Goal: Task Accomplishment & Management: Complete application form

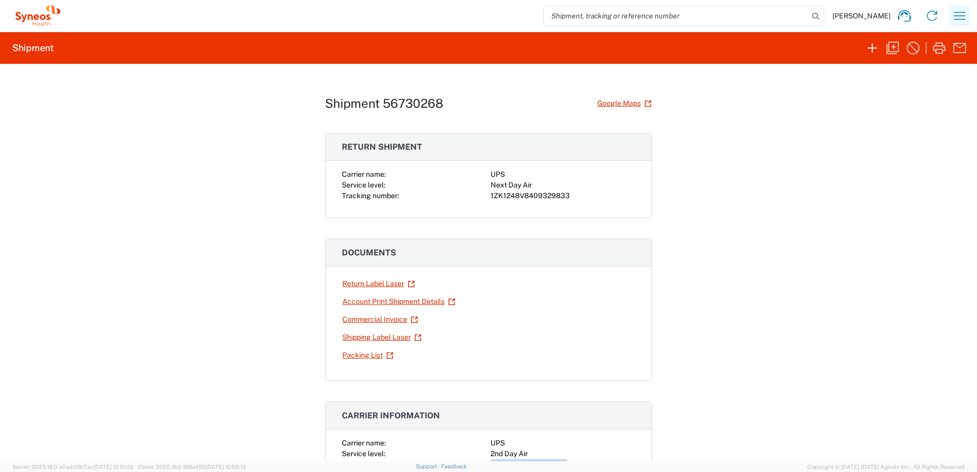
click at [964, 17] on icon "button" at bounding box center [960, 16] width 16 height 16
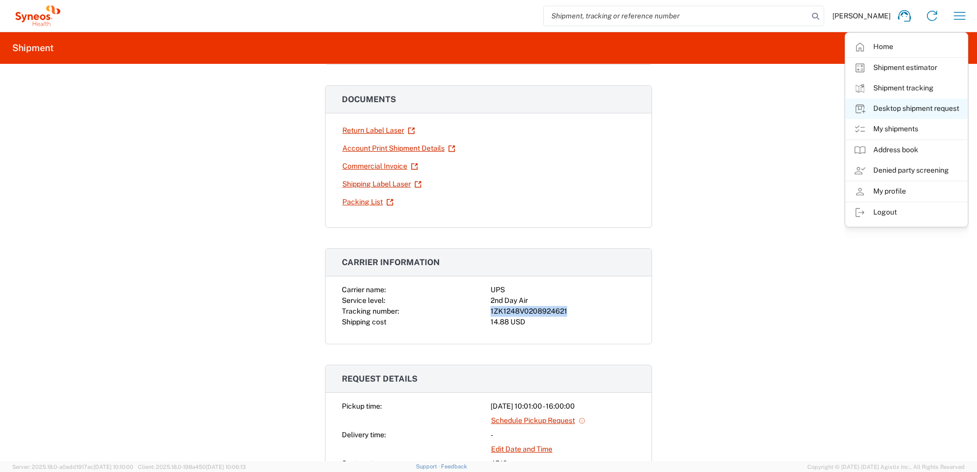
click at [919, 107] on link "Desktop shipment request" at bounding box center [907, 109] width 122 height 20
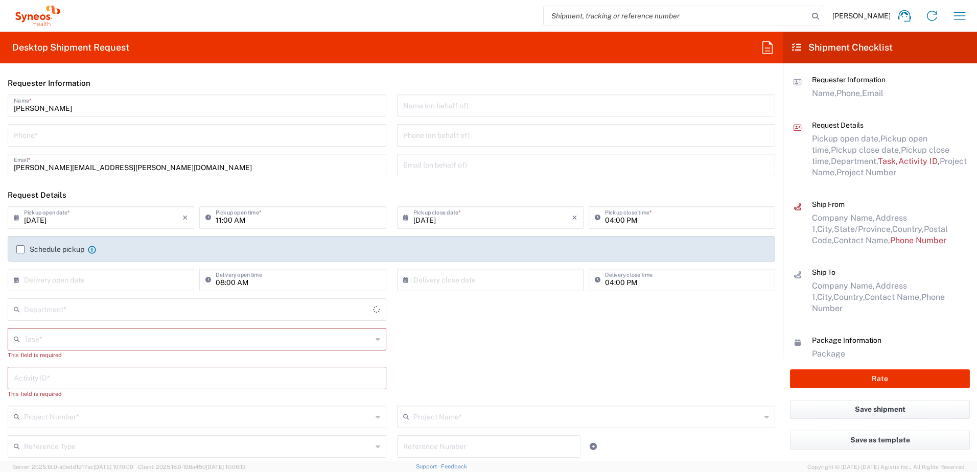
type input "[US_STATE]"
type input "[GEOGRAPHIC_DATA]"
type input "4510"
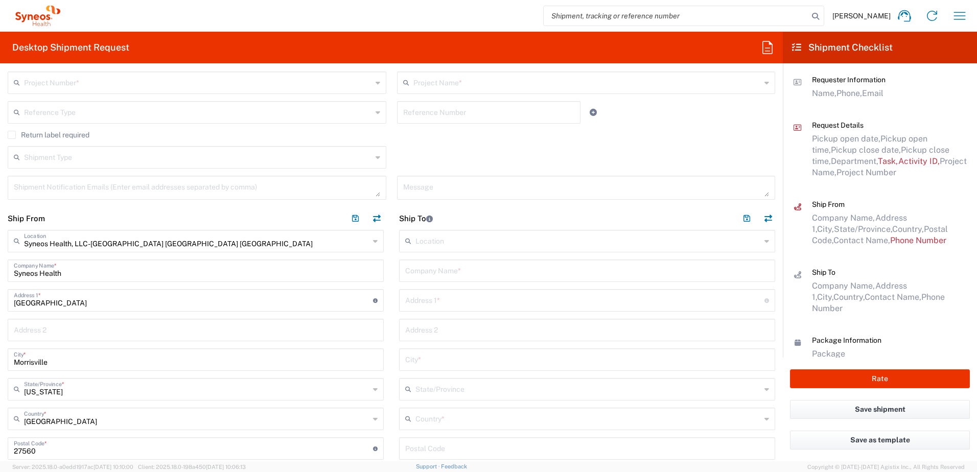
scroll to position [358, 0]
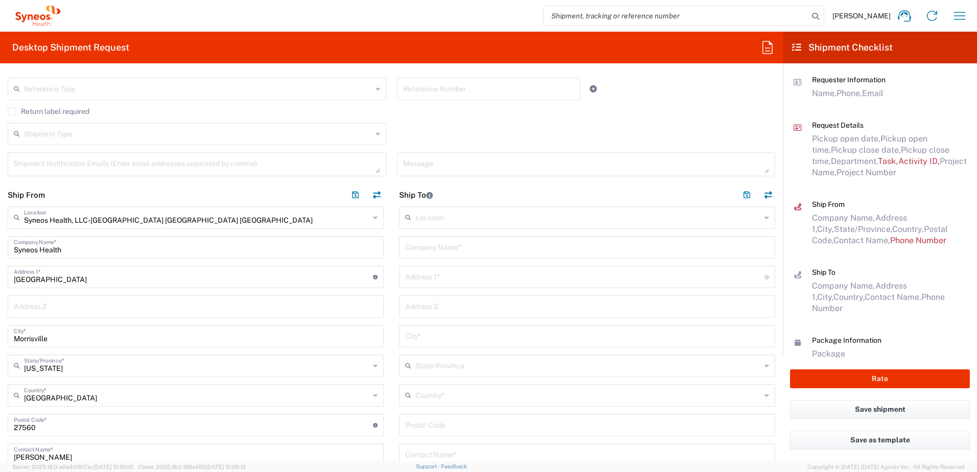
click at [431, 245] on input "text" at bounding box center [587, 247] width 364 height 18
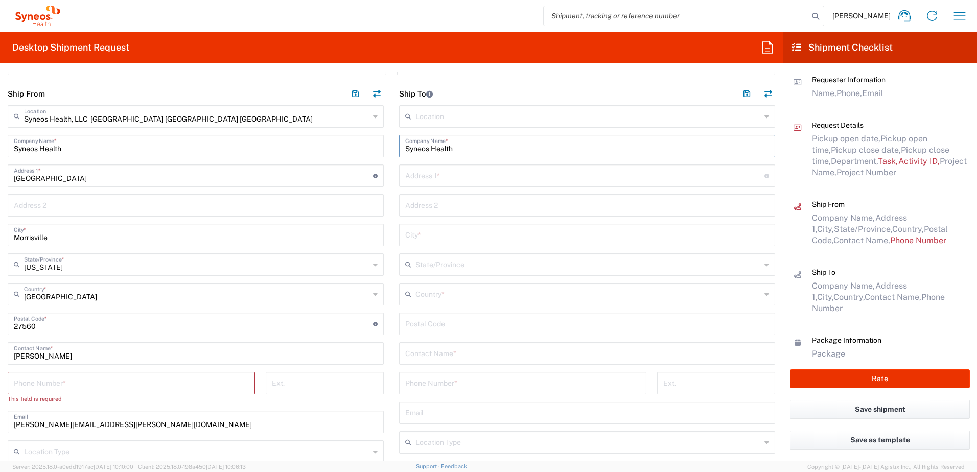
scroll to position [460, 0]
type input "Syneos Health"
click at [445, 362] on div "Contact Name *" at bounding box center [587, 352] width 376 height 22
paste input "[PERSON_NAME]"
type input "[PERSON_NAME]"
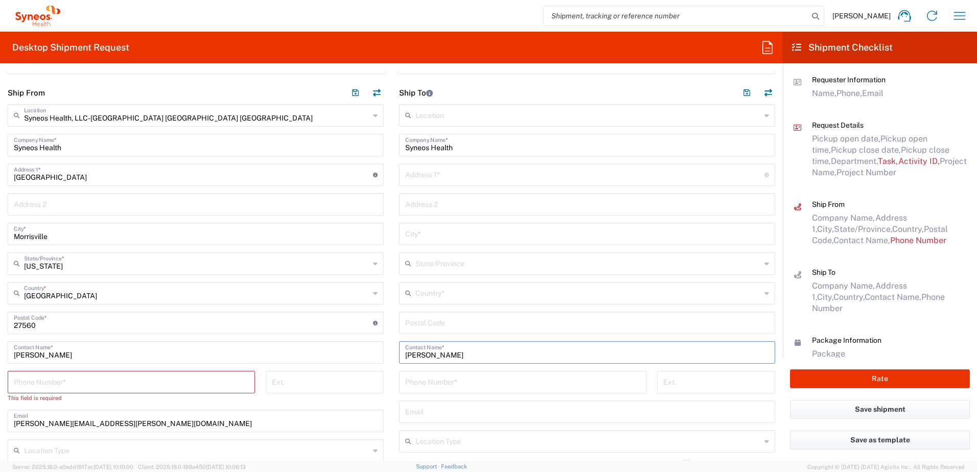
click at [440, 295] on input "text" at bounding box center [589, 293] width 346 height 18
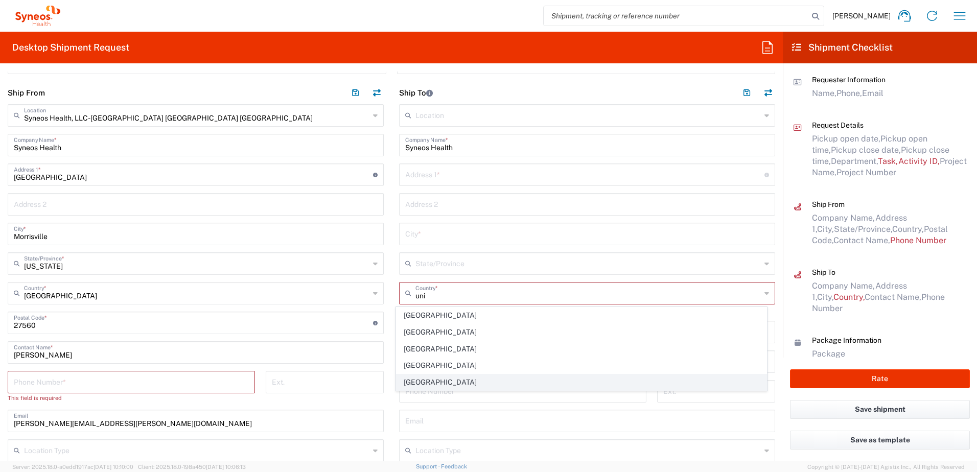
click at [414, 380] on span "[GEOGRAPHIC_DATA]" at bounding box center [582, 383] width 371 height 16
type input "[GEOGRAPHIC_DATA]"
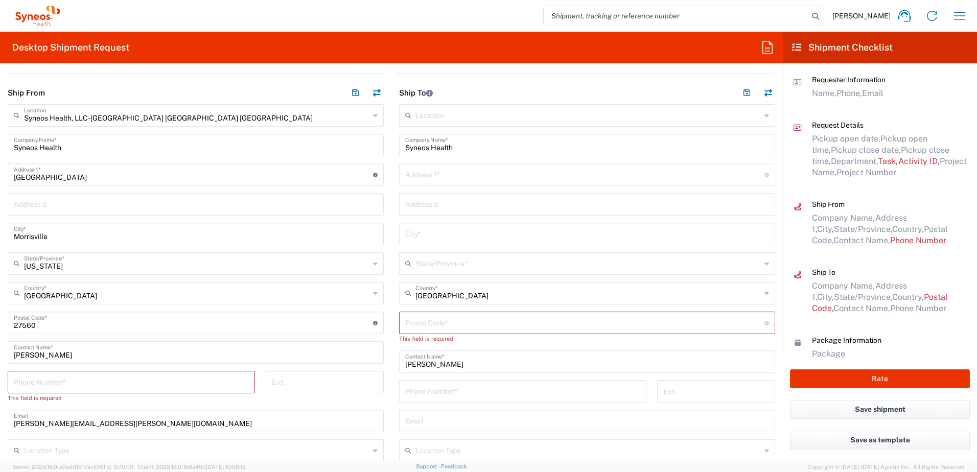
click at [441, 447] on input "text" at bounding box center [589, 450] width 346 height 18
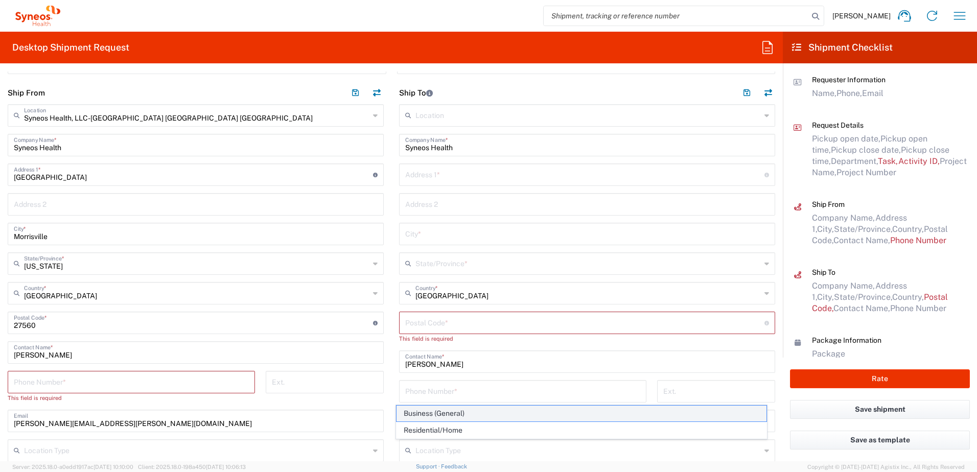
click at [447, 414] on span "Business (General)" at bounding box center [582, 414] width 371 height 16
type input "Business (General)"
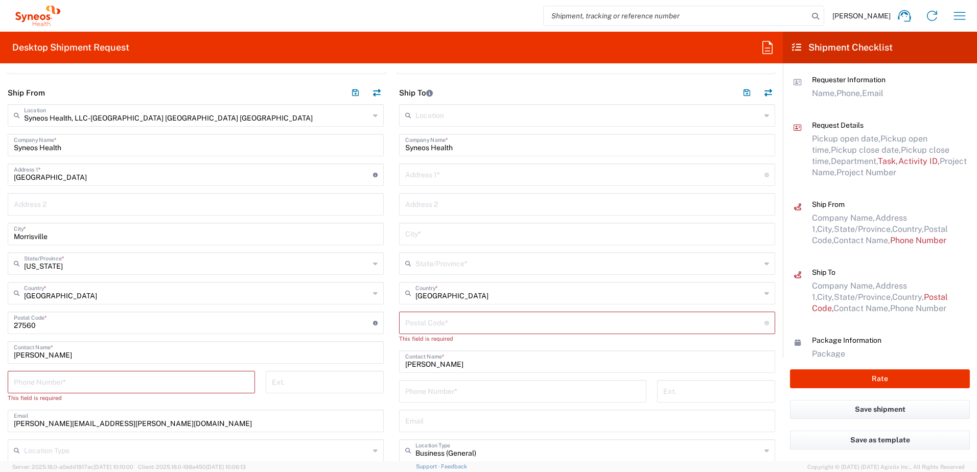
click at [65, 387] on input "tel" at bounding box center [131, 382] width 235 height 18
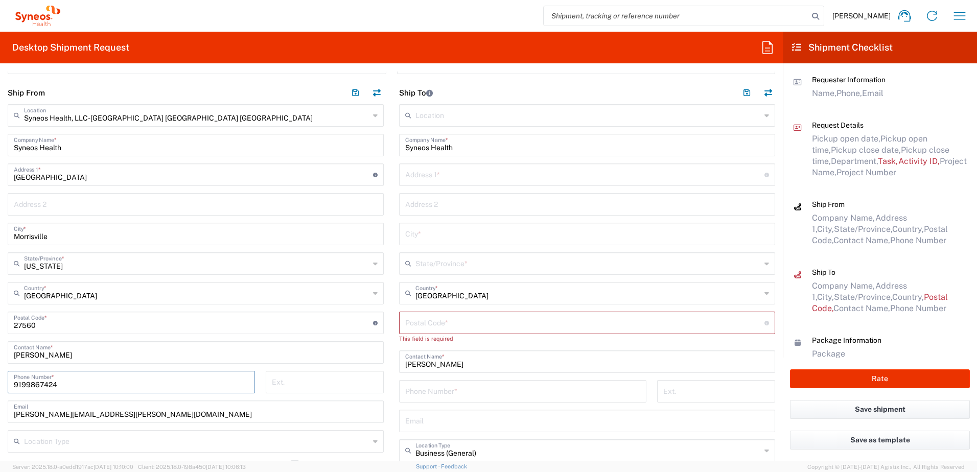
click at [34, 384] on input "9199867424" at bounding box center [131, 382] width 235 height 18
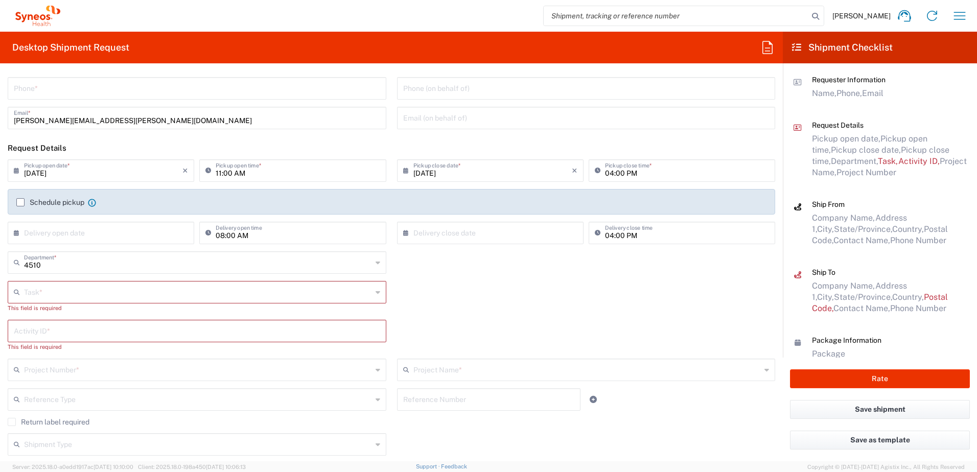
scroll to position [0, 0]
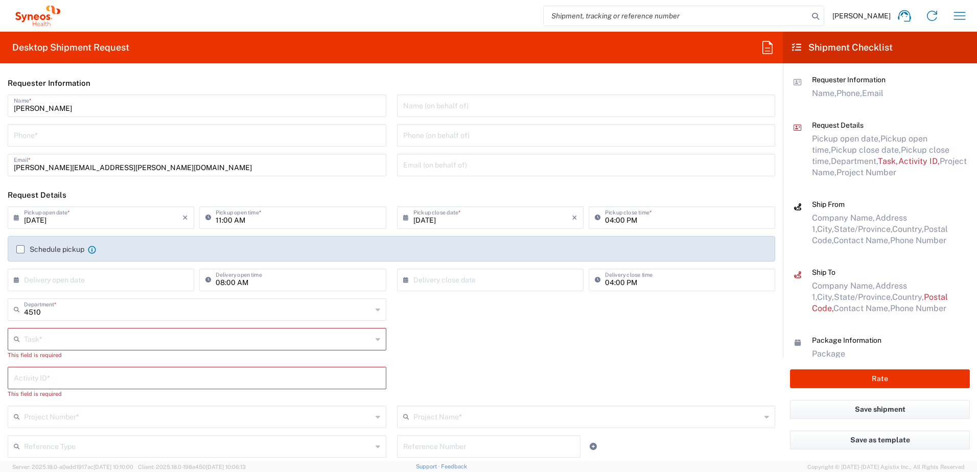
type input "9199867424"
click at [45, 144] on div "Phone *" at bounding box center [197, 135] width 379 height 22
paste input "9199867424"
type input "9199867424"
click at [93, 347] on input "text" at bounding box center [198, 339] width 348 height 18
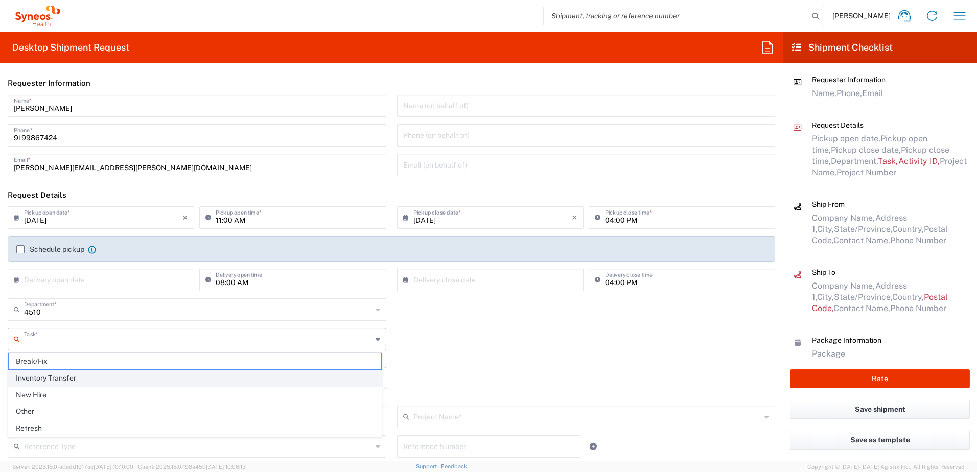
click at [73, 377] on span "Inventory Transfer" at bounding box center [195, 379] width 373 height 16
type input "Inventory Transfer"
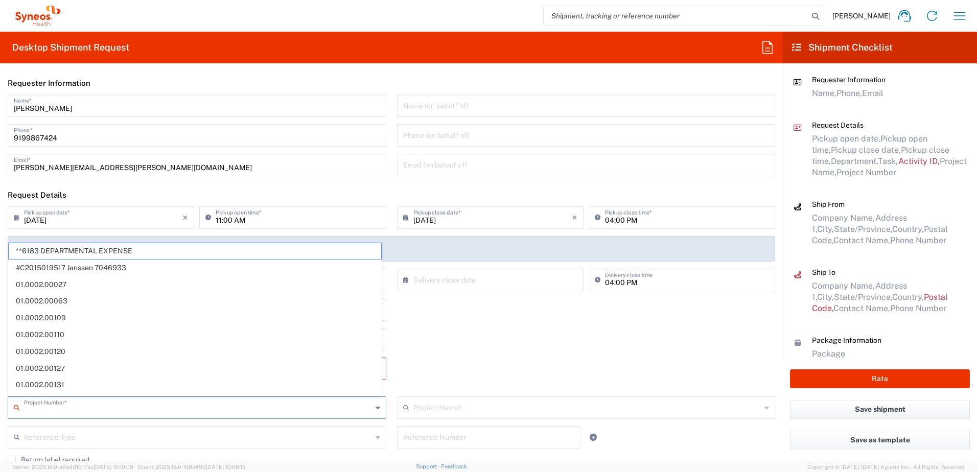
click at [59, 406] on input "text" at bounding box center [198, 407] width 348 height 18
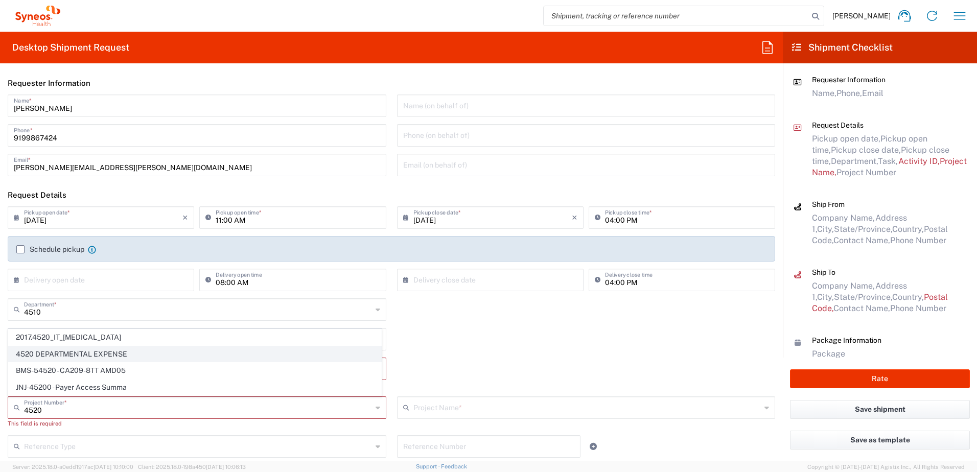
click at [76, 356] on span "4520 DEPARTMENTAL EXPENSE" at bounding box center [195, 355] width 373 height 16
type input "4520 DEPARTMENTAL EXPENSE"
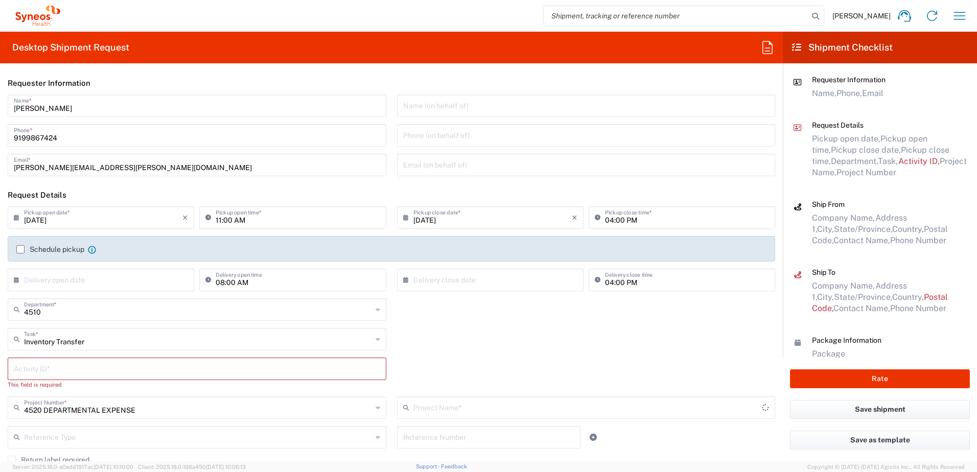
type input "4520 DEPARTMENTAL EXPENSE"
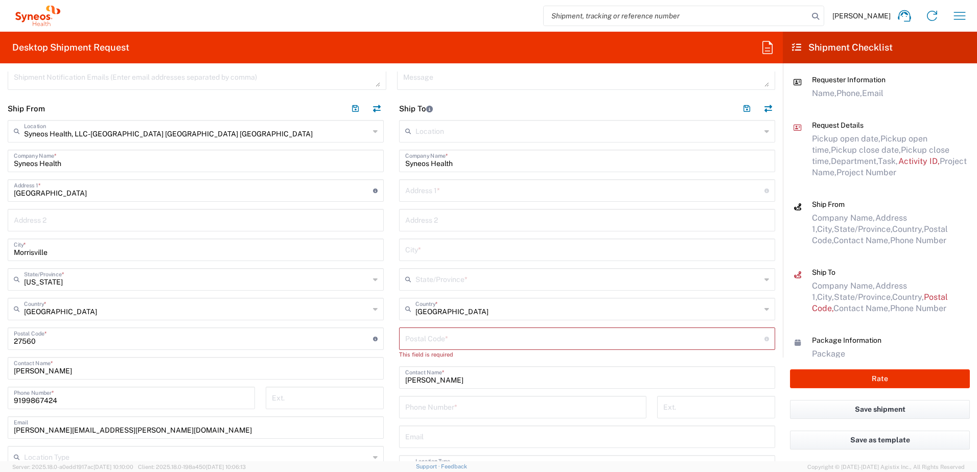
scroll to position [460, 0]
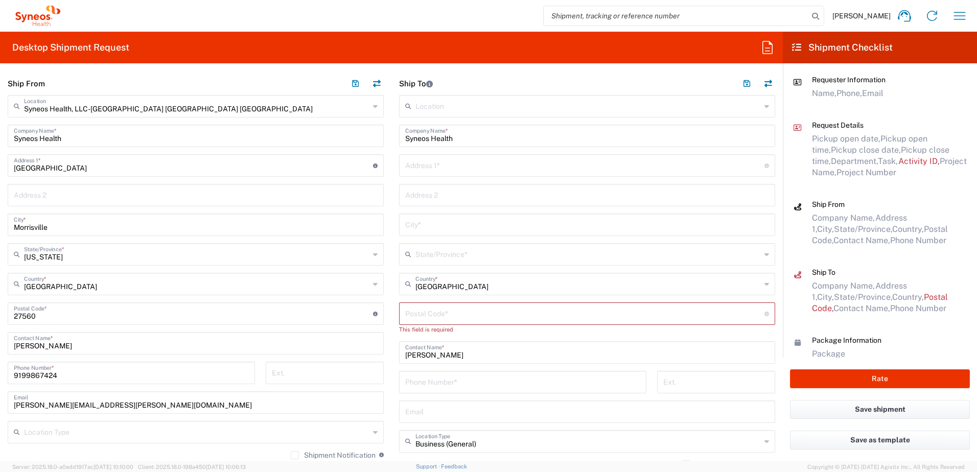
click at [428, 164] on input "text" at bounding box center [584, 165] width 359 height 18
paste input "[STREET_ADDRESS]"
type input "[STREET_ADDRESS]"
click at [476, 257] on input "text" at bounding box center [589, 254] width 346 height 18
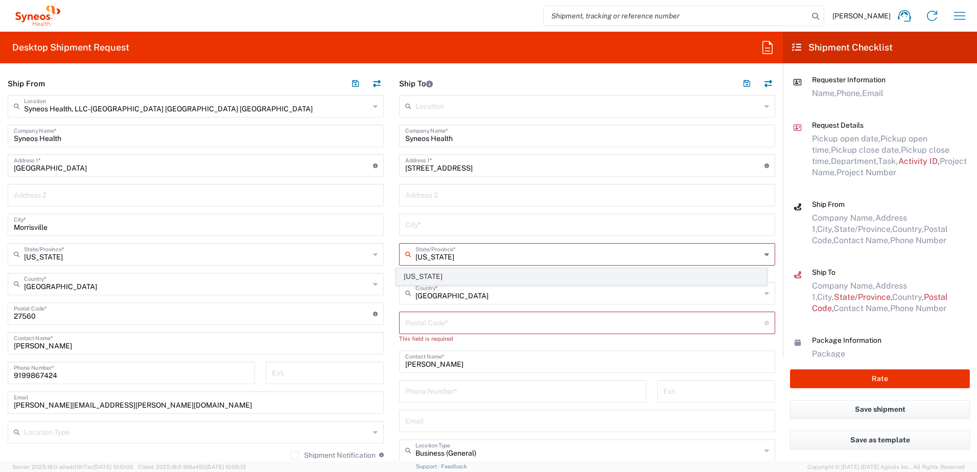
click at [412, 278] on span "[US_STATE]" at bounding box center [582, 277] width 371 height 16
type input "[US_STATE]"
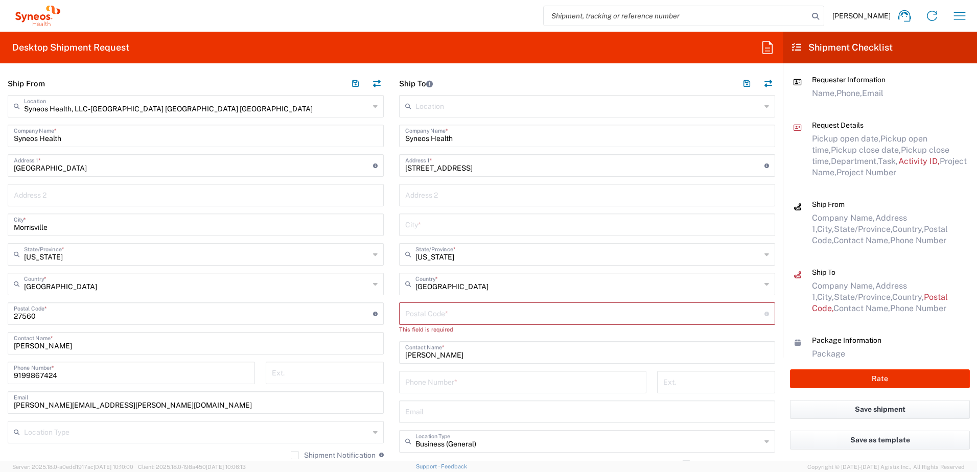
click at [438, 305] on input "undefined" at bounding box center [584, 313] width 359 height 18
paste input "[GEOGRAPHIC_DATA]"
type input "[GEOGRAPHIC_DATA]"
click at [443, 221] on input "text" at bounding box center [587, 224] width 364 height 18
paste input "[GEOGRAPHIC_DATA]"
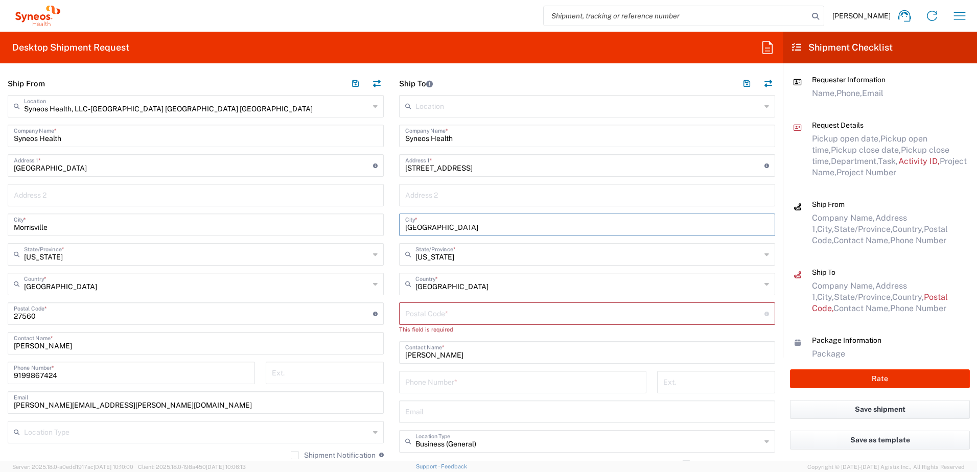
type input "[GEOGRAPHIC_DATA]"
click at [436, 314] on input "undefined" at bounding box center [584, 313] width 359 height 18
paste input "43082"
type input "43082"
click at [424, 407] on input "text" at bounding box center [587, 402] width 364 height 18
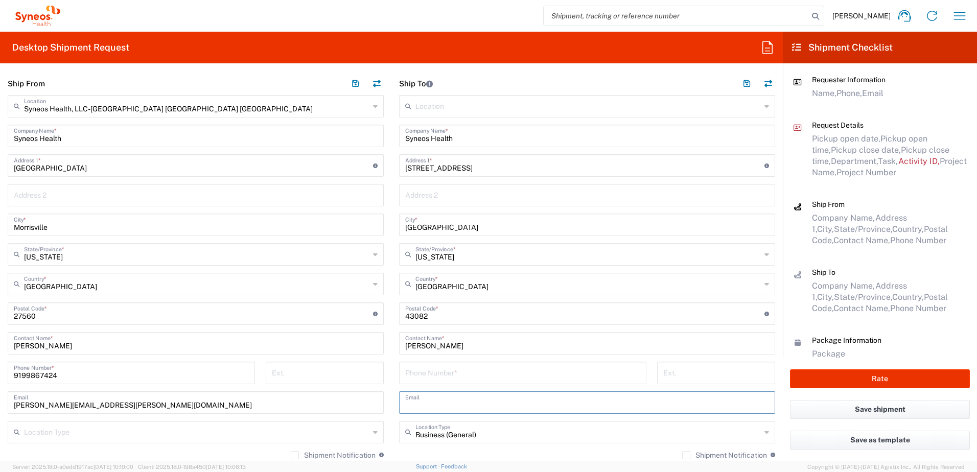
paste input "[EMAIL_ADDRESS][DOMAIN_NAME]"
type input "[EMAIL_ADDRESS][DOMAIN_NAME]"
click at [444, 375] on input "tel" at bounding box center [522, 372] width 235 height 18
paste input "[PHONE_NUMBER]"
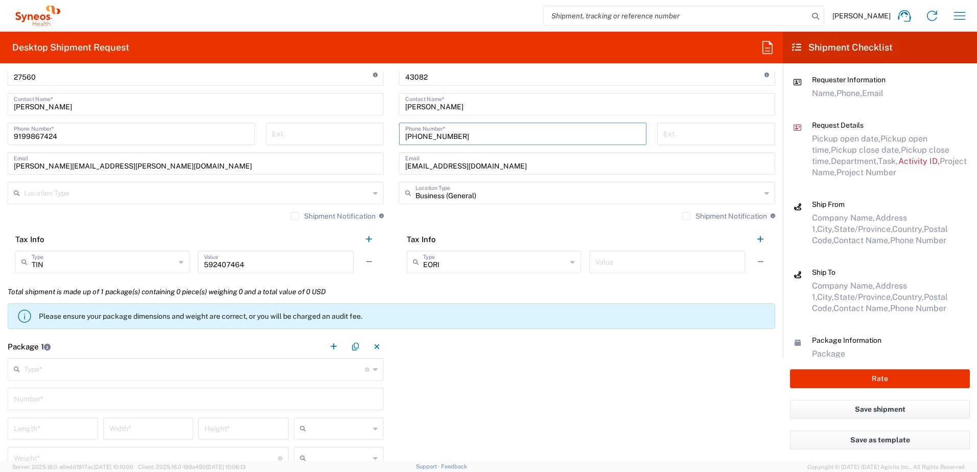
scroll to position [767, 0]
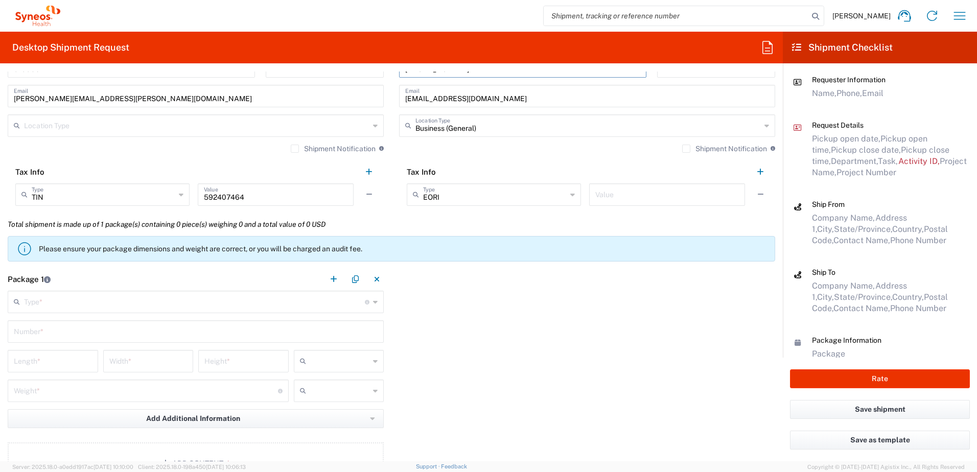
type input "[PHONE_NUMBER]"
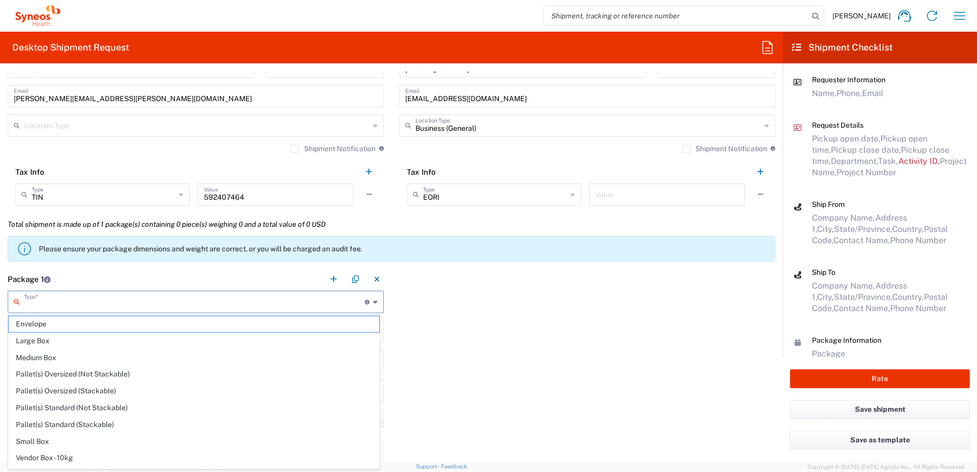
click at [78, 294] on input "text" at bounding box center [194, 301] width 341 height 18
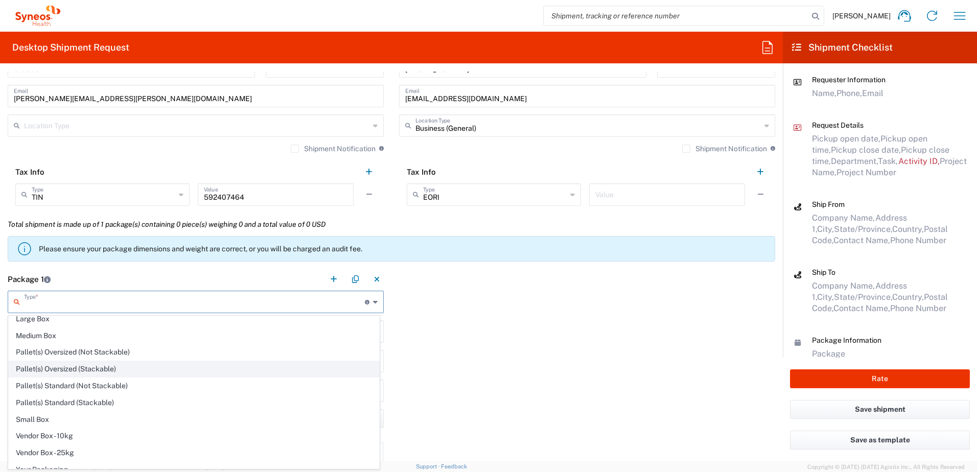
scroll to position [31, 0]
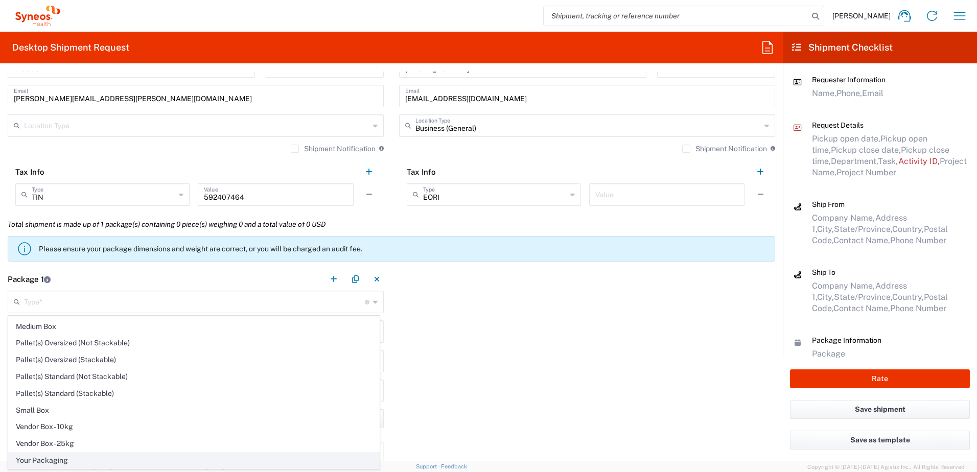
click at [69, 459] on span "Your Packaging" at bounding box center [194, 461] width 371 height 16
type input "Your Packaging"
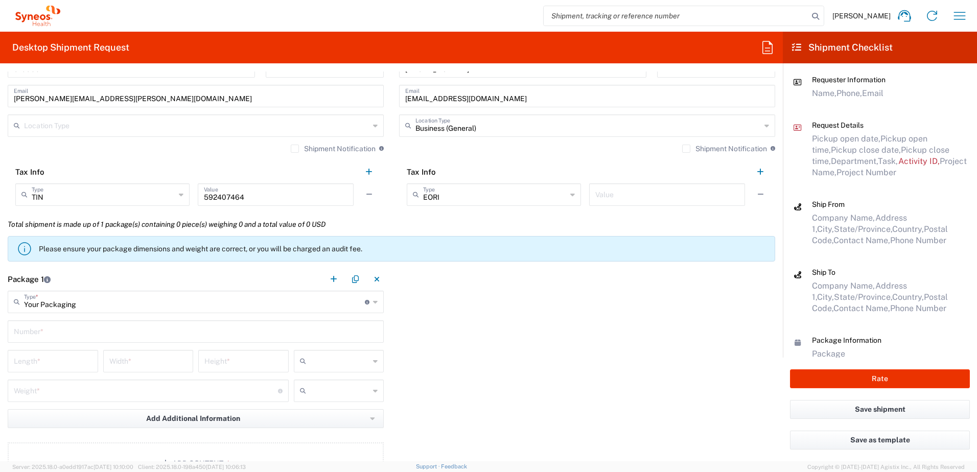
click at [58, 337] on input "text" at bounding box center [196, 331] width 364 height 18
type input "1"
click at [56, 359] on input "number" at bounding box center [53, 361] width 78 height 18
type input "14"
click at [127, 365] on input "number" at bounding box center [148, 361] width 78 height 18
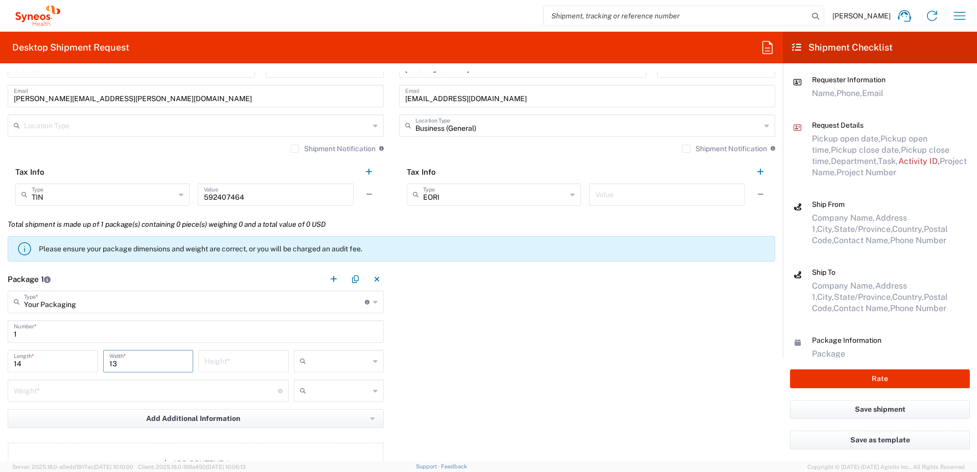
type input "13"
click at [215, 360] on input "number" at bounding box center [243, 361] width 78 height 18
type input "4"
click at [310, 359] on input "text" at bounding box center [340, 361] width 60 height 16
click at [308, 412] on span "in" at bounding box center [335, 417] width 87 height 16
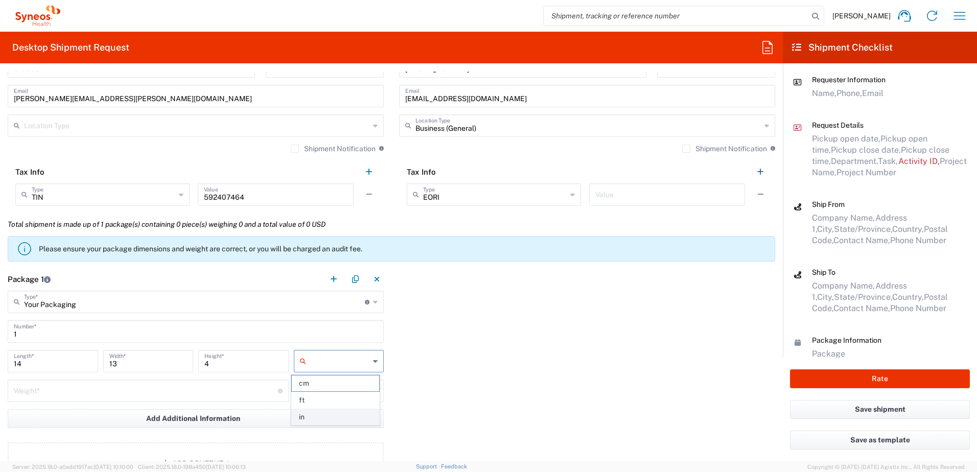
type input "in"
click at [193, 384] on input "number" at bounding box center [146, 390] width 264 height 18
type input "15"
click at [324, 388] on input "text" at bounding box center [340, 391] width 60 height 16
click at [326, 429] on span "lbs" at bounding box center [335, 430] width 87 height 16
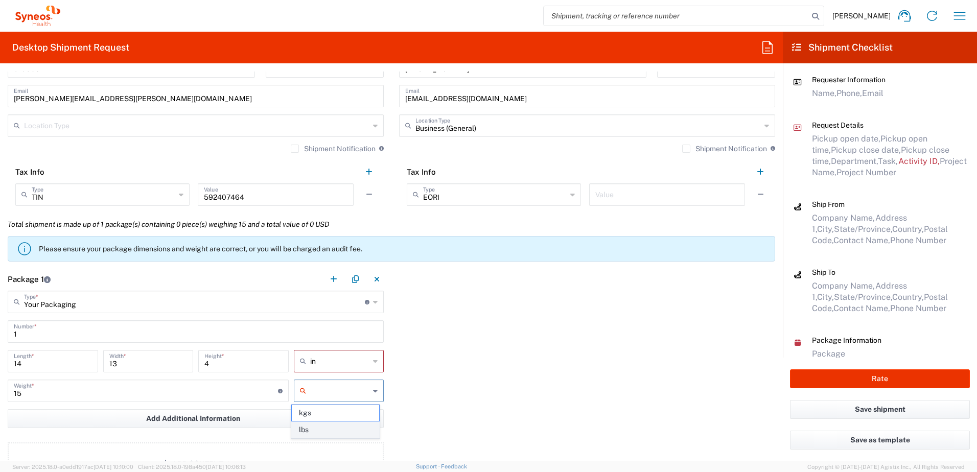
type input "lbs"
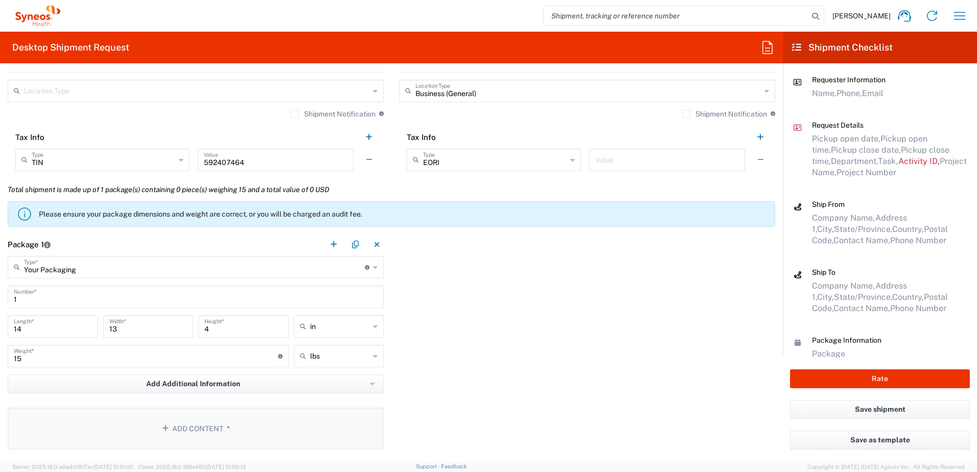
scroll to position [818, 0]
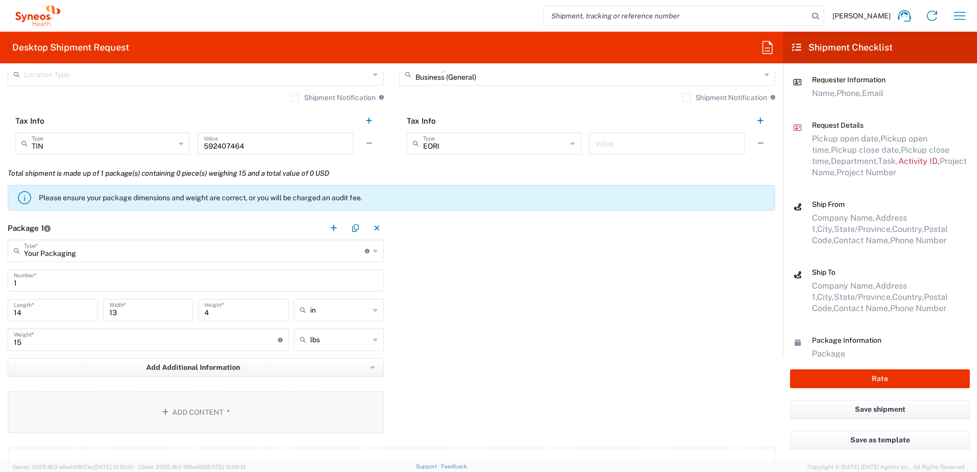
click at [201, 405] on button "Add Content *" at bounding box center [196, 413] width 376 height 42
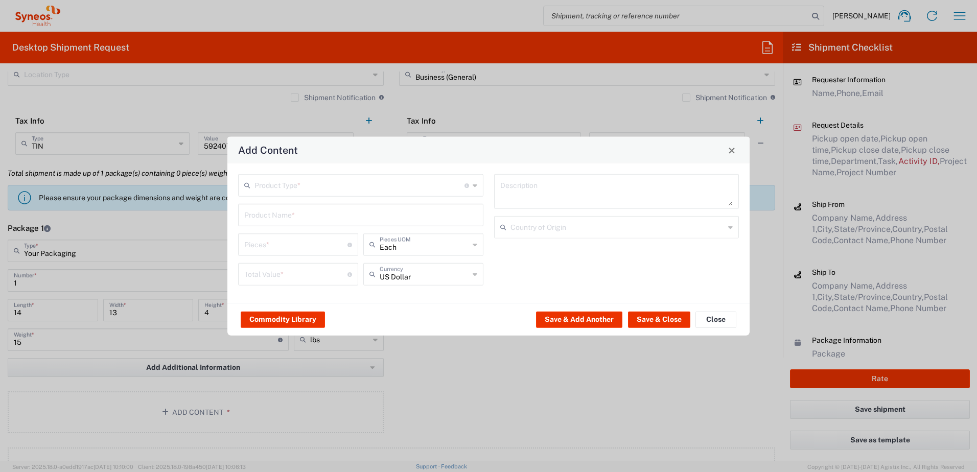
click at [263, 179] on input "text" at bounding box center [360, 185] width 210 height 18
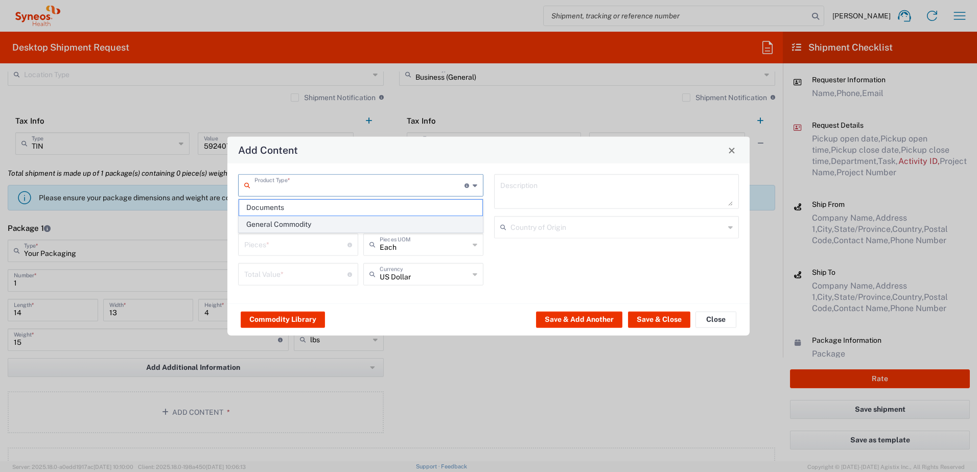
click at [266, 227] on span "General Commodity" at bounding box center [360, 225] width 243 height 16
type input "General Commodity"
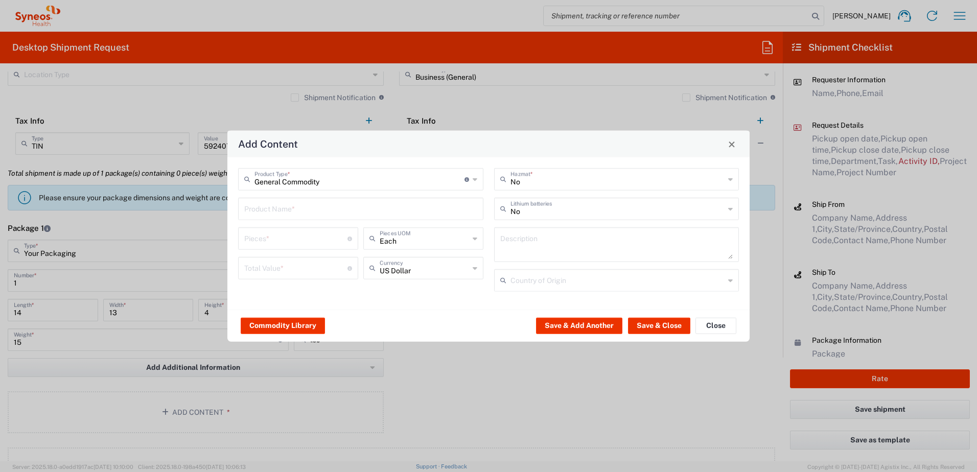
click at [272, 216] on input "text" at bounding box center [360, 208] width 233 height 18
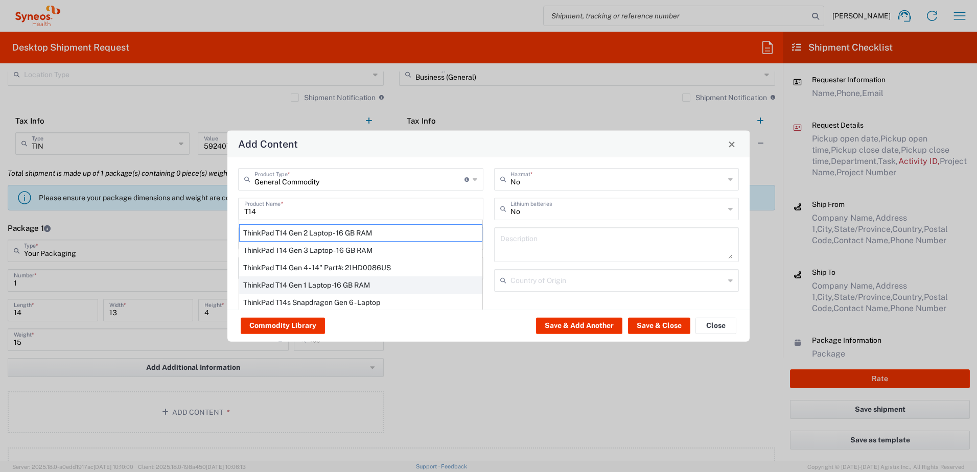
click at [293, 281] on div "ThinkPad T14 Gen 1 Laptop -16 GB RAM" at bounding box center [360, 285] width 243 height 17
type input "ThinkPad T14 Gen 1 Laptop -16 GB RAM"
type textarea "Intel Core i5-10210U- 14"- 512 GB SSD"
type input "[GEOGRAPHIC_DATA]"
type input "Yes"
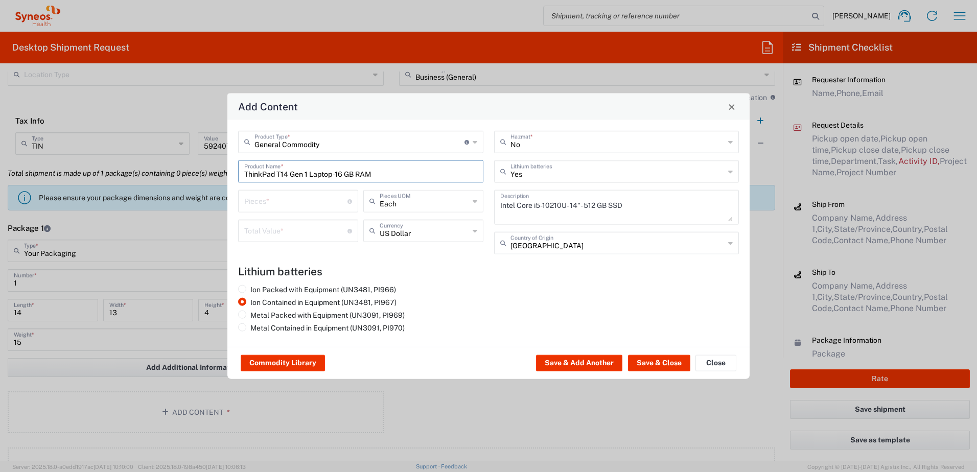
click at [278, 203] on input "number" at bounding box center [295, 201] width 103 height 18
type input "3"
click at [283, 225] on input "number" at bounding box center [295, 230] width 103 height 18
type input "1500"
click at [659, 359] on button "Save & Close" at bounding box center [659, 363] width 62 height 16
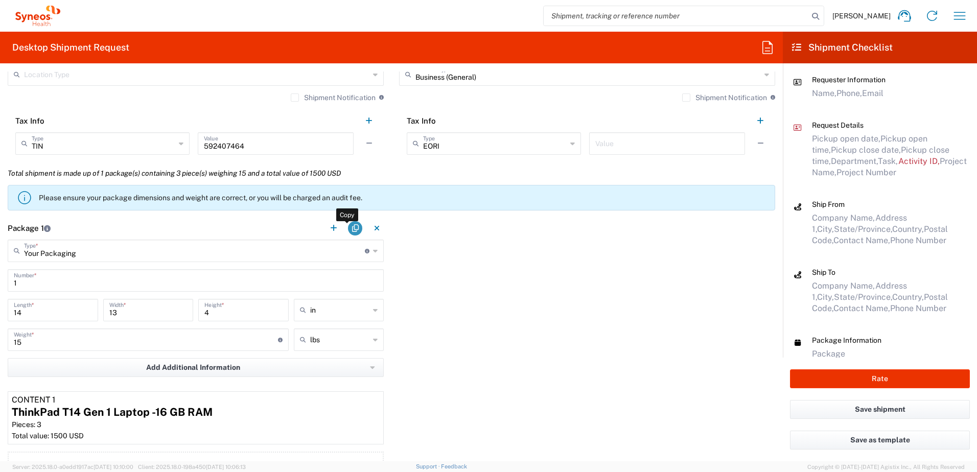
click at [354, 227] on button "button" at bounding box center [355, 228] width 14 height 14
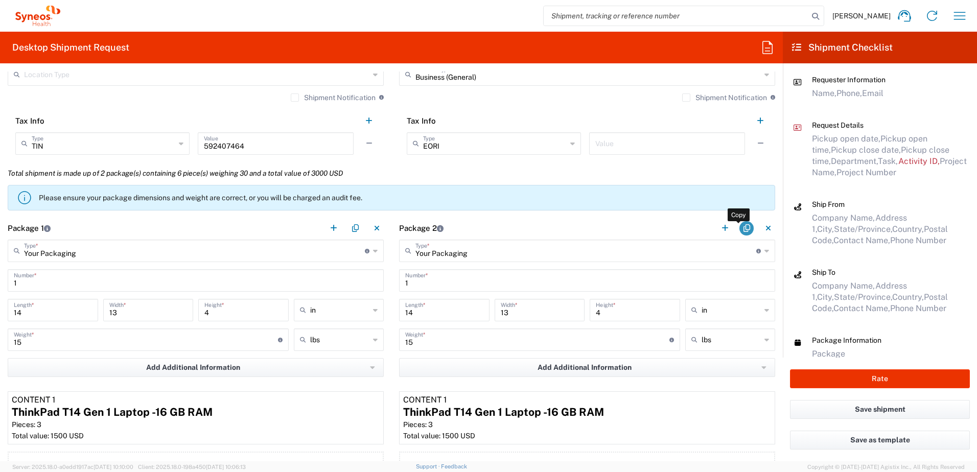
click at [740, 226] on button "button" at bounding box center [747, 228] width 14 height 14
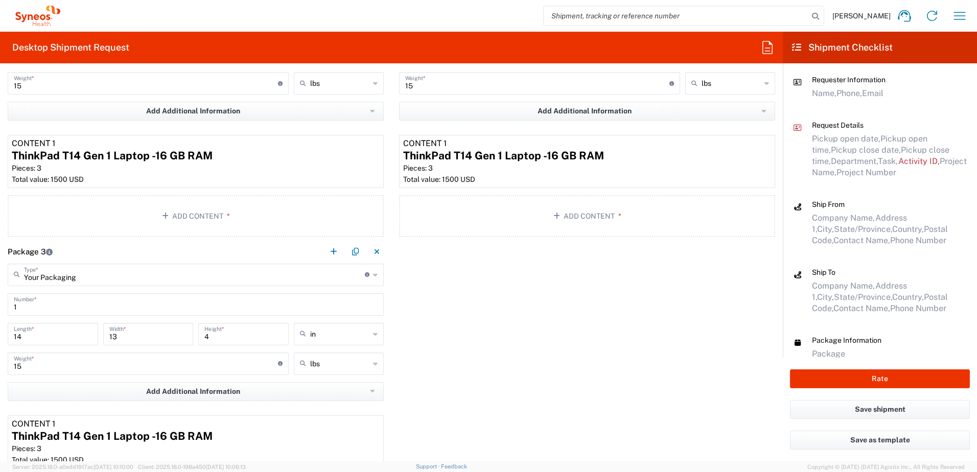
scroll to position [1125, 0]
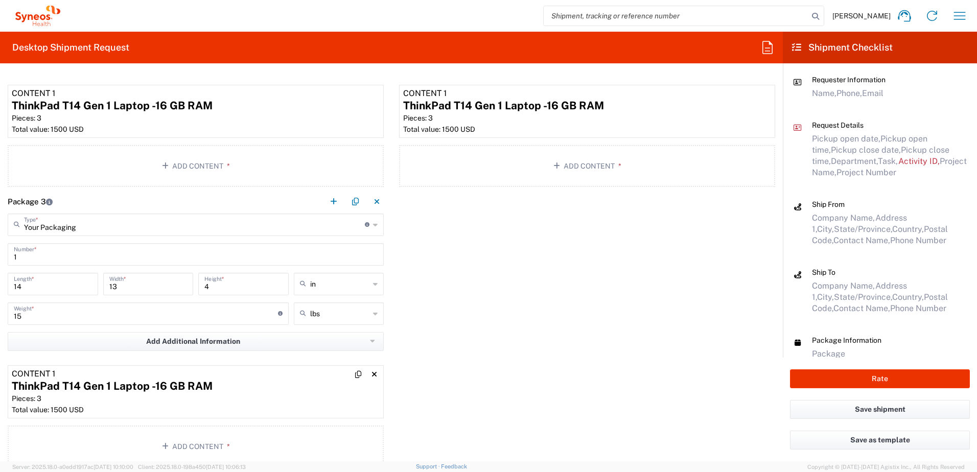
click at [248, 381] on div "ThinkPad T14 Gen 1 Laptop -16 GB RAM" at bounding box center [196, 386] width 368 height 15
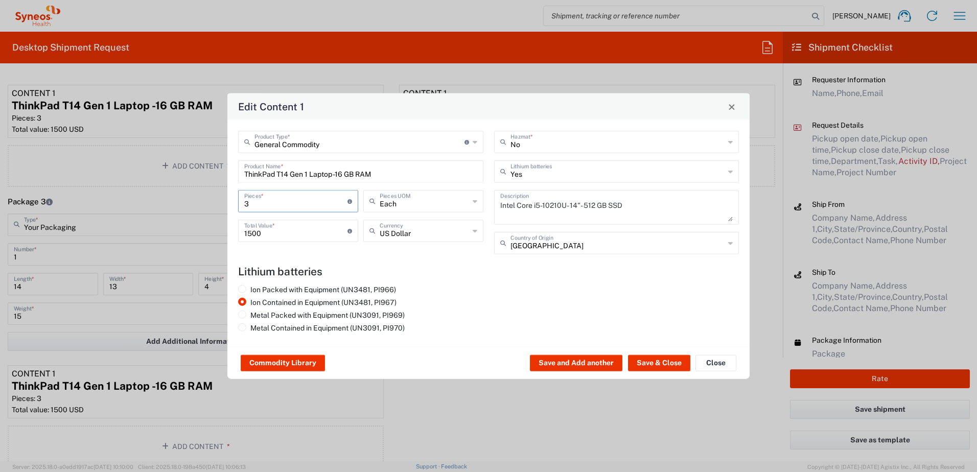
drag, startPoint x: 267, startPoint y: 202, endPoint x: 221, endPoint y: 195, distance: 47.1
click at [221, 195] on div "Edit Content 1 General Commodity Product Type * Document: Paper document genera…" at bounding box center [488, 236] width 977 height 472
type input "1"
type input "500"
type input "1"
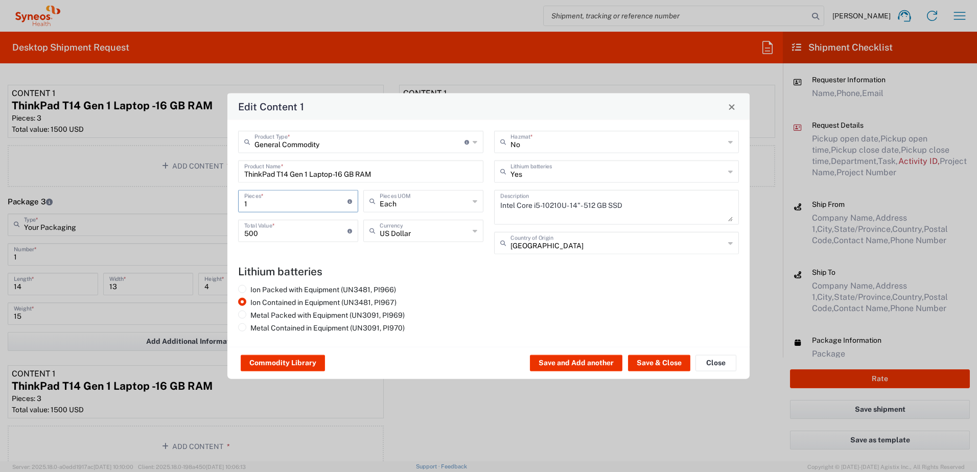
click at [280, 232] on input "500" at bounding box center [295, 230] width 103 height 18
click at [662, 361] on button "Save & Close" at bounding box center [659, 363] width 62 height 16
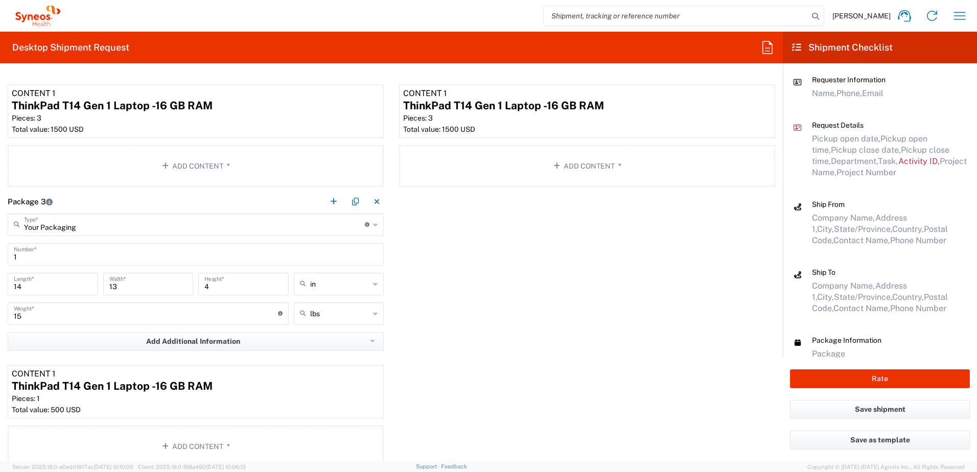
scroll to position [1227, 0]
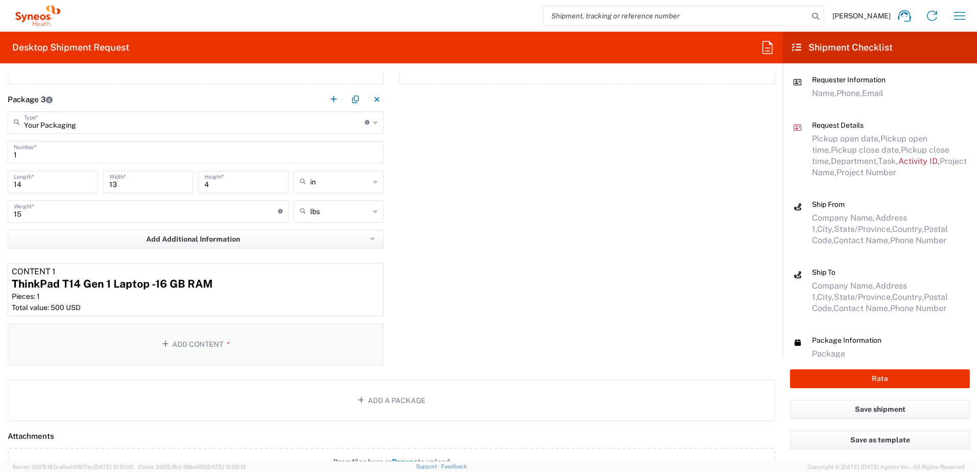
click at [229, 338] on button "Add Content *" at bounding box center [196, 345] width 376 height 42
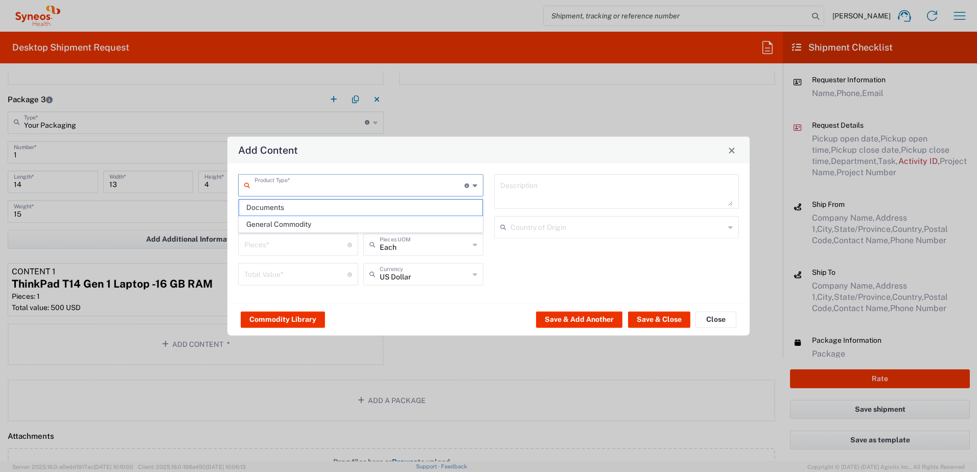
click at [300, 193] on input "text" at bounding box center [360, 185] width 210 height 18
click at [293, 225] on span "General Commodity" at bounding box center [360, 225] width 243 height 16
type input "General Commodity"
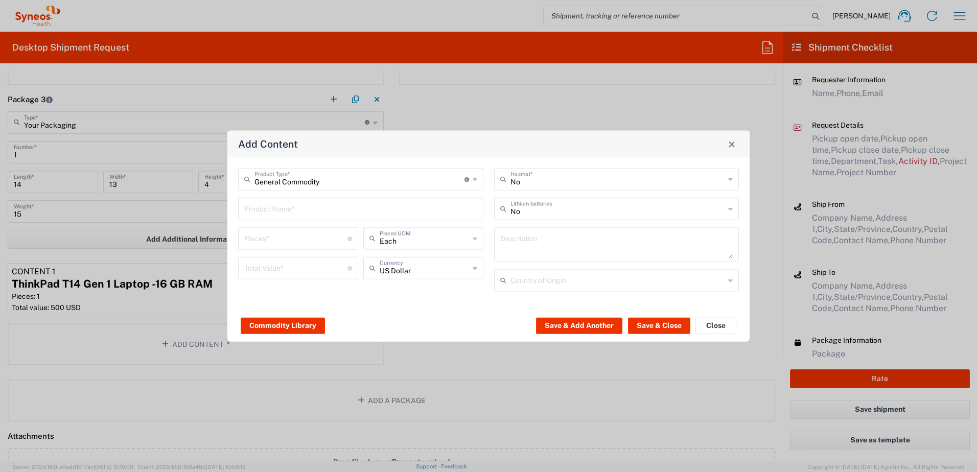
click at [295, 212] on input "text" at bounding box center [360, 208] width 233 height 18
type input "Laptop Dell 5420"
type textarea "Laptop Latitude Dell 5420"
type input "[GEOGRAPHIC_DATA]"
type input "Yes"
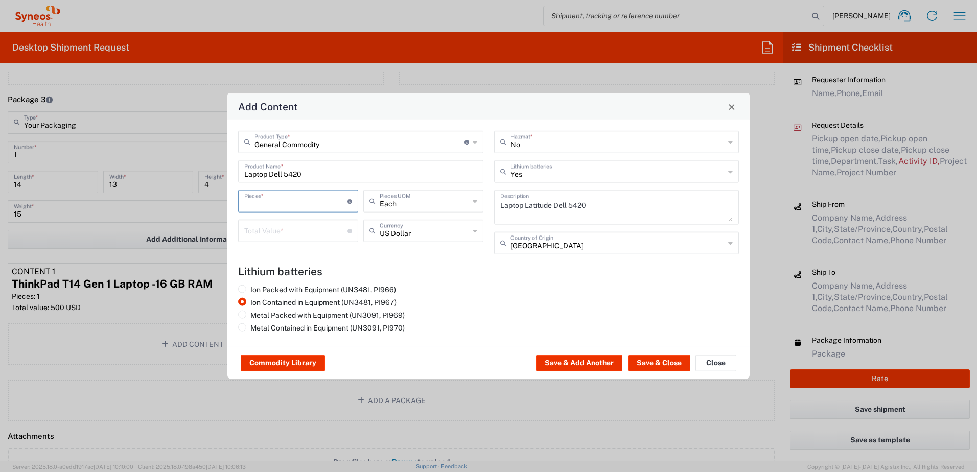
click at [282, 208] on input "number" at bounding box center [295, 201] width 103 height 18
type input "2"
click at [279, 227] on input "number" at bounding box center [295, 230] width 103 height 18
type input "2000"
click at [663, 357] on button "Save & Close" at bounding box center [659, 363] width 62 height 16
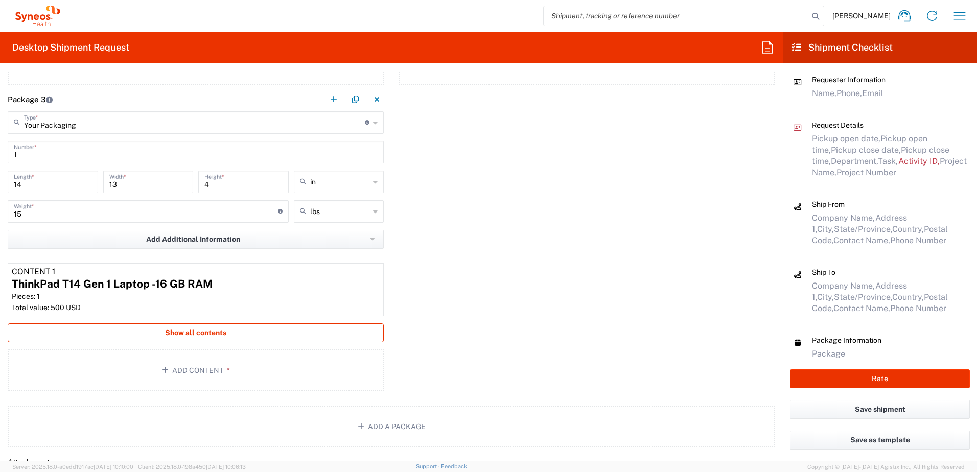
click at [225, 328] on button "Show all contents" at bounding box center [196, 333] width 376 height 19
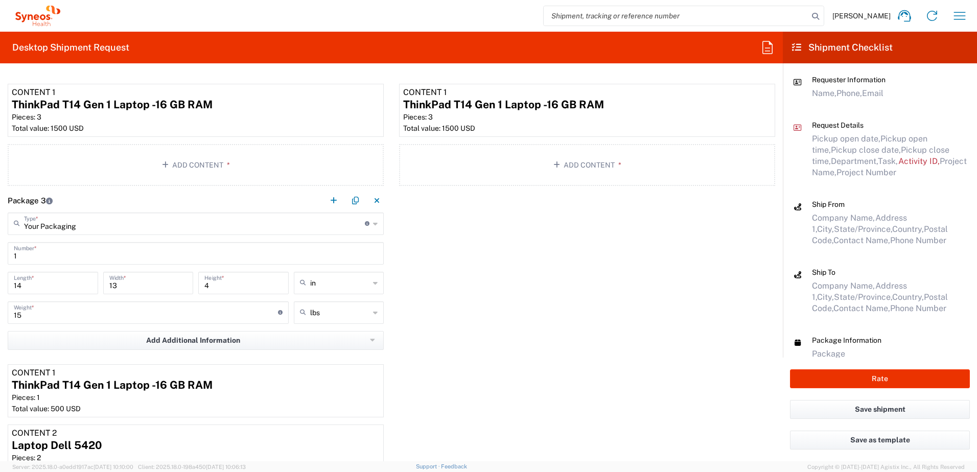
scroll to position [1125, 0]
click at [352, 200] on button "button" at bounding box center [355, 202] width 14 height 14
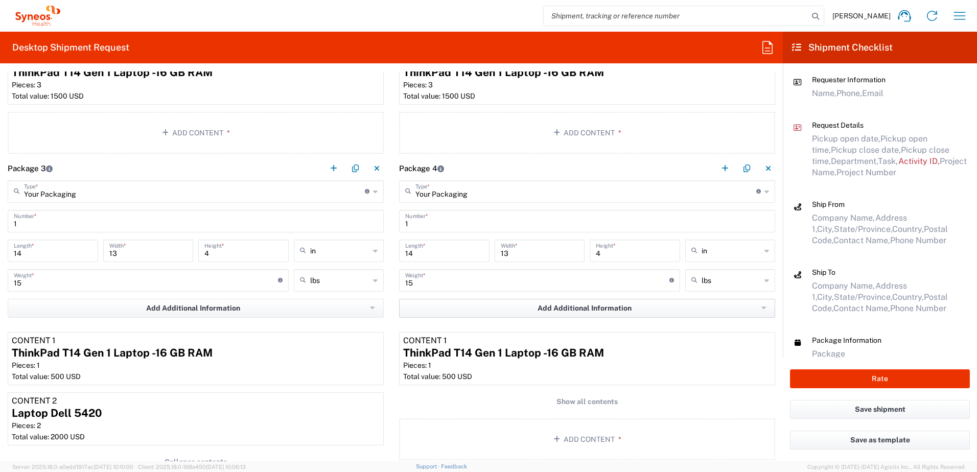
scroll to position [1176, 0]
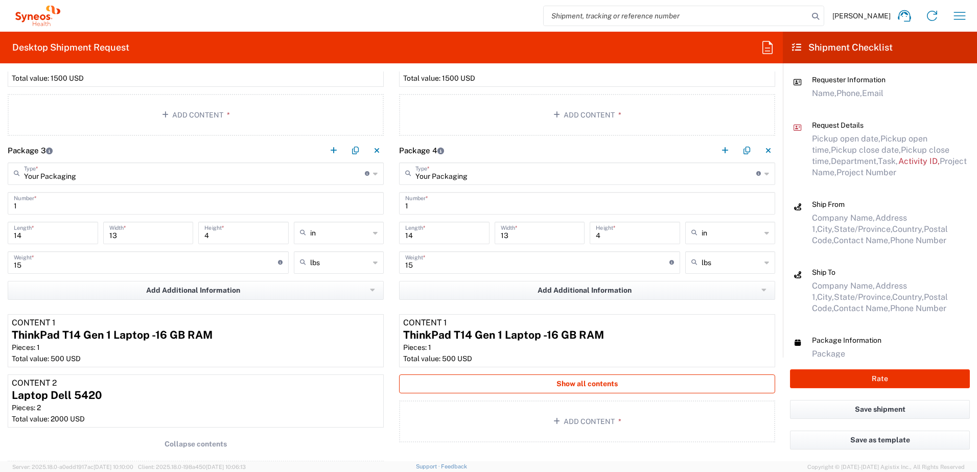
click at [599, 385] on span "Show all contents" at bounding box center [587, 384] width 61 height 10
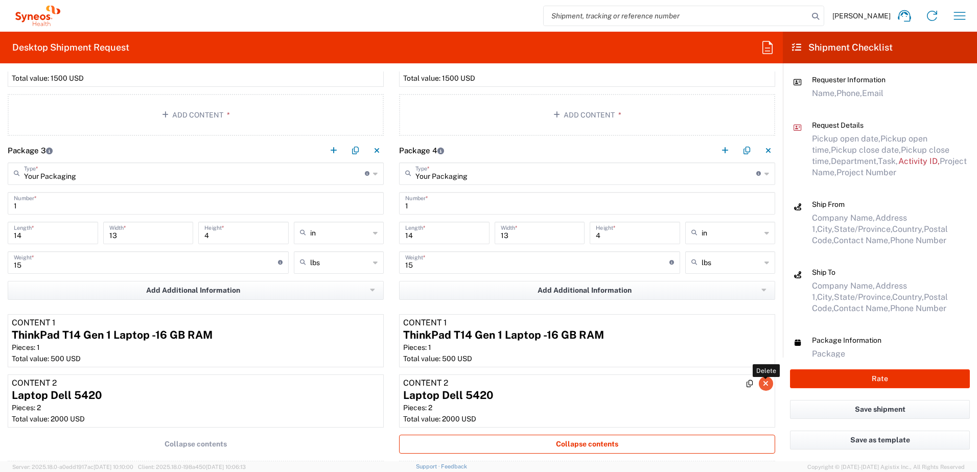
click at [763, 382] on icon "button" at bounding box center [766, 383] width 6 height 7
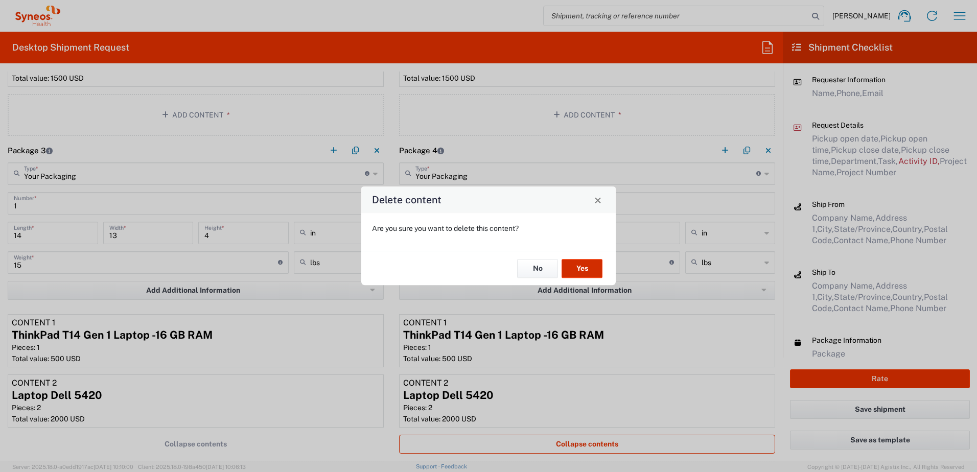
click at [585, 271] on button "Yes" at bounding box center [582, 268] width 41 height 19
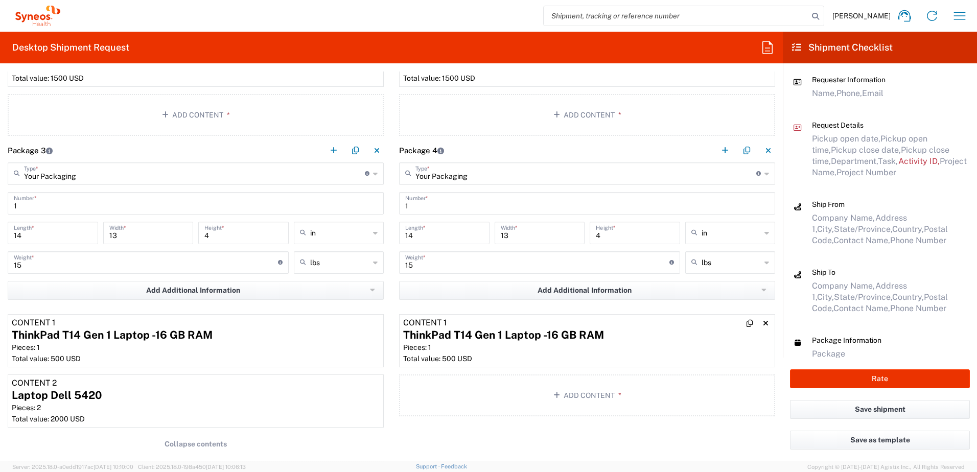
click at [613, 334] on div "ThinkPad T14 Gen 1 Laptop -16 GB RAM" at bounding box center [587, 335] width 368 height 15
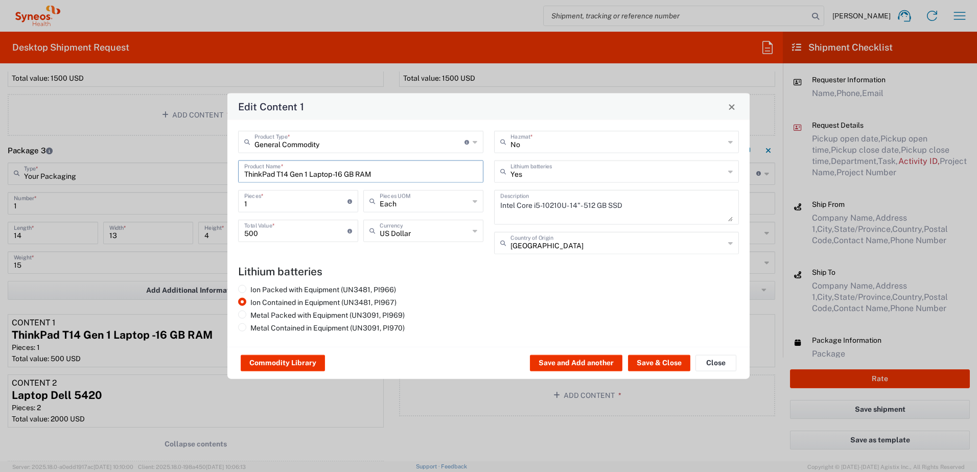
drag, startPoint x: 376, startPoint y: 173, endPoint x: 175, endPoint y: 144, distance: 202.5
click at [175, 144] on div "Edit Content 1 General Commodity Product Type * Document: Paper document genera…" at bounding box center [488, 236] width 977 height 472
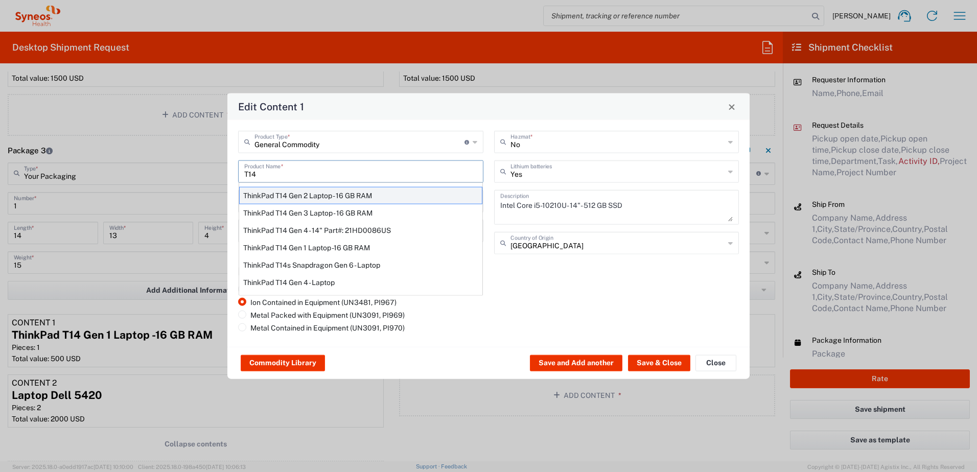
click at [307, 200] on div "ThinkPad T14 Gen 2 Laptop - 16 GB RAM" at bounding box center [360, 195] width 243 height 17
type input "ThinkPad T14 Gen 2 Laptop - 16 GB RAM"
type textarea "Intel Core i7-1156G7 vProÂ® Processor - 14"- 16 GB RAM - 512 GB SSD"
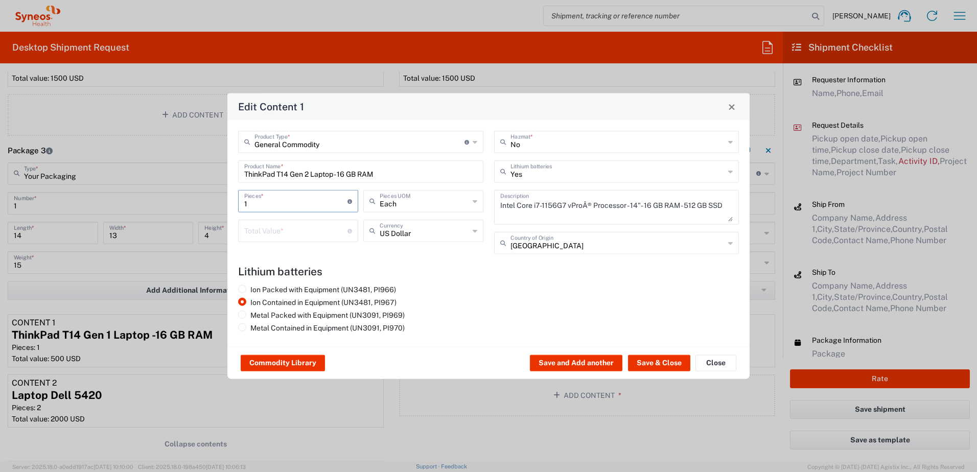
drag, startPoint x: 263, startPoint y: 202, endPoint x: 188, endPoint y: 190, distance: 76.6
click at [188, 190] on div "Edit Content 1 General Commodity Product Type * Document: Paper document genera…" at bounding box center [488, 236] width 977 height 472
type input "3"
click at [262, 227] on input "number" at bounding box center [295, 230] width 103 height 18
type input "2500"
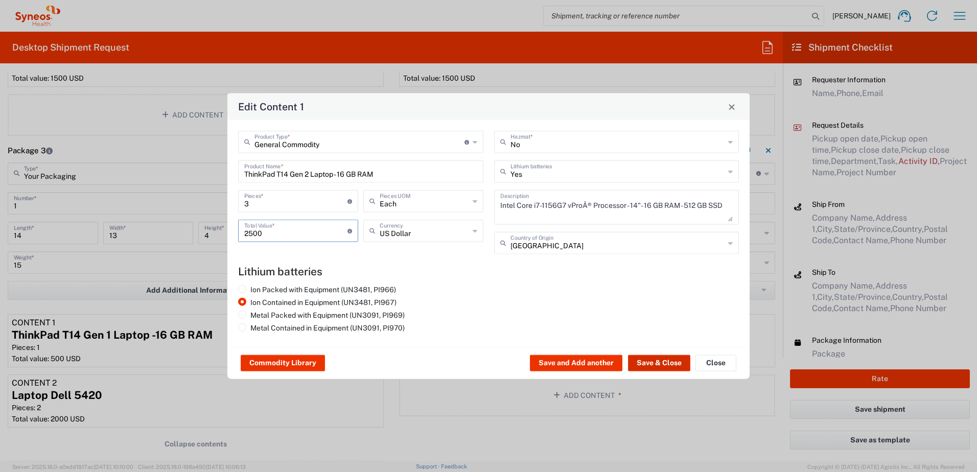
click at [661, 361] on button "Save & Close" at bounding box center [659, 363] width 62 height 16
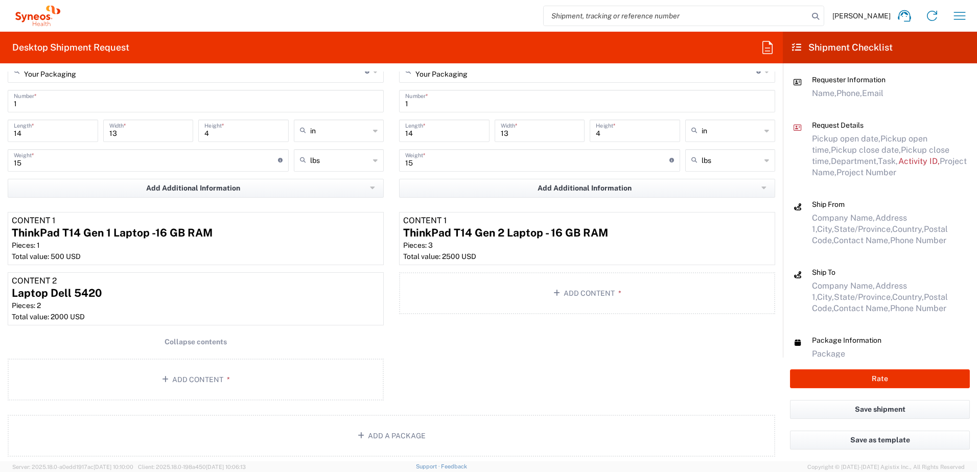
scroll to position [1227, 0]
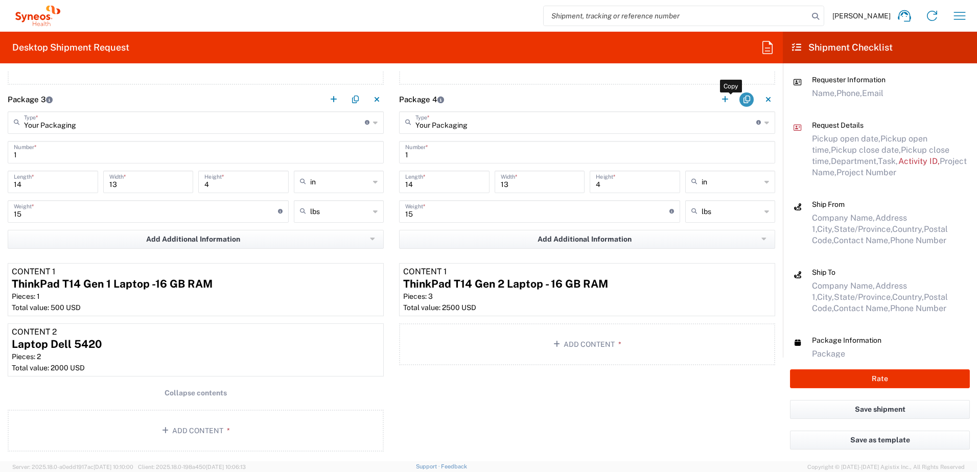
click at [740, 102] on button "button" at bounding box center [747, 100] width 14 height 14
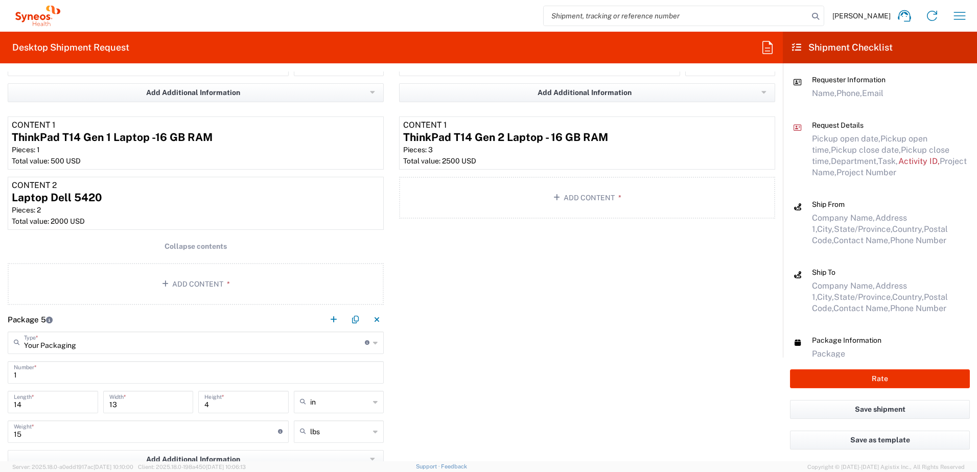
scroll to position [1431, 0]
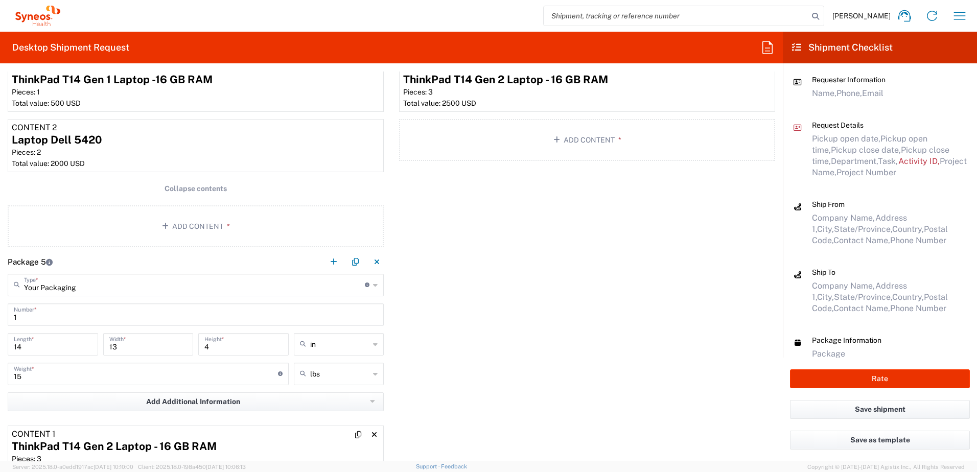
click at [206, 440] on div "ThinkPad T14 Gen 2 Laptop - 16 GB RAM" at bounding box center [196, 446] width 368 height 15
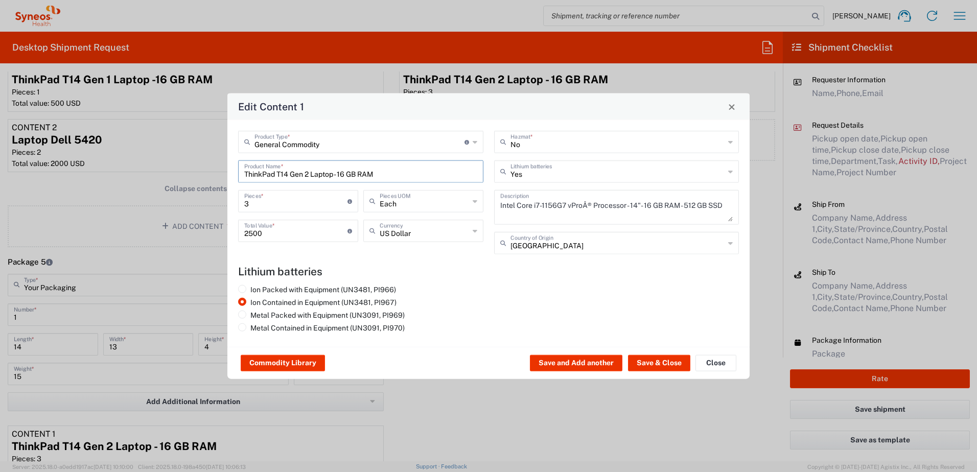
drag, startPoint x: 379, startPoint y: 173, endPoint x: 202, endPoint y: 154, distance: 177.8
click at [202, 154] on div "Edit Content 1 General Commodity Product Type * Document: Paper document genera…" at bounding box center [488, 236] width 977 height 472
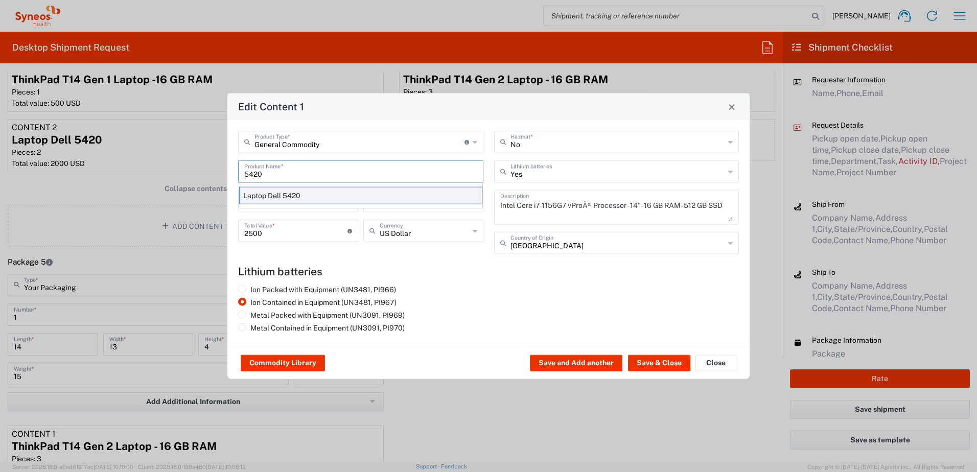
click at [295, 198] on div "Laptop Dell 5420" at bounding box center [360, 195] width 243 height 17
type input "Laptop Dell 5420"
type textarea "Laptop Latitude Dell 5420"
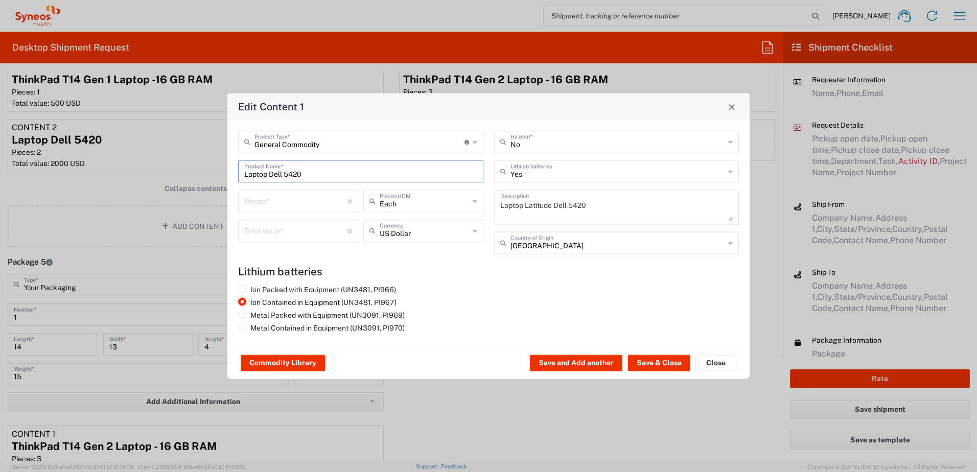
click at [288, 200] on input "number" at bounding box center [295, 201] width 103 height 18
type input "3"
click at [285, 229] on input "number" at bounding box center [295, 230] width 103 height 18
type input "2500"
click at [647, 359] on button "Save & Close" at bounding box center [659, 363] width 62 height 16
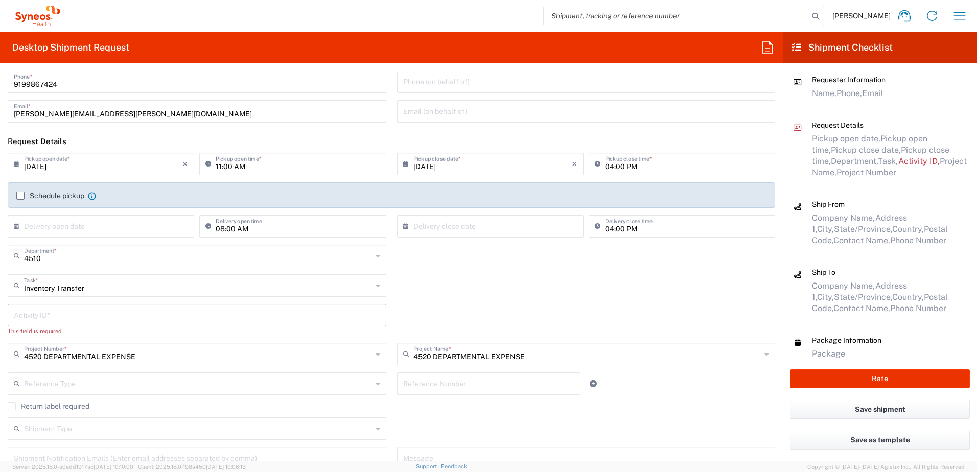
scroll to position [51, 0]
click at [92, 307] on div "Activity ID *" at bounding box center [197, 318] width 379 height 22
paste input "SCTASK2704063"
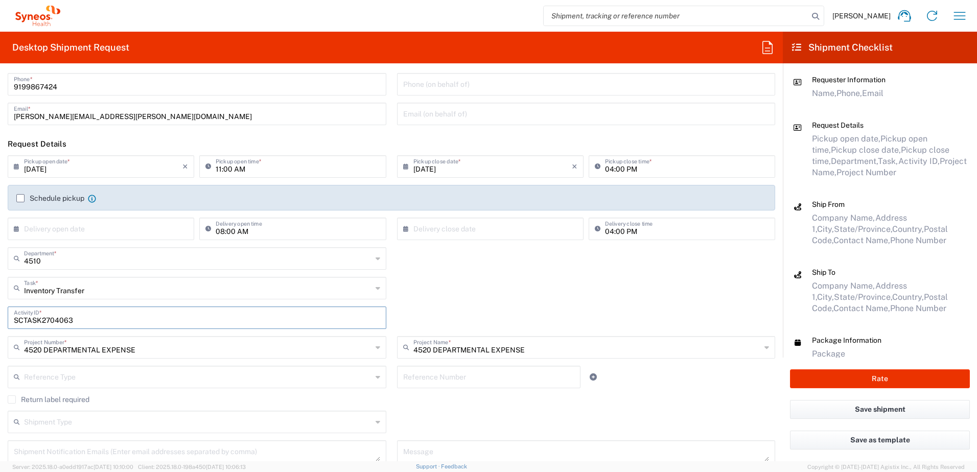
type input "SCTASK2704063"
click at [449, 295] on div "Inventory Transfer Task * Break/Fix Inventory Transfer New Hire Other Refresh" at bounding box center [392, 292] width 779 height 30
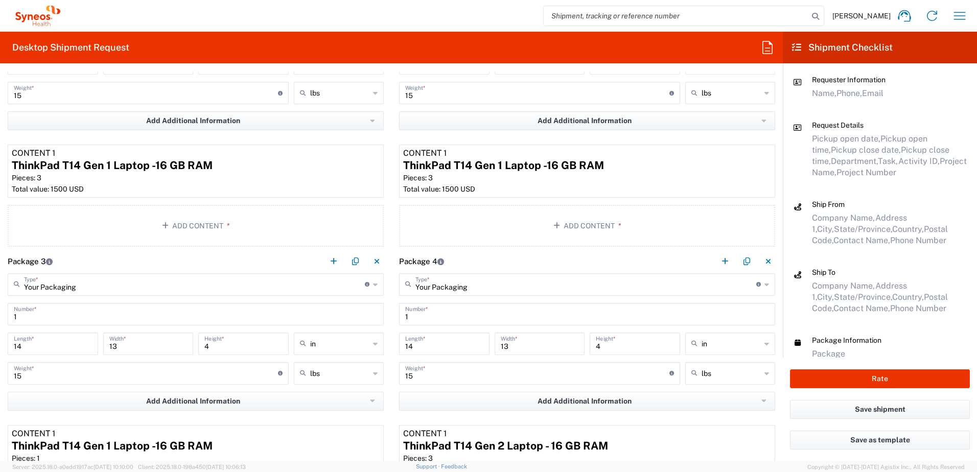
scroll to position [1176, 0]
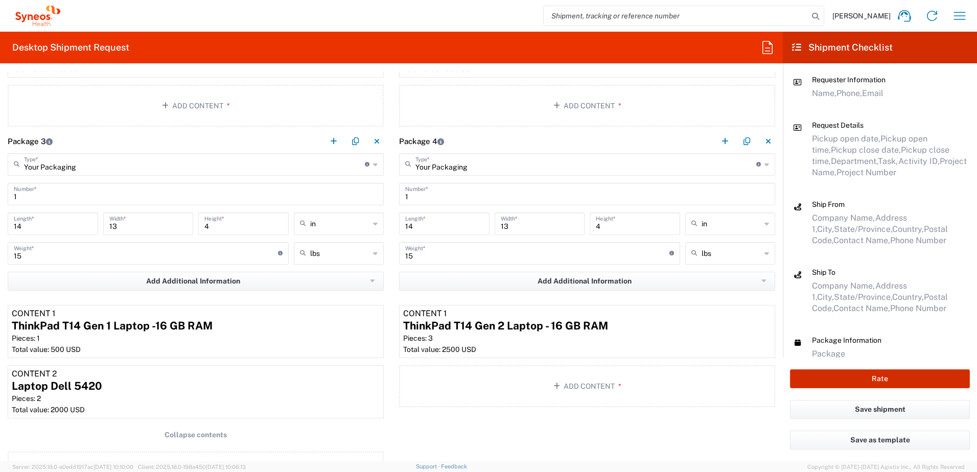
click at [857, 375] on button "Rate" at bounding box center [880, 379] width 180 height 19
type input "4520 DEPARTMENTAL EXPENSE"
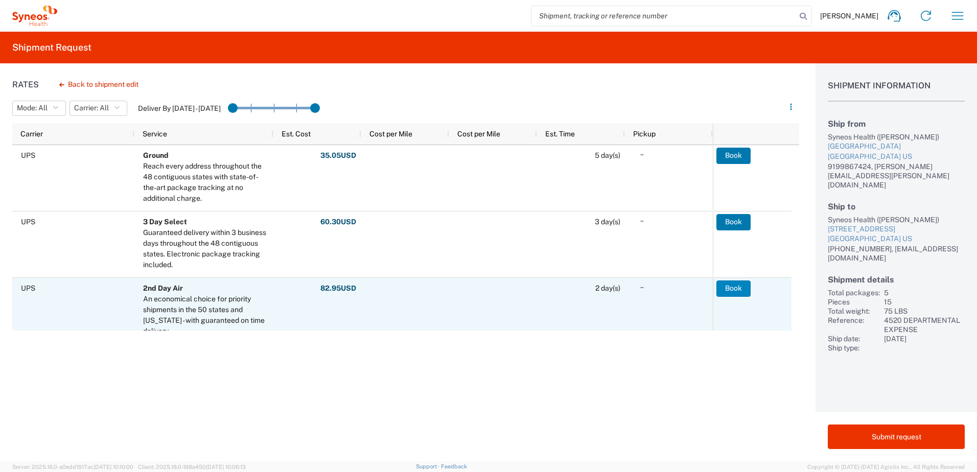
click at [739, 288] on button "Book" at bounding box center [734, 289] width 34 height 16
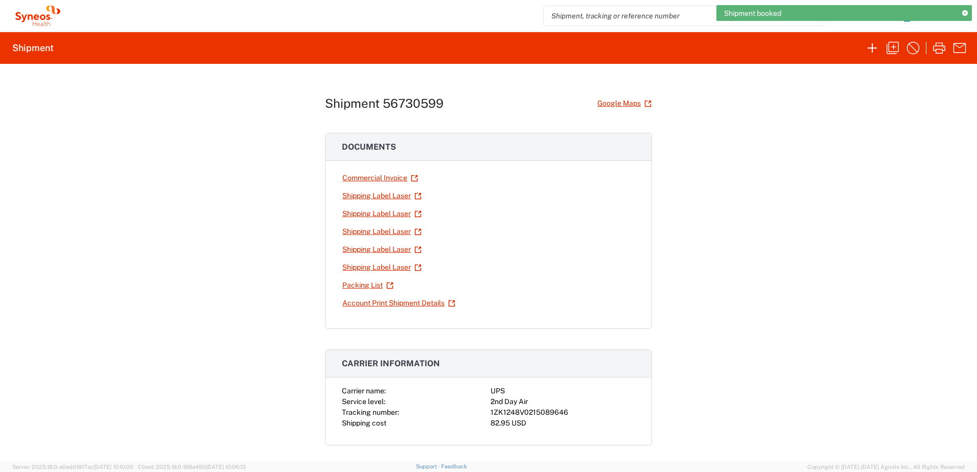
click at [522, 408] on div "1ZK1248V0215089646" at bounding box center [563, 412] width 145 height 11
copy div "1ZK1248V0215089646"
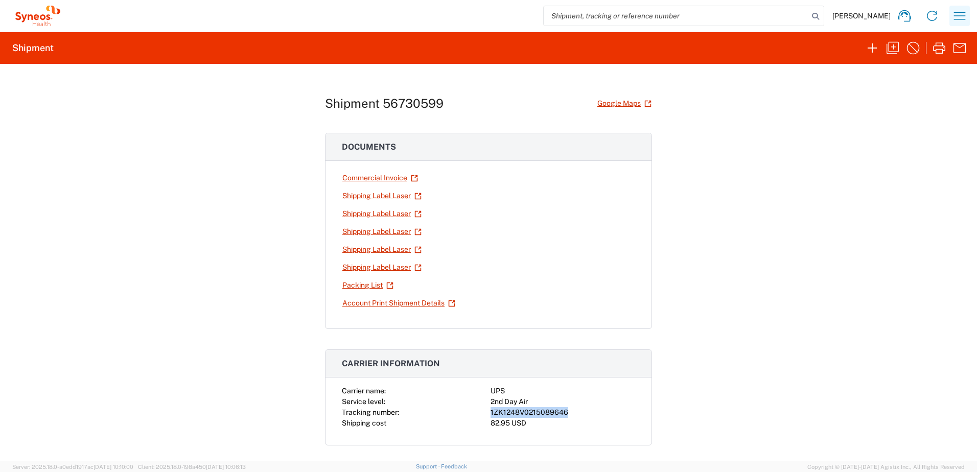
click at [965, 19] on icon "button" at bounding box center [960, 16] width 16 height 16
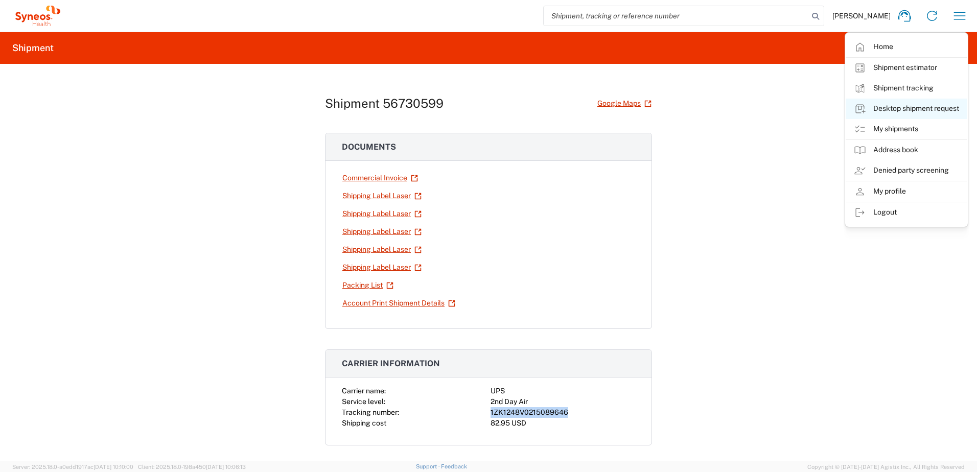
click at [919, 107] on link "Desktop shipment request" at bounding box center [907, 109] width 122 height 20
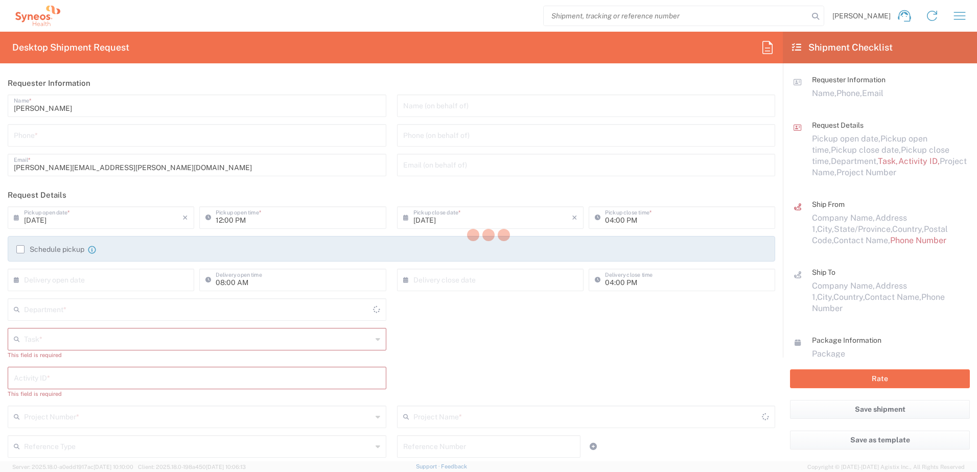
type input "4510"
type input "[US_STATE]"
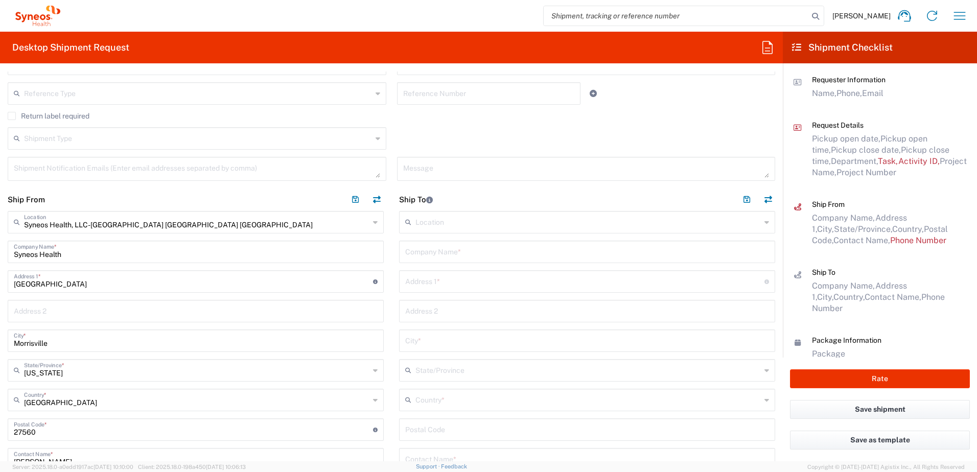
scroll to position [358, 0]
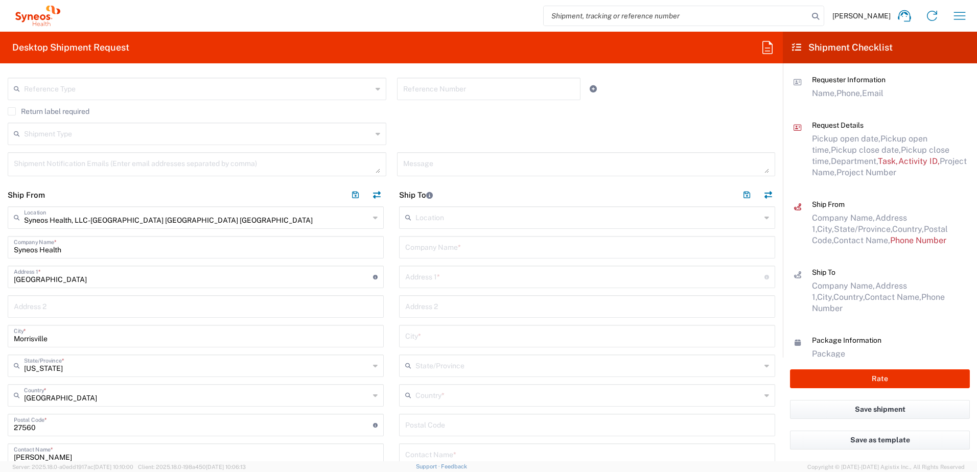
click at [441, 252] on input "text" at bounding box center [587, 247] width 364 height 18
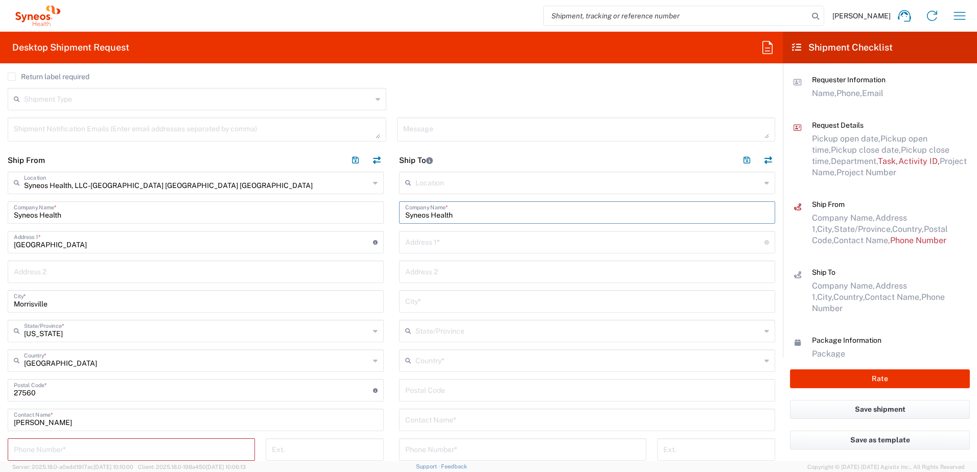
scroll to position [409, 0]
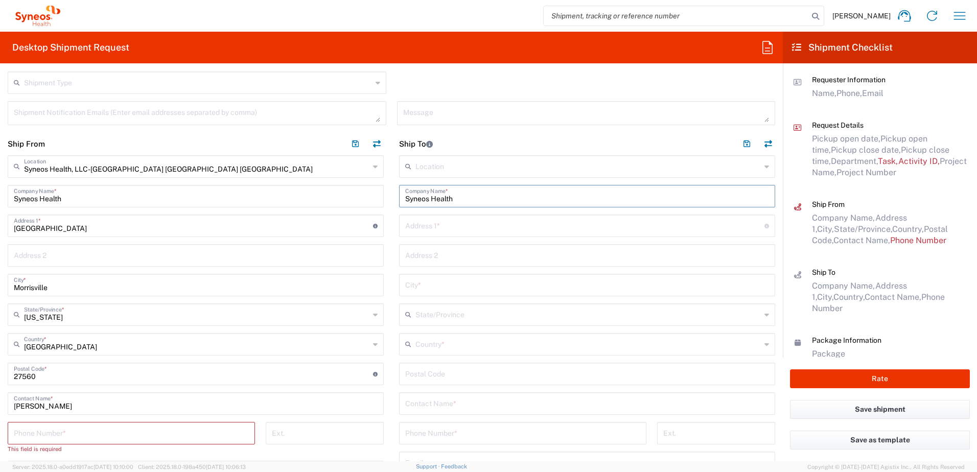
type input "Syneos Health"
click at [457, 410] on input "text" at bounding box center [587, 403] width 364 height 18
paste input "[PERSON_NAME]"
click at [495, 409] on input "[PERSON_NAME] [PERSON_NAME]" at bounding box center [587, 403] width 364 height 18
type input "[PERSON_NAME] [PERSON_NAME]"
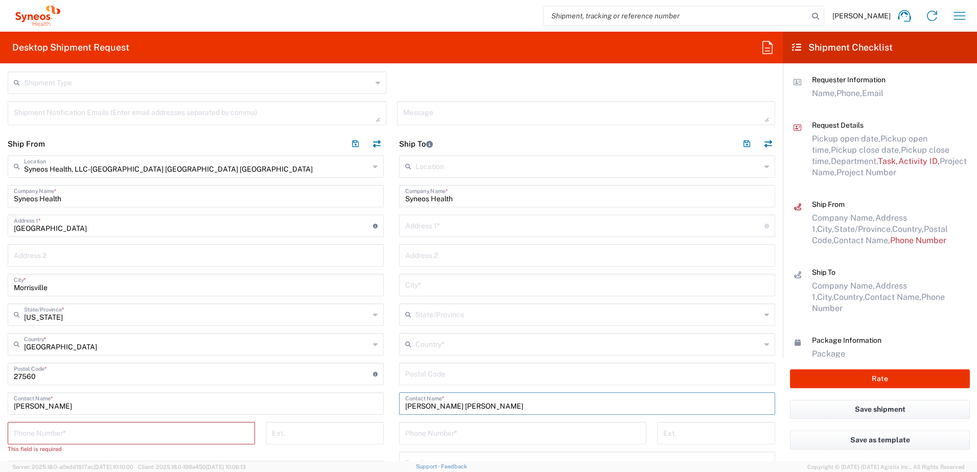
click at [424, 429] on input "tel" at bounding box center [522, 433] width 235 height 18
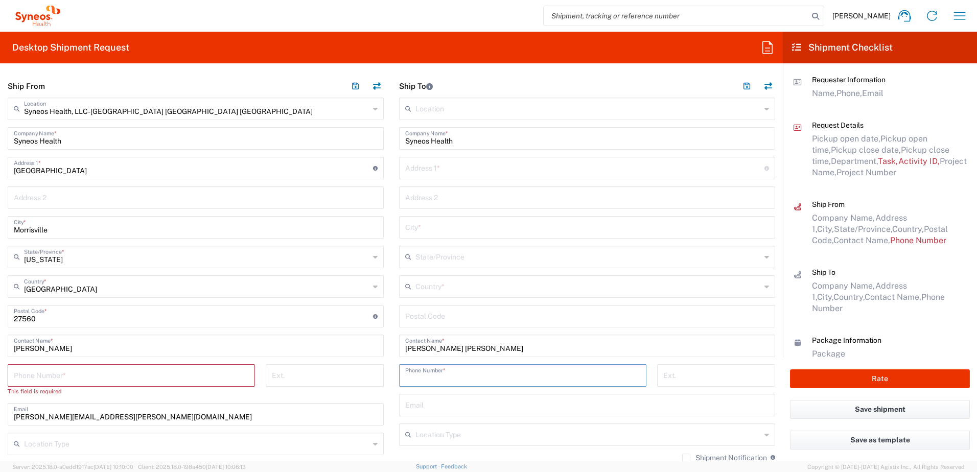
scroll to position [511, 0]
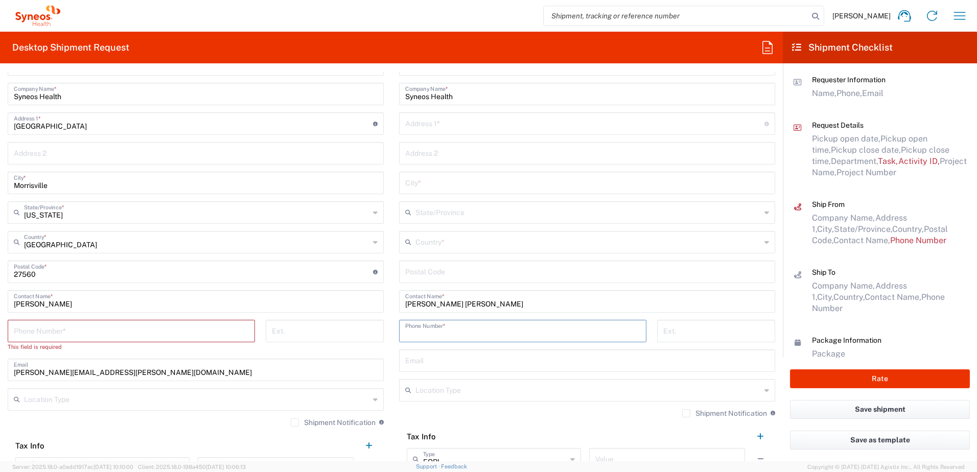
click at [433, 361] on input "text" at bounding box center [587, 360] width 364 height 18
paste input "[PERSON_NAME][EMAIL_ADDRESS][PERSON_NAME][DOMAIN_NAME]"
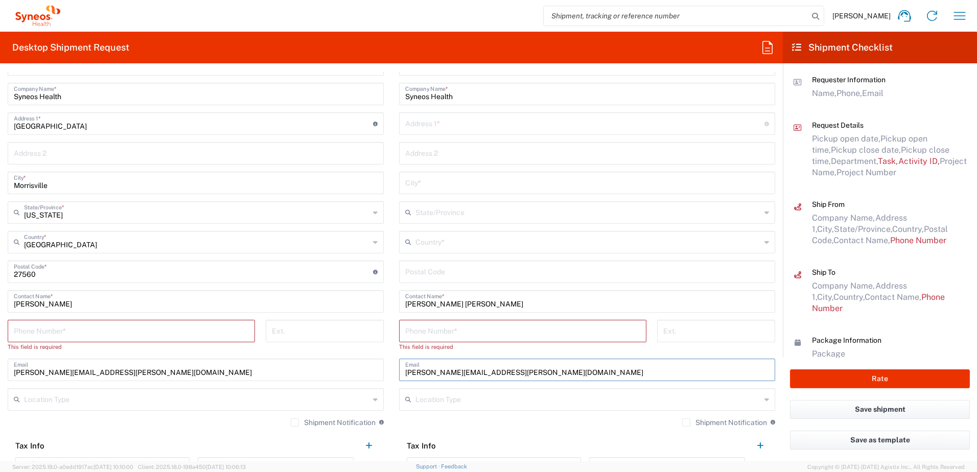
type input "[PERSON_NAME][EMAIL_ADDRESS][PERSON_NAME][DOMAIN_NAME]"
click at [506, 403] on input "text" at bounding box center [589, 399] width 346 height 18
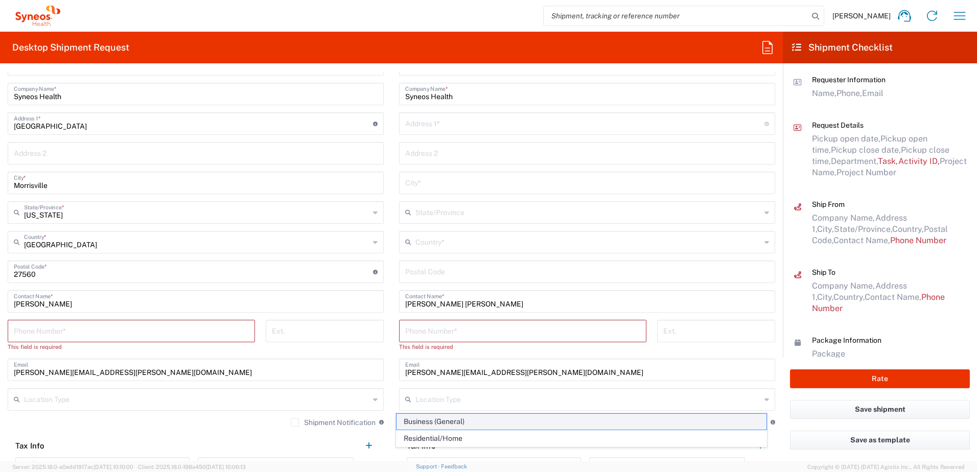
click at [465, 417] on span "Business (General)" at bounding box center [582, 422] width 371 height 16
type input "Business (General)"
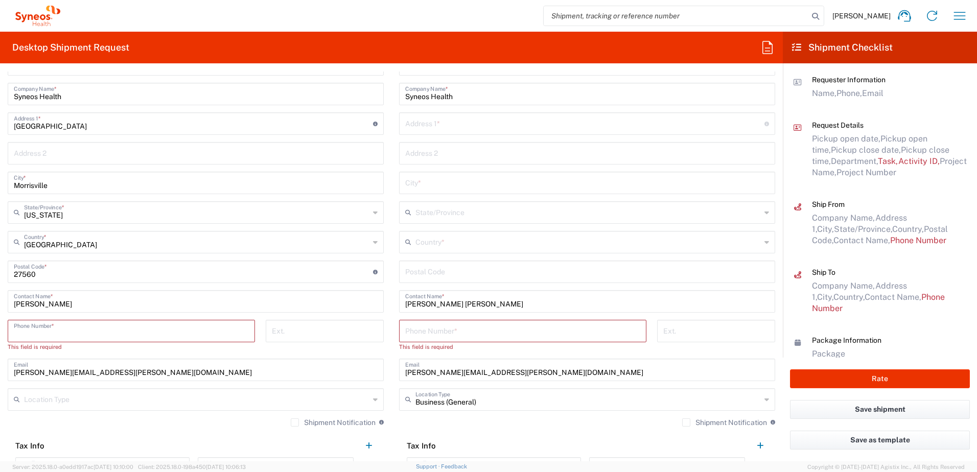
click at [51, 327] on input "tel" at bounding box center [131, 331] width 235 height 18
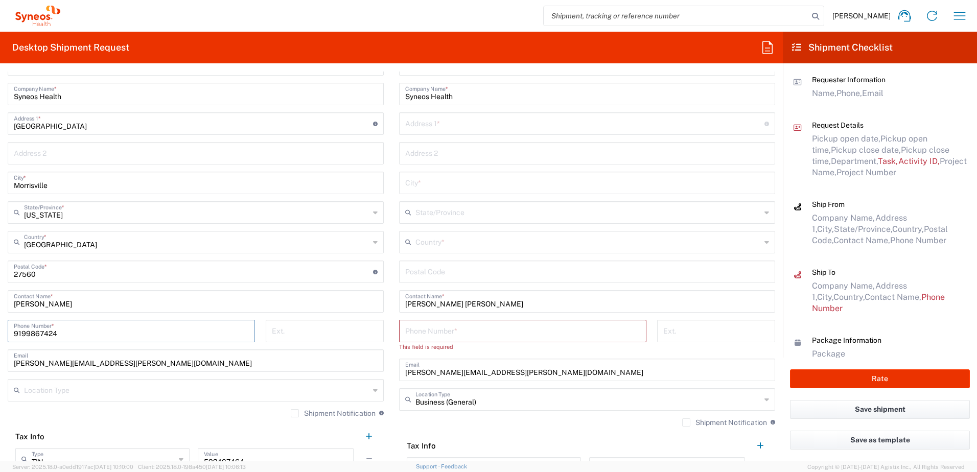
click at [30, 330] on input "9199867424" at bounding box center [131, 331] width 235 height 18
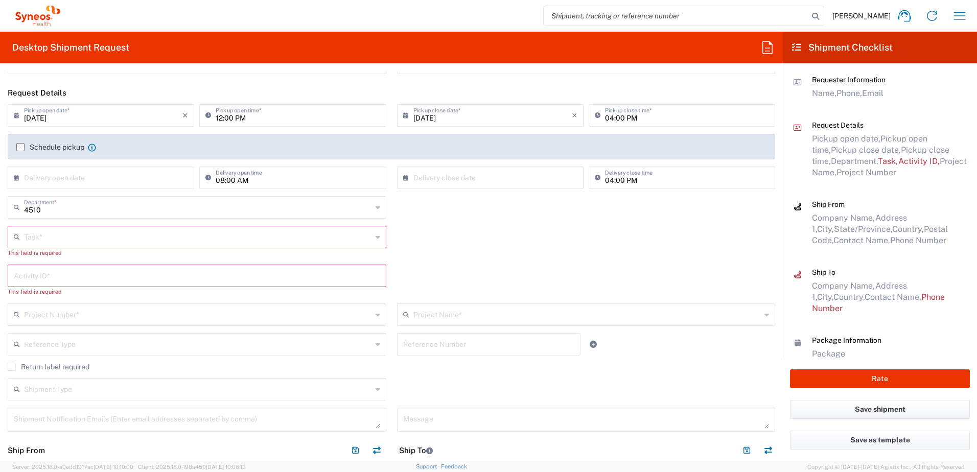
scroll to position [0, 0]
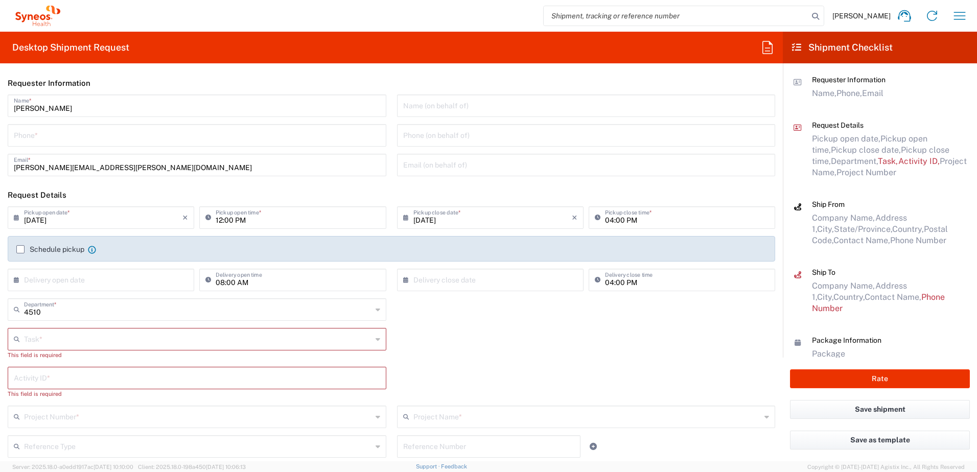
type input "9199867424"
click at [48, 136] on input "tel" at bounding box center [197, 135] width 367 height 18
paste input "9199867424"
type input "9199867424"
click at [66, 344] on input "text" at bounding box center [198, 339] width 348 height 18
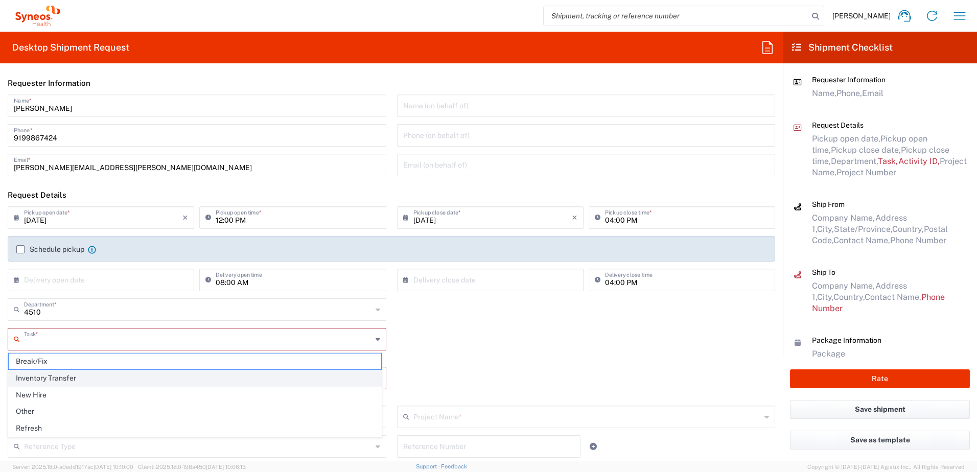
click at [56, 381] on span "Inventory Transfer" at bounding box center [195, 379] width 373 height 16
type input "Inventory Transfer"
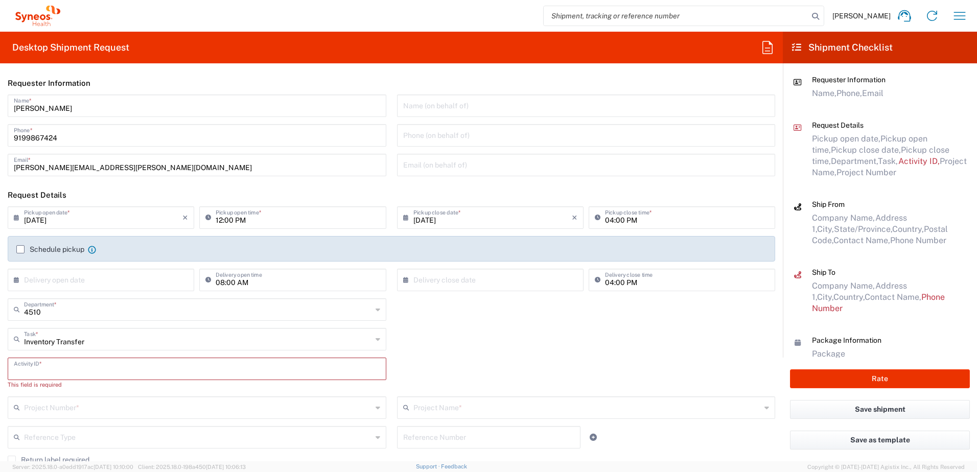
click at [53, 371] on input "text" at bounding box center [197, 368] width 367 height 18
paste input "SCTASK2704935"
type input "SCTASK2704935"
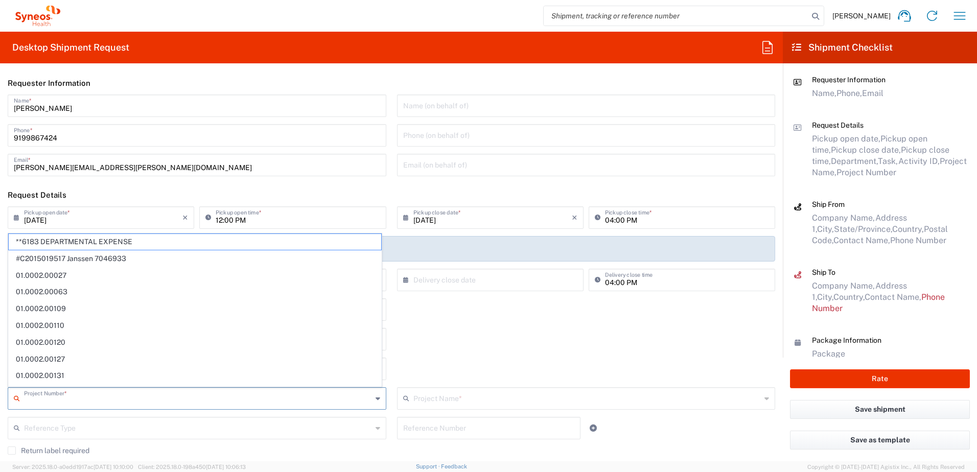
click at [106, 399] on input "text" at bounding box center [198, 398] width 348 height 18
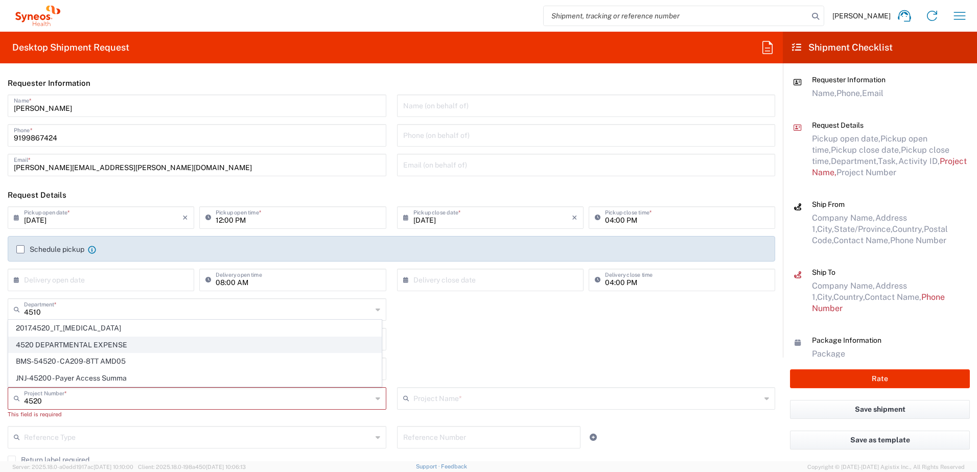
click at [92, 345] on span "4520 DEPARTMENTAL EXPENSE" at bounding box center [195, 345] width 373 height 16
type input "4520 DEPARTMENTAL EXPENSE"
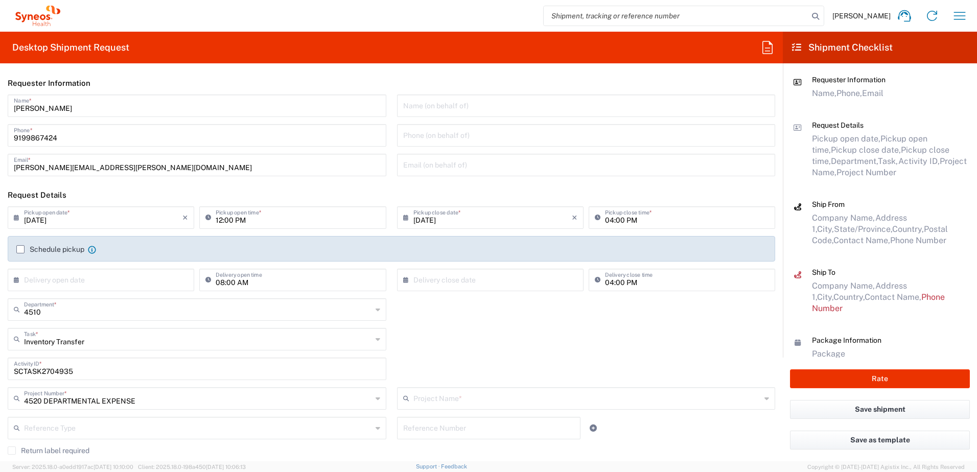
type input "4520 DEPARTMENTAL EXPENSE"
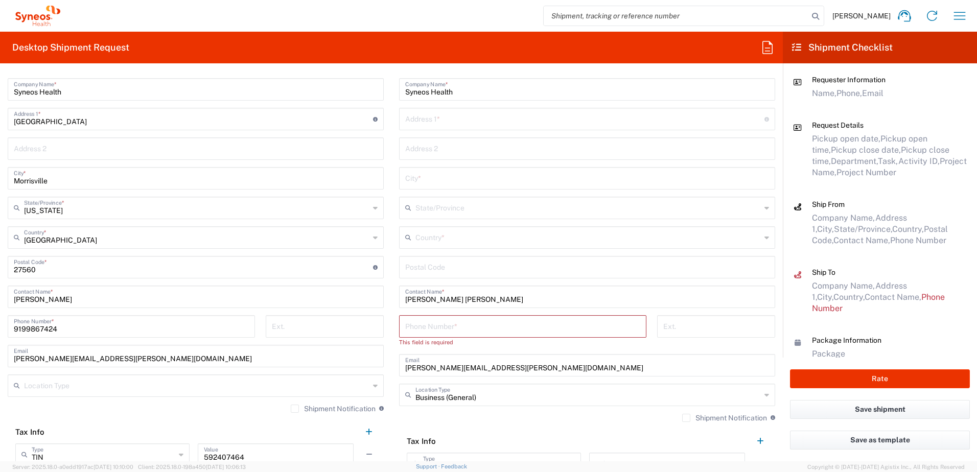
scroll to position [409, 0]
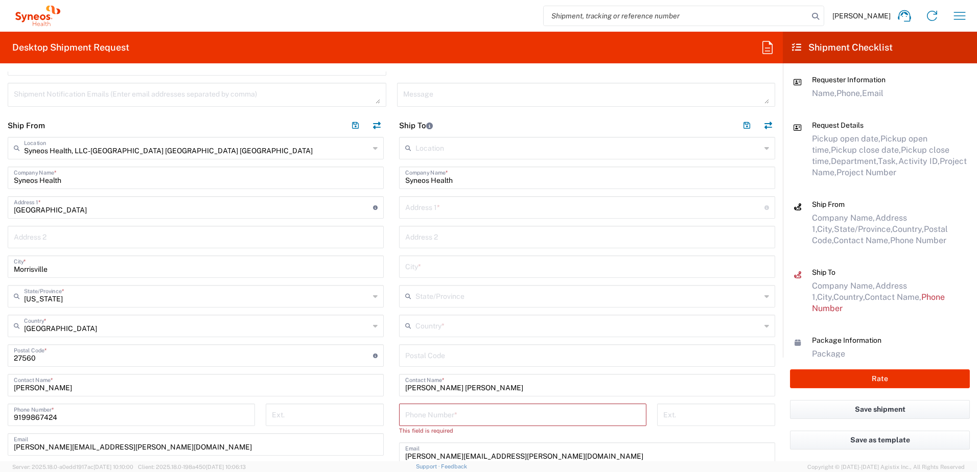
click at [455, 209] on input "text" at bounding box center [584, 207] width 359 height 18
paste input "[STREET_ADDRESS]"
type input "[STREET_ADDRESS]"
click at [453, 241] on input "text" at bounding box center [587, 236] width 364 height 18
paste input "3rd Floor"
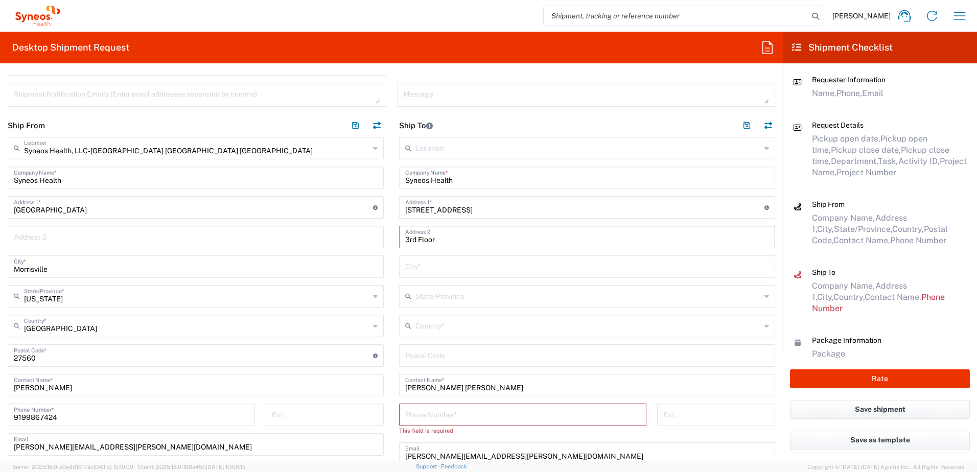
type input "3rd Floor"
click at [428, 322] on input "text" at bounding box center [589, 325] width 346 height 18
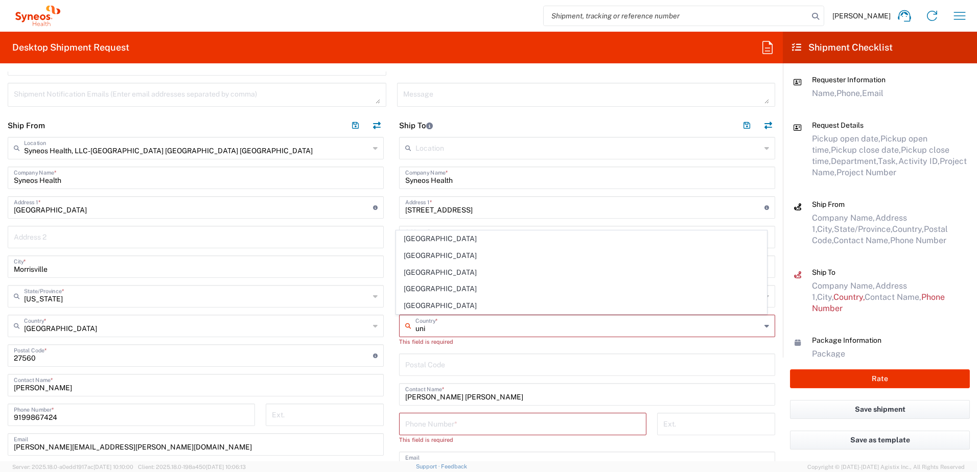
click at [431, 303] on span "[GEOGRAPHIC_DATA]" at bounding box center [582, 306] width 371 height 16
type input "[GEOGRAPHIC_DATA]"
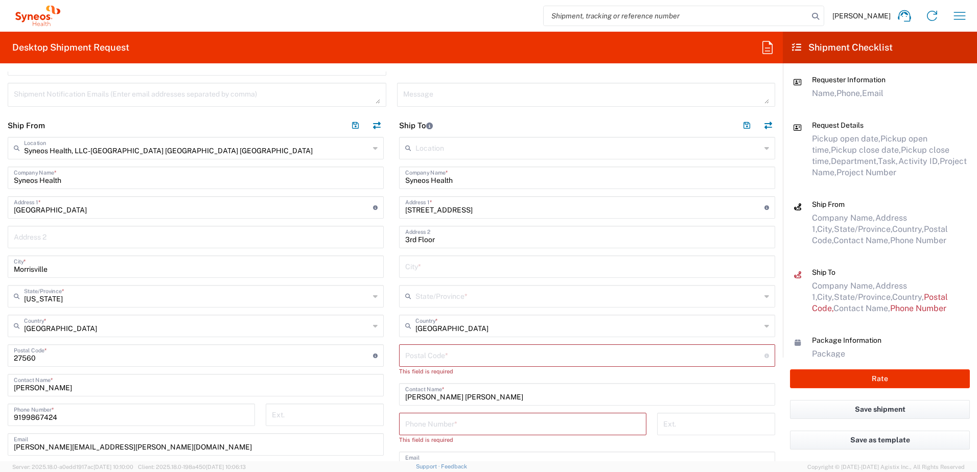
click at [436, 271] on input "text" at bounding box center [587, 266] width 364 height 18
paste input "Bridgewater"
type input "Bridgewater"
click at [448, 293] on input "text" at bounding box center [589, 296] width 346 height 18
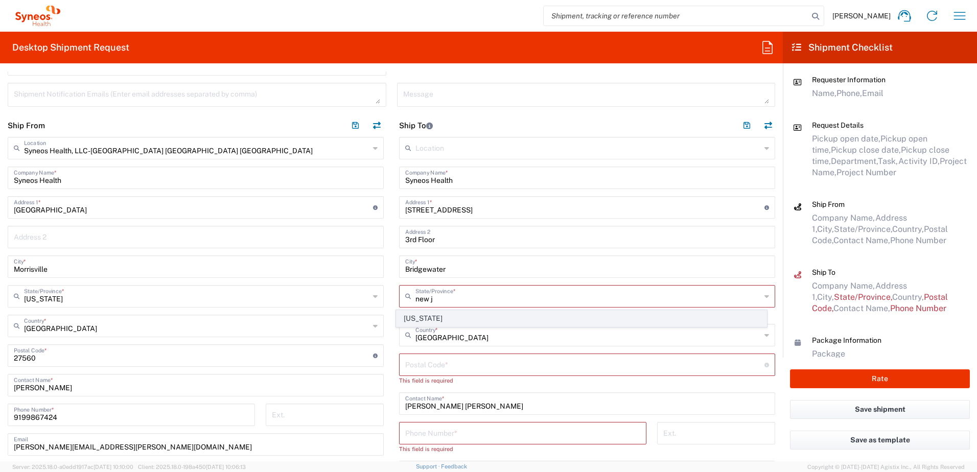
click at [425, 318] on span "[US_STATE]" at bounding box center [582, 319] width 371 height 16
type input "[US_STATE]"
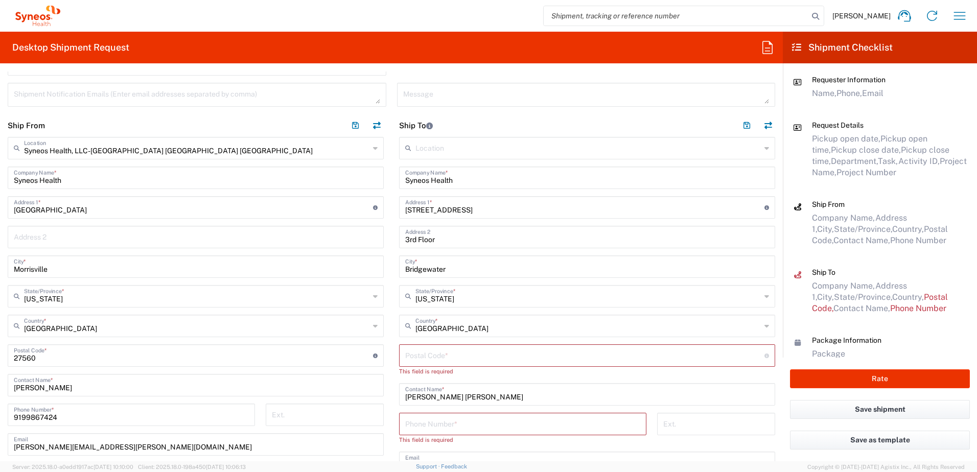
click at [489, 357] on input "undefined" at bounding box center [584, 355] width 359 height 18
paste input "08807"
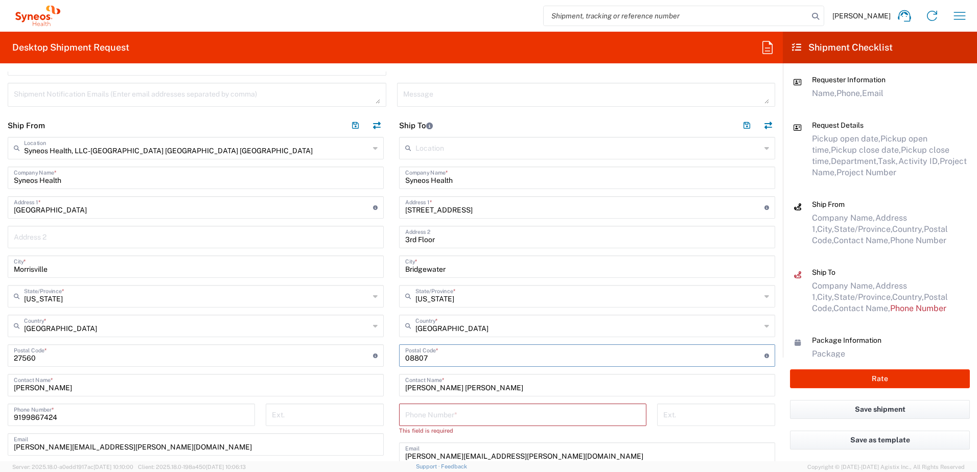
type input "08807"
click at [500, 416] on input "tel" at bounding box center [522, 414] width 235 height 18
click at [454, 413] on input "tel" at bounding box center [522, 414] width 235 height 18
paste input "201) 7398315"
click at [416, 418] on input "201) 7398315" at bounding box center [522, 414] width 235 height 18
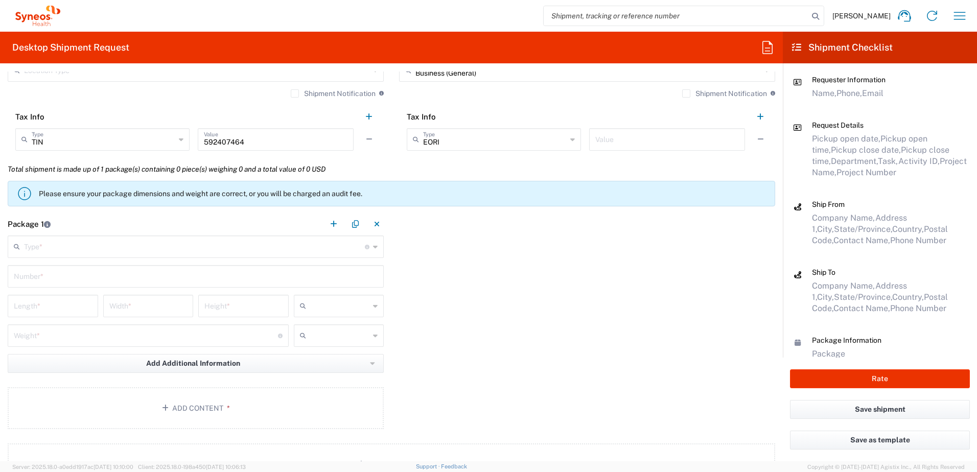
scroll to position [818, 0]
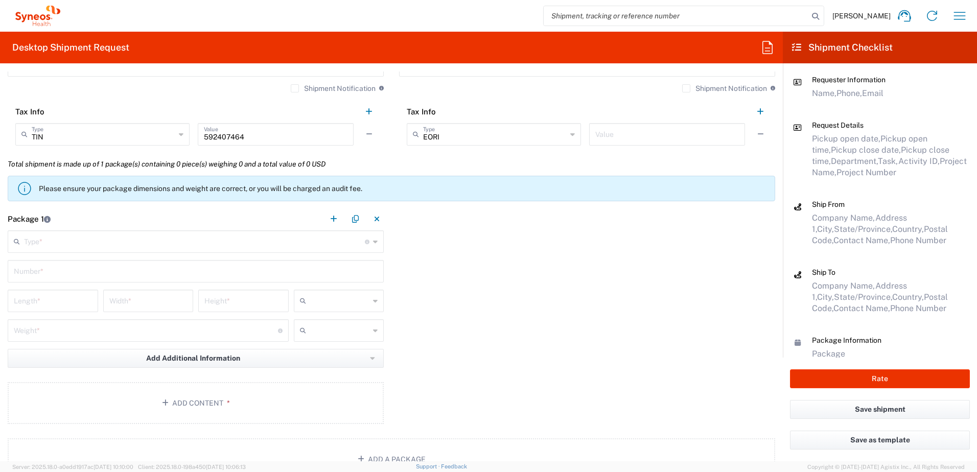
type input "2017398315"
click at [70, 240] on input "text" at bounding box center [194, 241] width 341 height 18
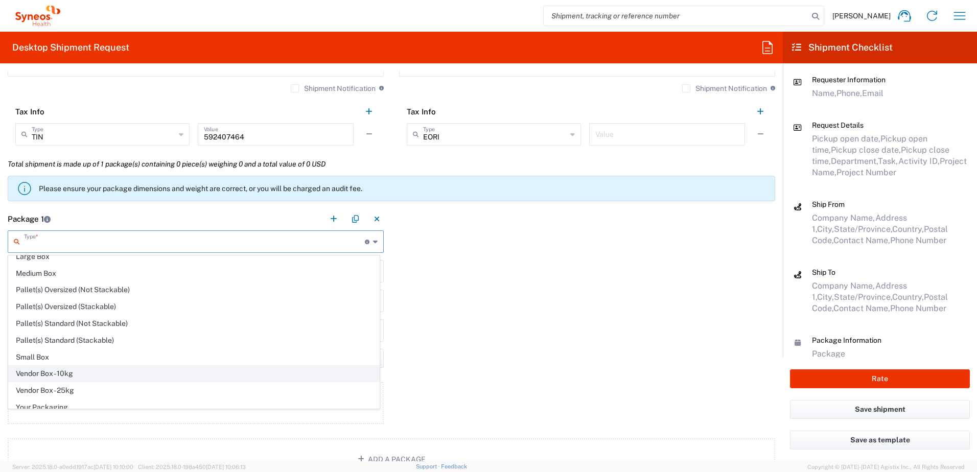
scroll to position [31, 0]
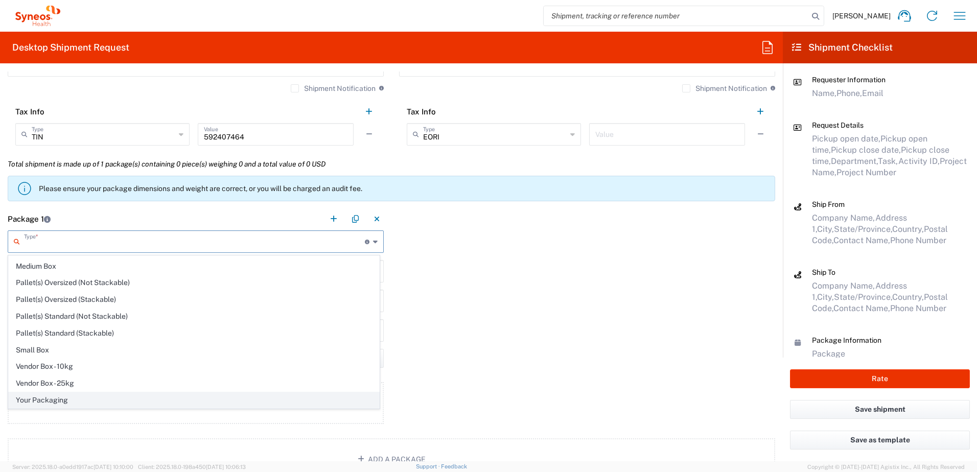
click at [58, 398] on span "Your Packaging" at bounding box center [194, 401] width 371 height 16
type input "Your Packaging"
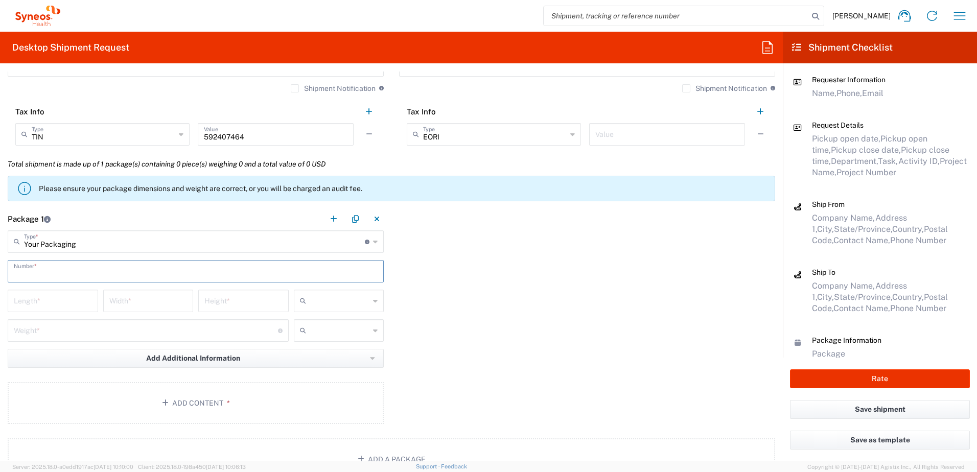
click at [64, 275] on input "text" at bounding box center [196, 271] width 364 height 18
type input "1"
click at [70, 305] on input "number" at bounding box center [53, 300] width 78 height 18
type input "14"
click at [125, 302] on input "number" at bounding box center [148, 300] width 78 height 18
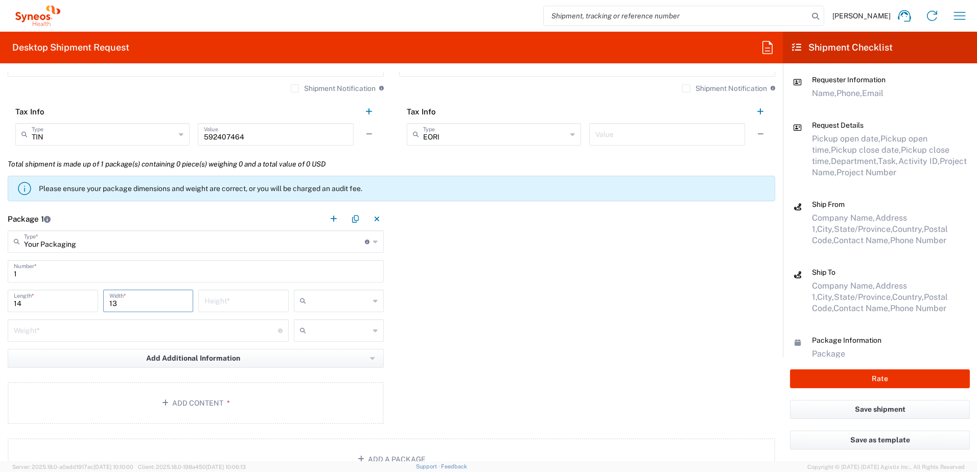
type input "13"
click at [226, 303] on input "number" at bounding box center [243, 300] width 78 height 18
type input "4"
click at [313, 295] on input "text" at bounding box center [340, 301] width 60 height 16
click at [314, 352] on span "in" at bounding box center [335, 357] width 87 height 16
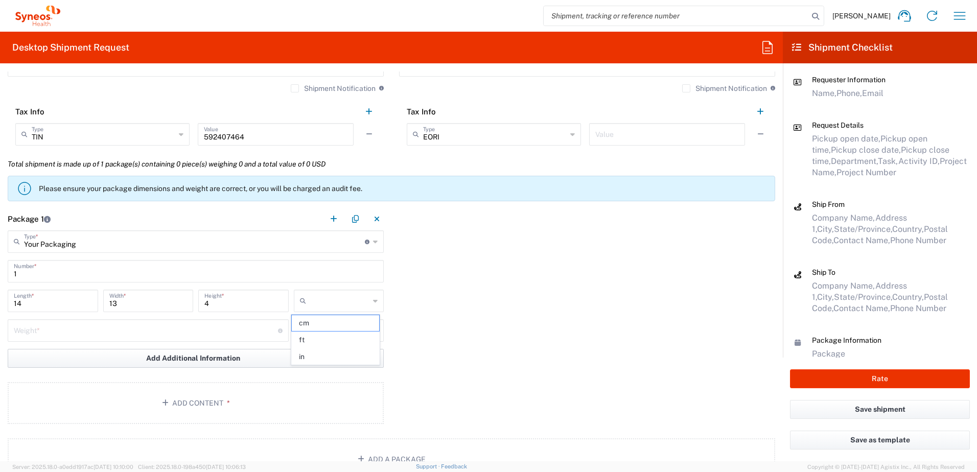
type input "in"
click at [196, 335] on input "number" at bounding box center [146, 330] width 264 height 18
type input "12"
click at [217, 398] on button "Add Content *" at bounding box center [196, 403] width 376 height 42
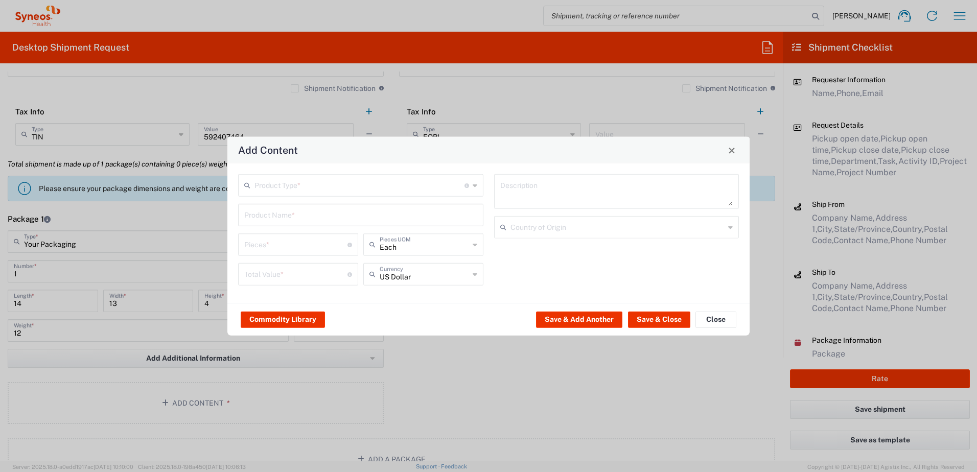
click at [304, 192] on input "text" at bounding box center [360, 185] width 210 height 18
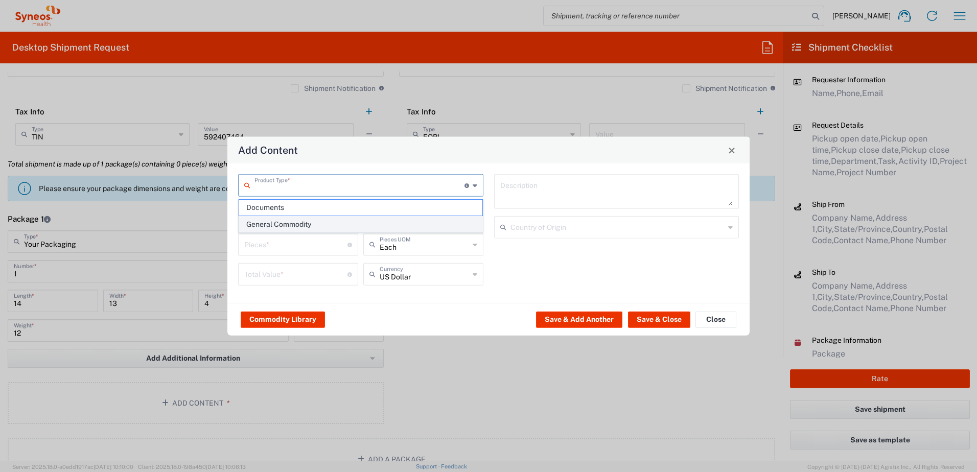
click at [287, 227] on span "General Commodity" at bounding box center [360, 225] width 243 height 16
type input "General Commodity"
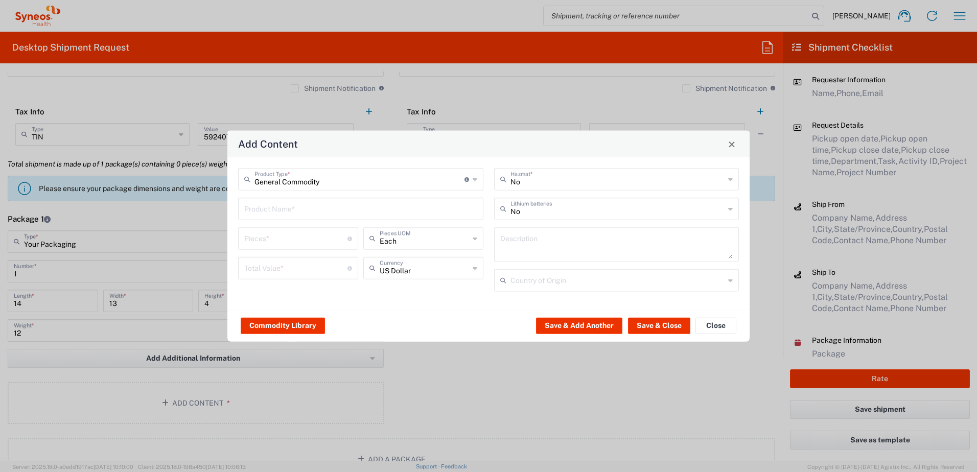
click at [289, 216] on input "text" at bounding box center [360, 208] width 233 height 18
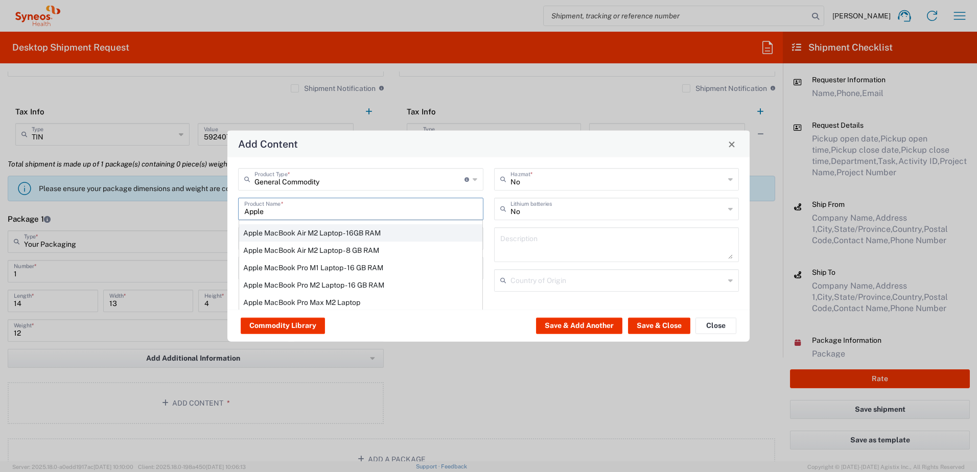
click at [325, 235] on div "Apple MacBook Air M2 Laptop - 16GB RAM" at bounding box center [360, 232] width 243 height 17
type input "Apple MacBook Air M2 Laptop - 16GB RAM"
type input "1"
type textarea "M2 - 8-core CPU - 8-core GPU - 16 GB RAM - 512 GB SSD"
type input "[GEOGRAPHIC_DATA]"
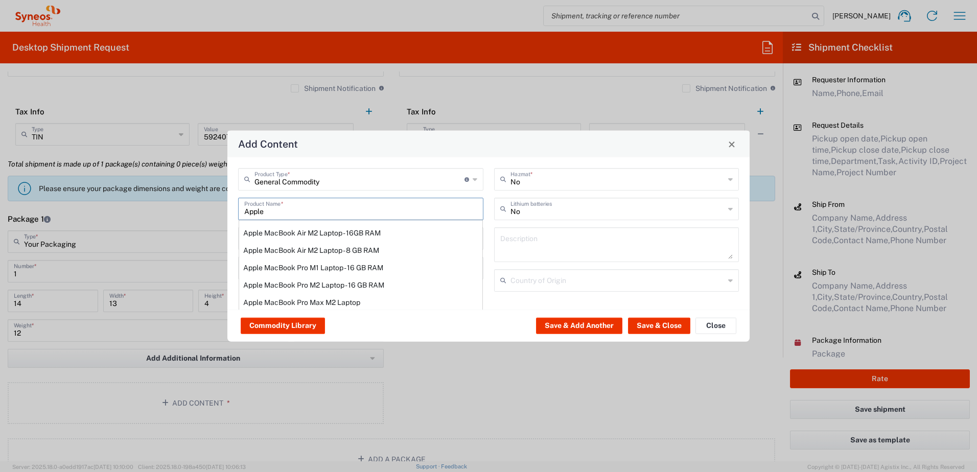
type input "Yes"
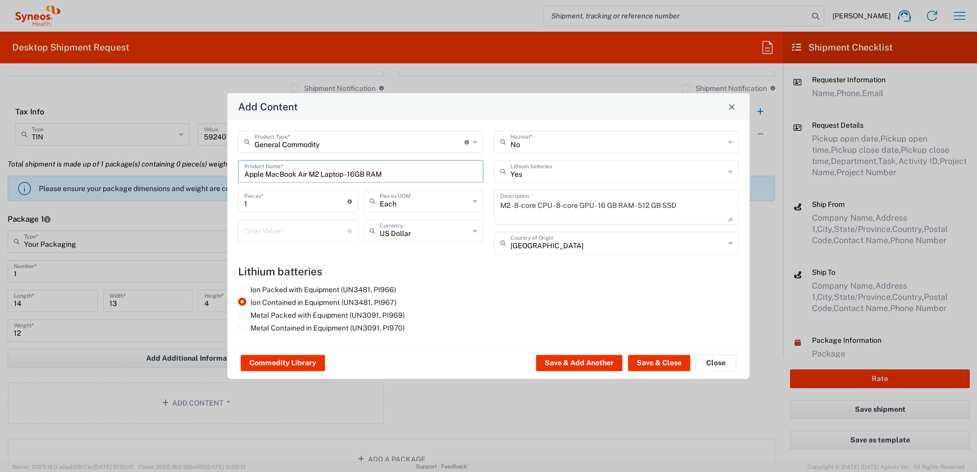
click at [265, 203] on input "1" at bounding box center [295, 201] width 103 height 18
drag, startPoint x: 277, startPoint y: 203, endPoint x: 216, endPoint y: 197, distance: 60.7
click at [216, 197] on div "Add Content General Commodity Product Type * Document: Paper document generated…" at bounding box center [488, 236] width 977 height 472
type input "3"
click at [276, 234] on input "number" at bounding box center [295, 230] width 103 height 18
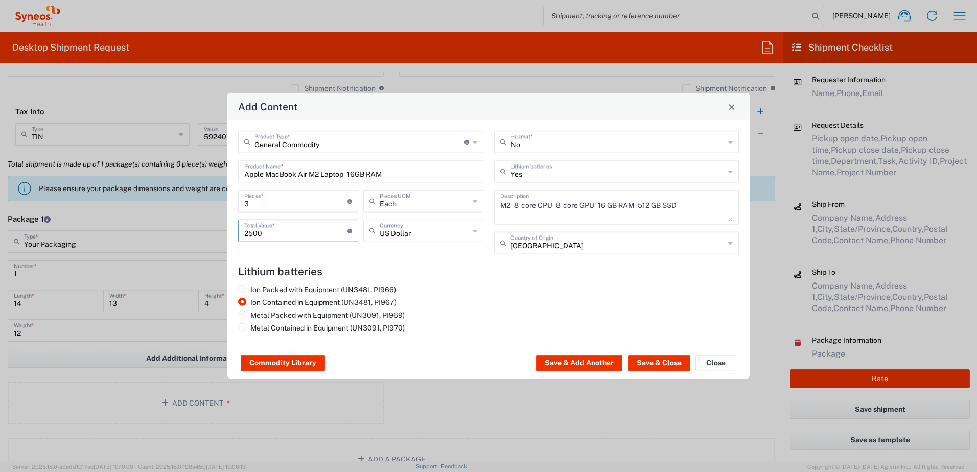
type input "2500"
click at [473, 278] on agx-lithium-batteries-content "Lithium batteries Ion Packed with Equipment (UN3481, PI966) Ion Contained in Eq…" at bounding box center [488, 300] width 501 height 71
click at [659, 359] on button "Save & Close" at bounding box center [659, 363] width 62 height 16
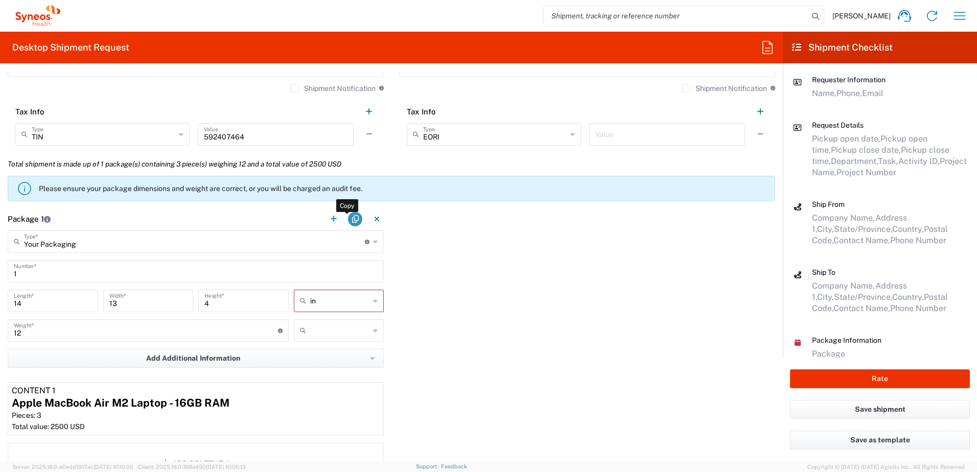
click at [349, 218] on button "button" at bounding box center [355, 219] width 14 height 14
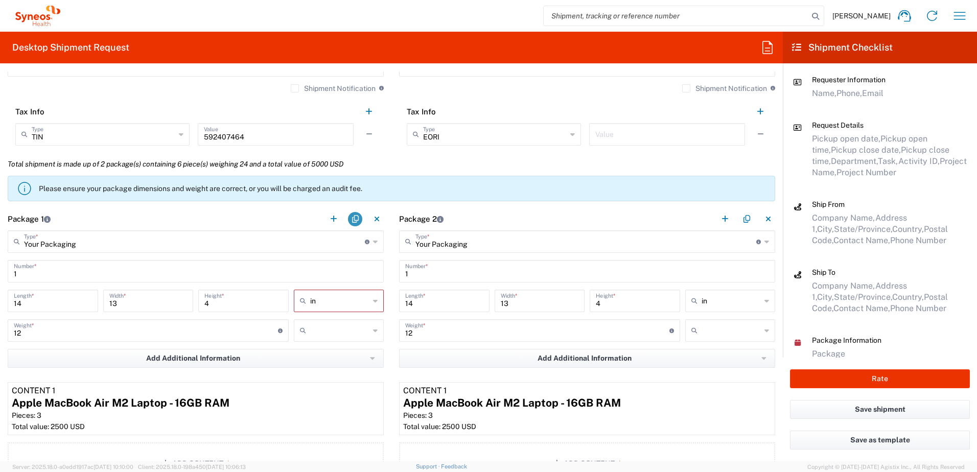
scroll to position [869, 0]
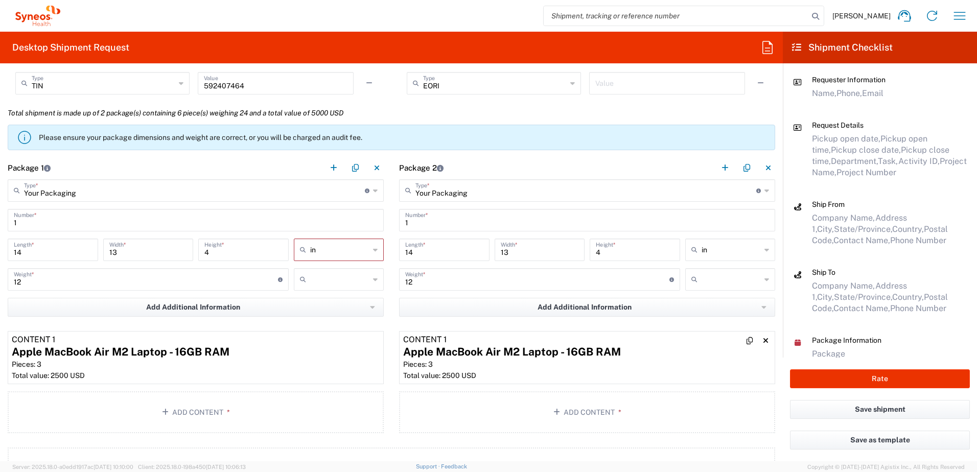
click at [503, 353] on div "Apple MacBook Air M2 Laptop - 16GB RAM" at bounding box center [587, 352] width 368 height 15
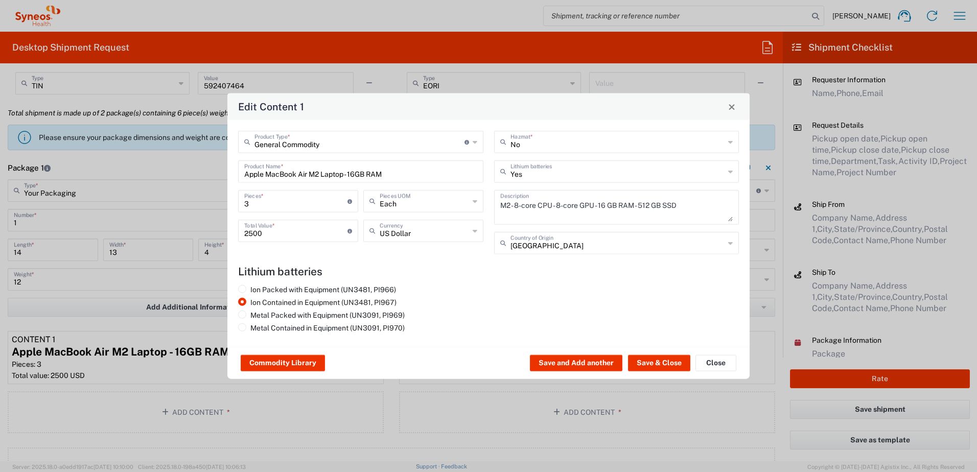
click at [270, 203] on input "3" at bounding box center [295, 201] width 103 height 18
drag, startPoint x: 280, startPoint y: 205, endPoint x: 222, endPoint y: 201, distance: 57.9
click at [222, 201] on div "Edit Content 1 General Commodity Product Type * Document: Paper document genera…" at bounding box center [488, 236] width 977 height 472
type input "2"
type input "1666.67"
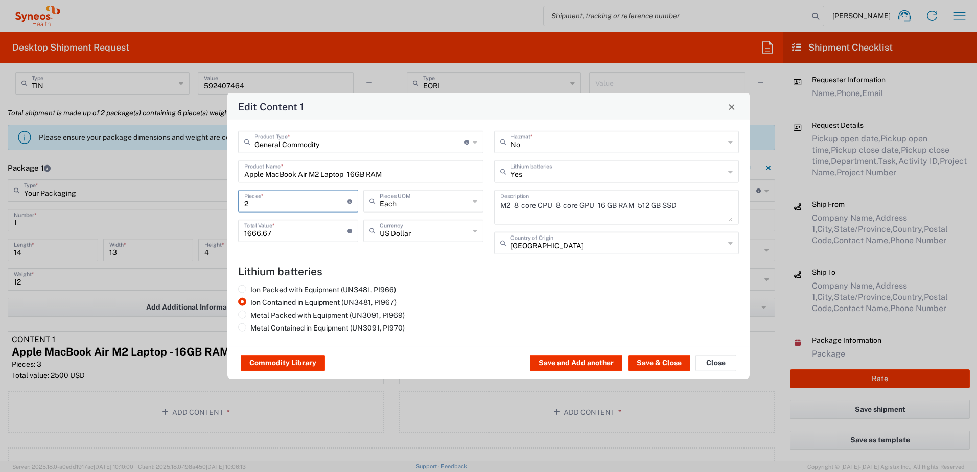
type input "2"
click at [441, 290] on div "Ion Packed with Equipment (UN3481, PI966) Ion Contained in Equipment (UN3481, P…" at bounding box center [361, 310] width 256 height 51
drag, startPoint x: 283, startPoint y: 230, endPoint x: 213, endPoint y: 223, distance: 70.9
click at [213, 223] on div "Edit Content 1 General Commodity Product Type * Document: Paper document genera…" at bounding box center [488, 236] width 977 height 472
type input "1500"
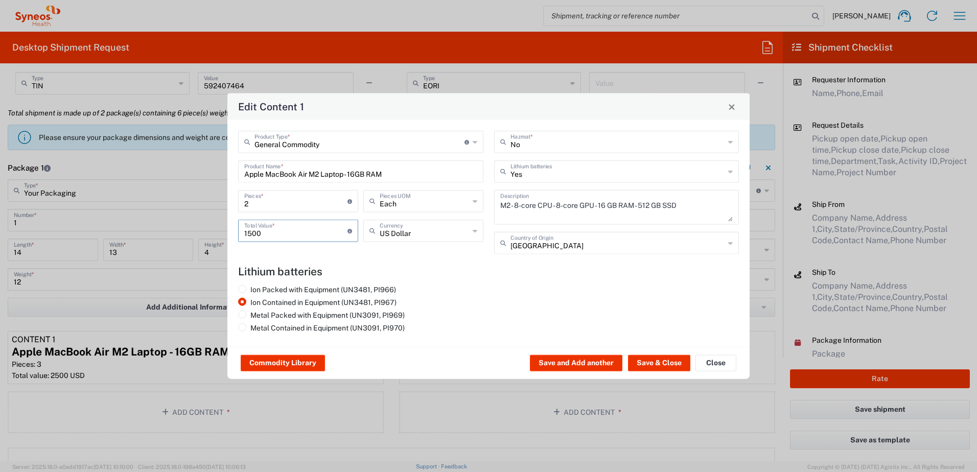
click at [528, 308] on div "Ion Packed with Equipment (UN3481, PI966) Ion Contained in Equipment (UN3481, P…" at bounding box center [489, 310] width 512 height 51
click at [653, 363] on button "Save & Close" at bounding box center [659, 363] width 62 height 16
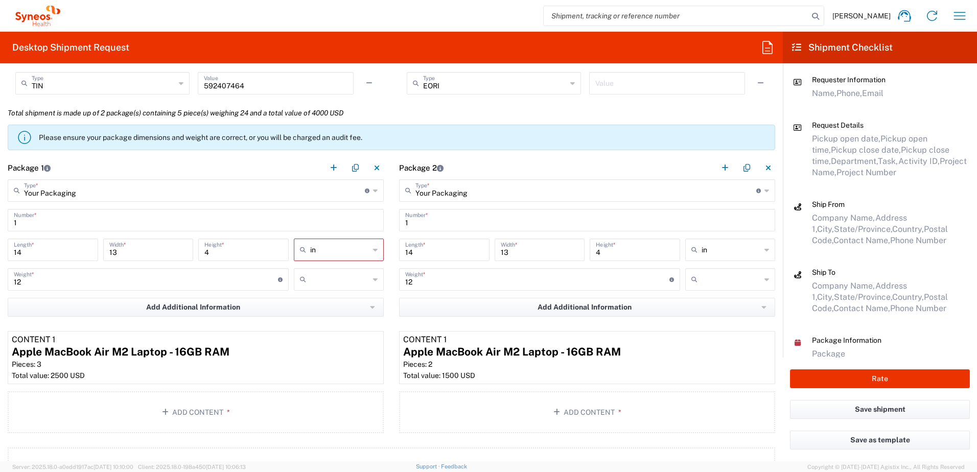
click at [332, 279] on input "text" at bounding box center [340, 279] width 60 height 16
click at [319, 314] on span "lbs" at bounding box center [335, 319] width 87 height 16
type input "lbs"
click at [459, 278] on input "12" at bounding box center [537, 279] width 264 height 18
drag, startPoint x: 465, startPoint y: 278, endPoint x: 381, endPoint y: 276, distance: 83.9
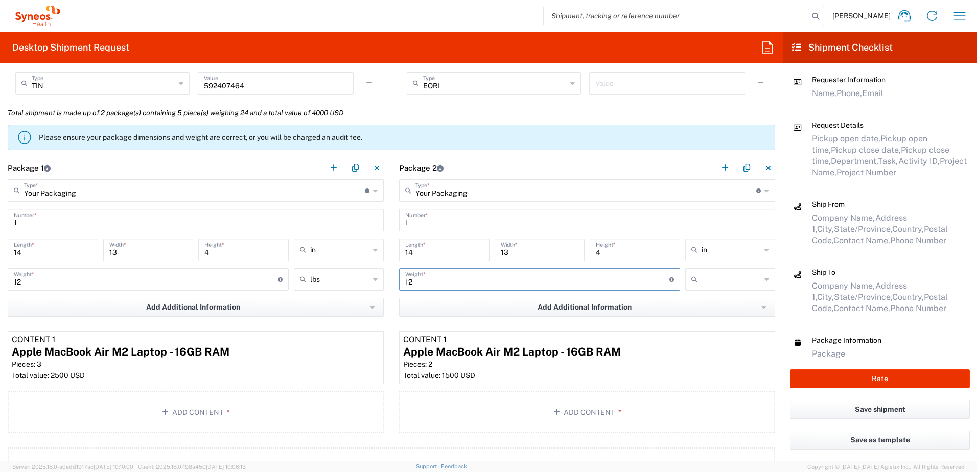
click at [381, 276] on div "Package 1 Your Packaging Type * Material used to package goods Envelope Large B…" at bounding box center [391, 296] width 783 height 281
type input "8"
click at [711, 276] on input "text" at bounding box center [732, 279] width 60 height 16
click at [696, 318] on span "lbs" at bounding box center [722, 319] width 87 height 16
type input "lbs"
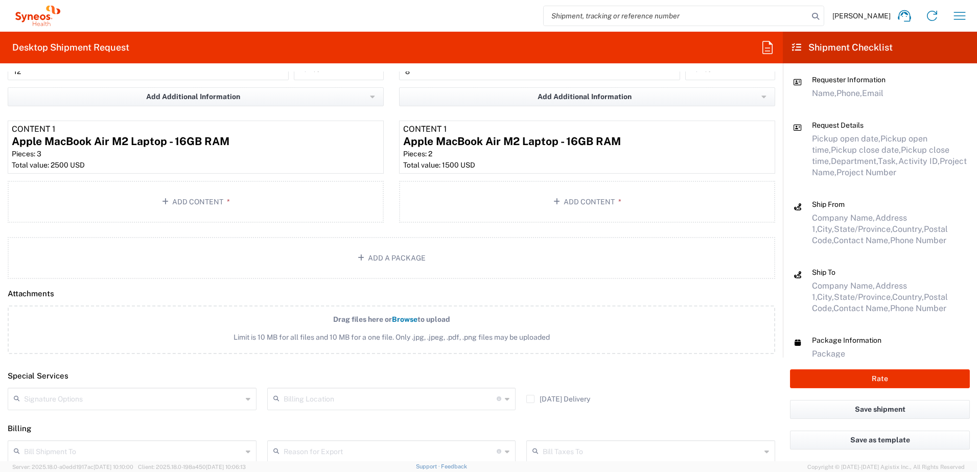
scroll to position [1176, 0]
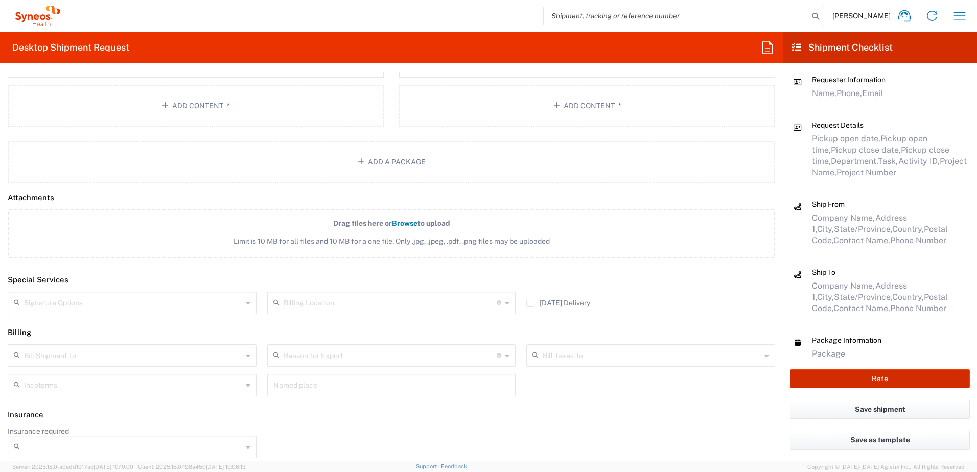
click at [867, 373] on button "Rate" at bounding box center [880, 379] width 180 height 19
type input "4520 DEPARTMENTAL EXPENSE"
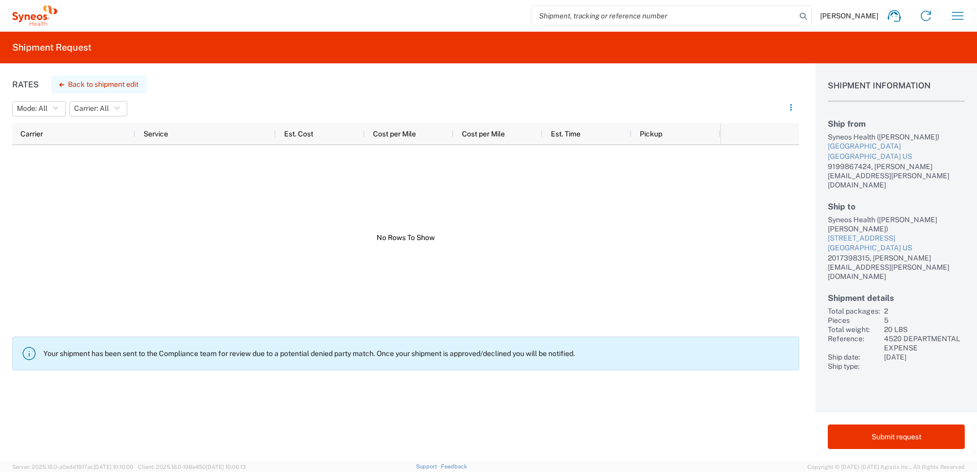
click at [93, 88] on button "Back to shipment edit" at bounding box center [99, 85] width 96 height 18
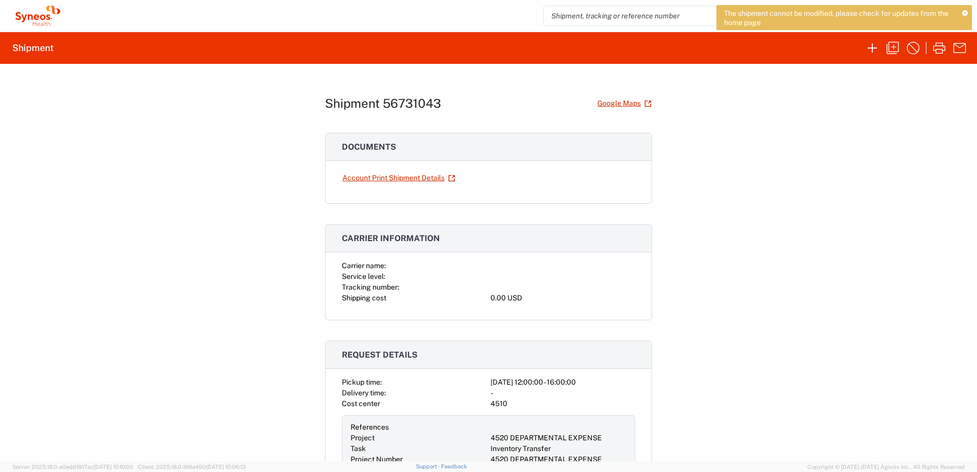
click at [968, 15] on icon at bounding box center [966, 14] width 6 height 6
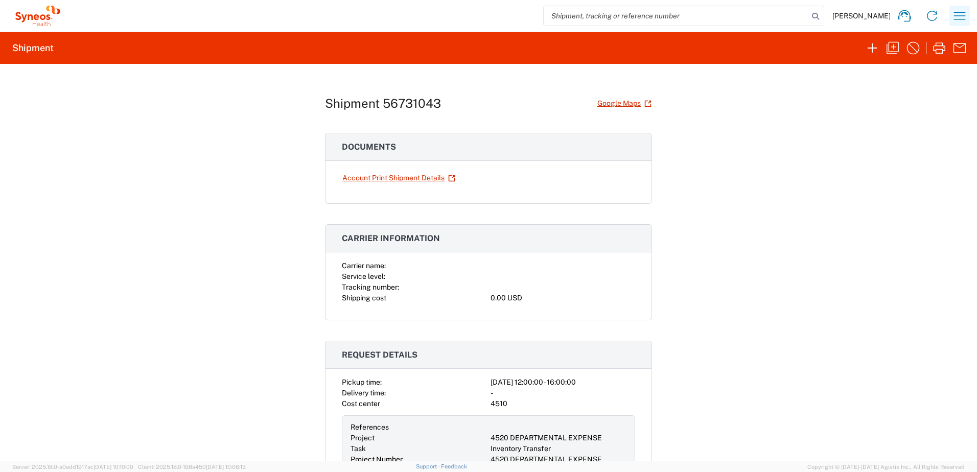
click at [962, 16] on icon "button" at bounding box center [960, 16] width 12 height 8
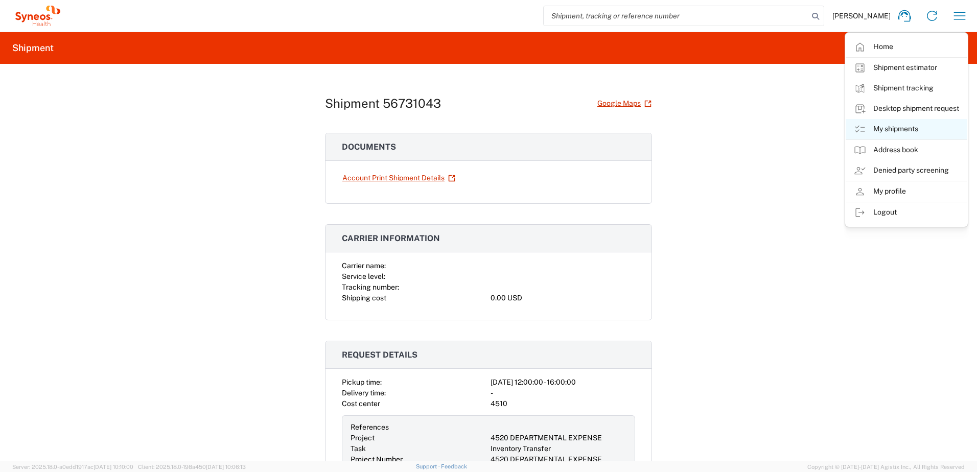
click at [892, 129] on link "My shipments" at bounding box center [907, 129] width 122 height 20
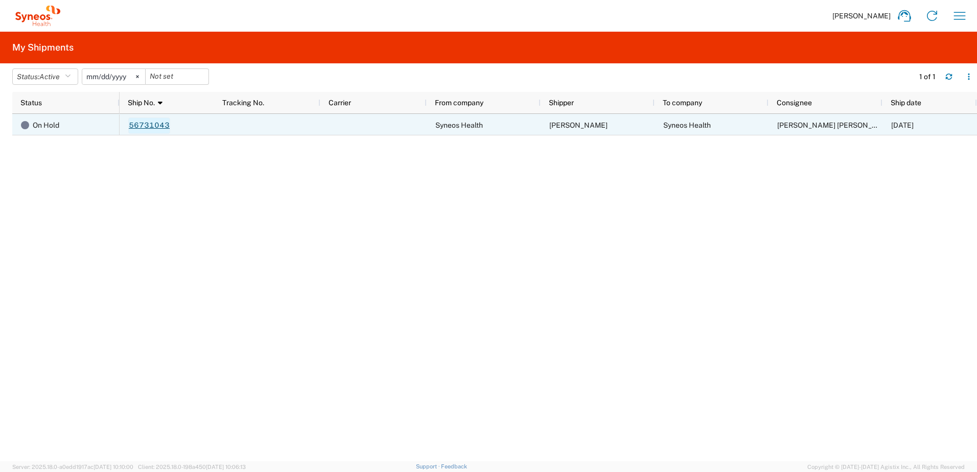
click at [157, 126] on link "56731043" at bounding box center [149, 126] width 42 height 16
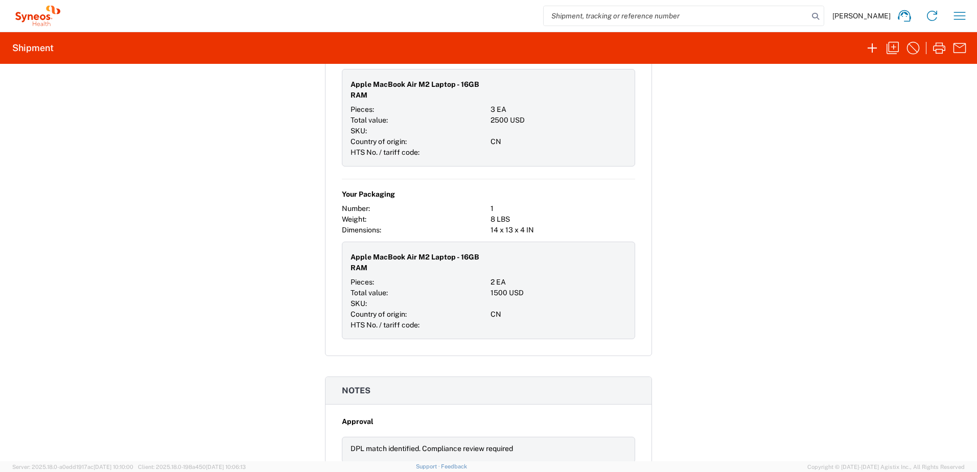
scroll to position [865, 0]
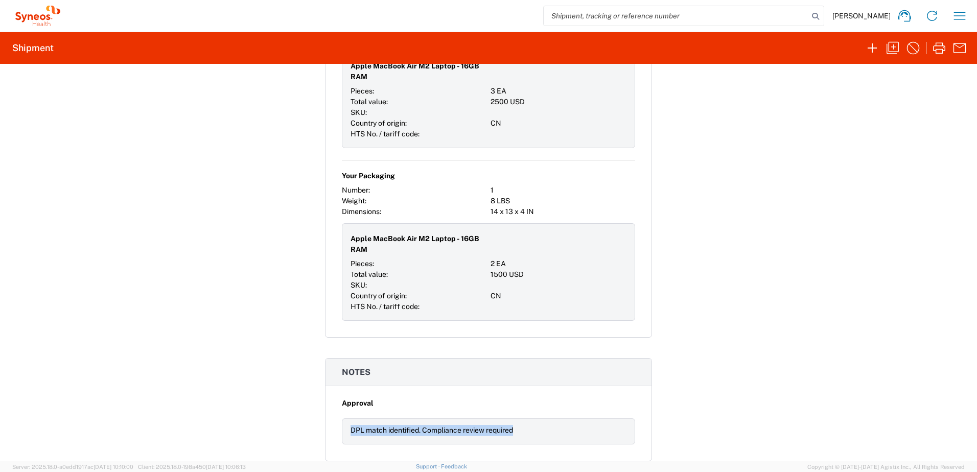
drag, startPoint x: 534, startPoint y: 431, endPoint x: 343, endPoint y: 427, distance: 191.2
click at [343, 427] on div "DPL match identified. Compliance review required" at bounding box center [488, 432] width 293 height 26
copy div "DPL match identified. Compliance review required"
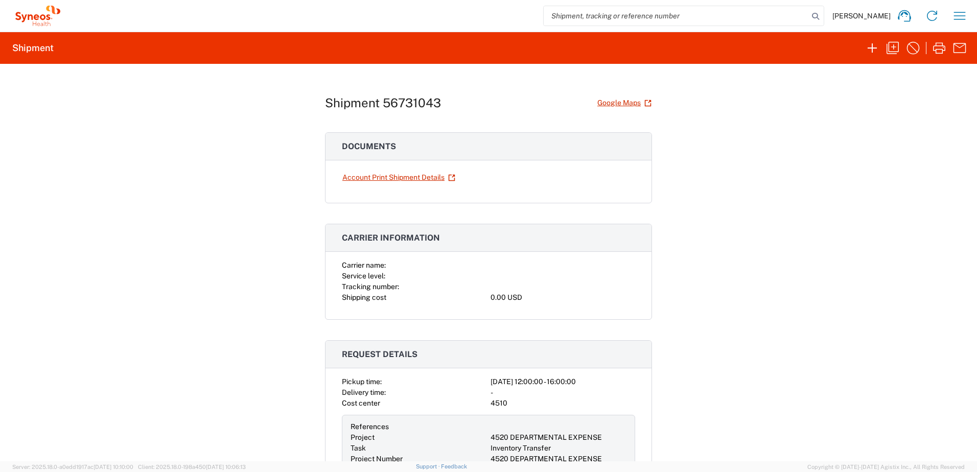
scroll to position [0, 0]
click at [887, 44] on icon "button" at bounding box center [893, 48] width 16 height 16
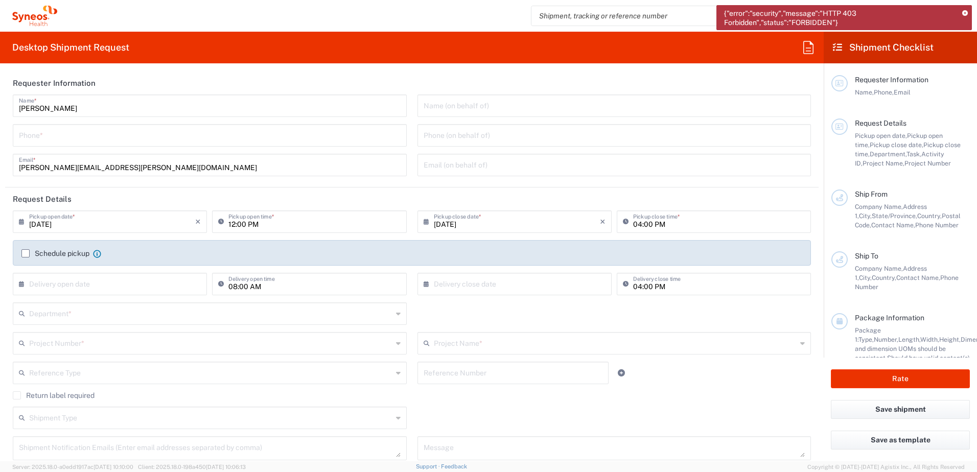
click at [969, 11] on div "{"error":"security","message":"HTTP 403 Forbidden","status":"FORBIDDEN"}" at bounding box center [845, 17] width 256 height 25
click at [968, 12] on icon at bounding box center [966, 14] width 6 height 6
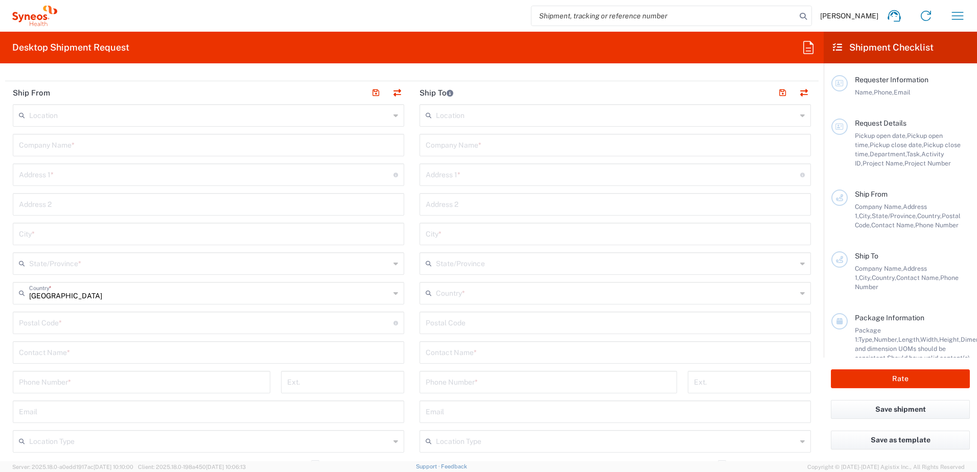
scroll to position [409, 0]
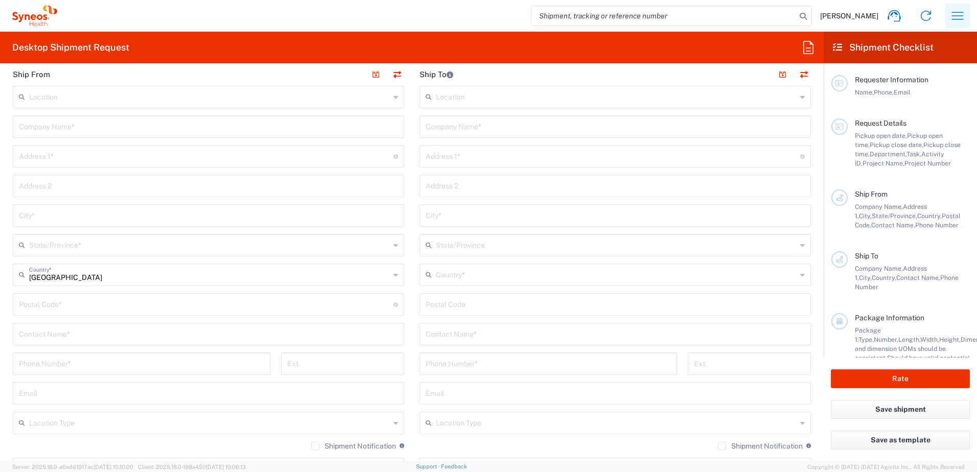
click at [964, 18] on icon "button" at bounding box center [958, 16] width 16 height 16
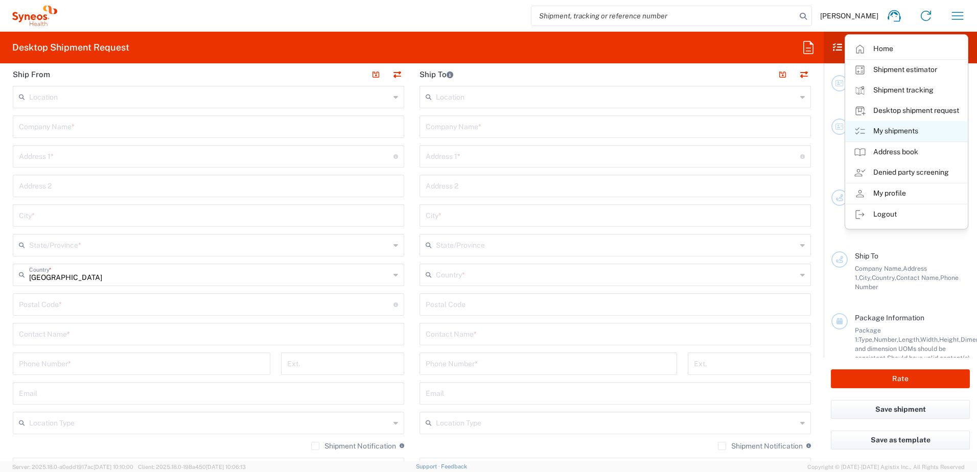
click at [907, 131] on link "My shipments" at bounding box center [907, 131] width 122 height 20
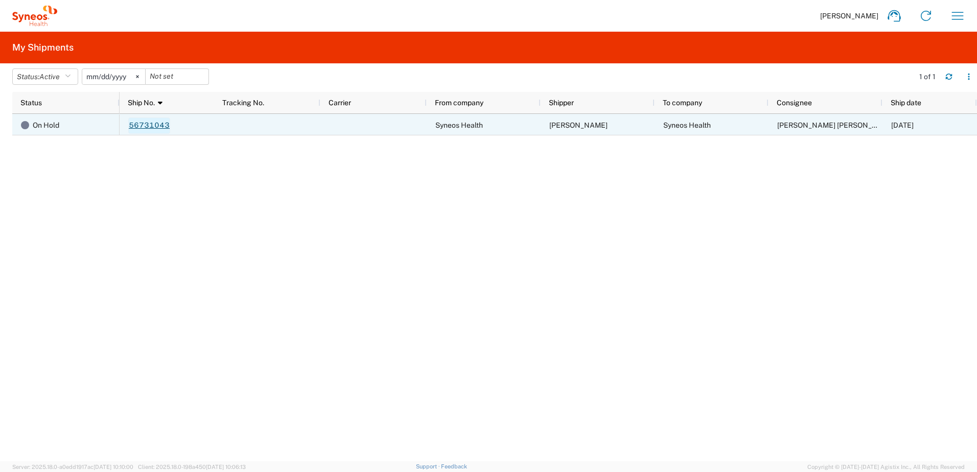
click at [155, 127] on link "56731043" at bounding box center [149, 126] width 42 height 16
